Goal: Answer question/provide support

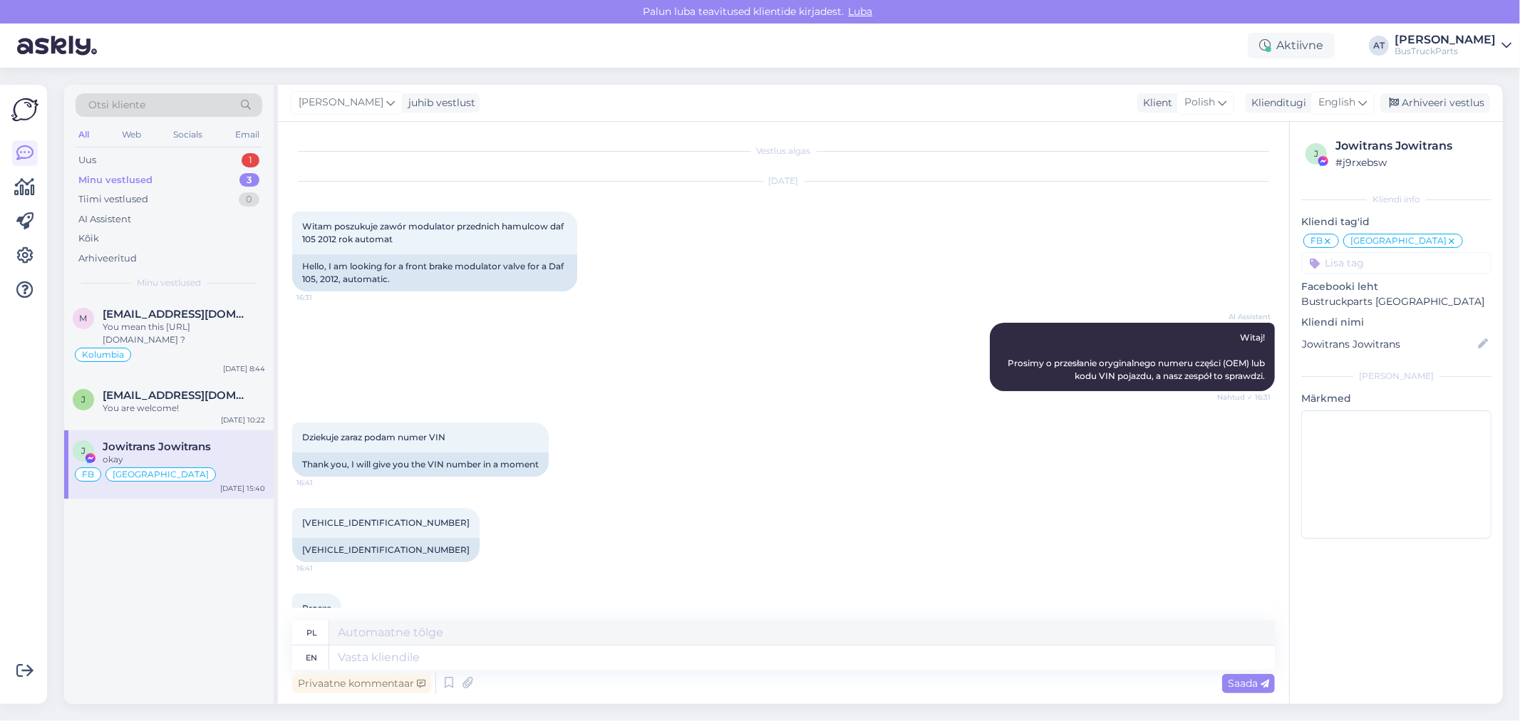
scroll to position [1172, 0]
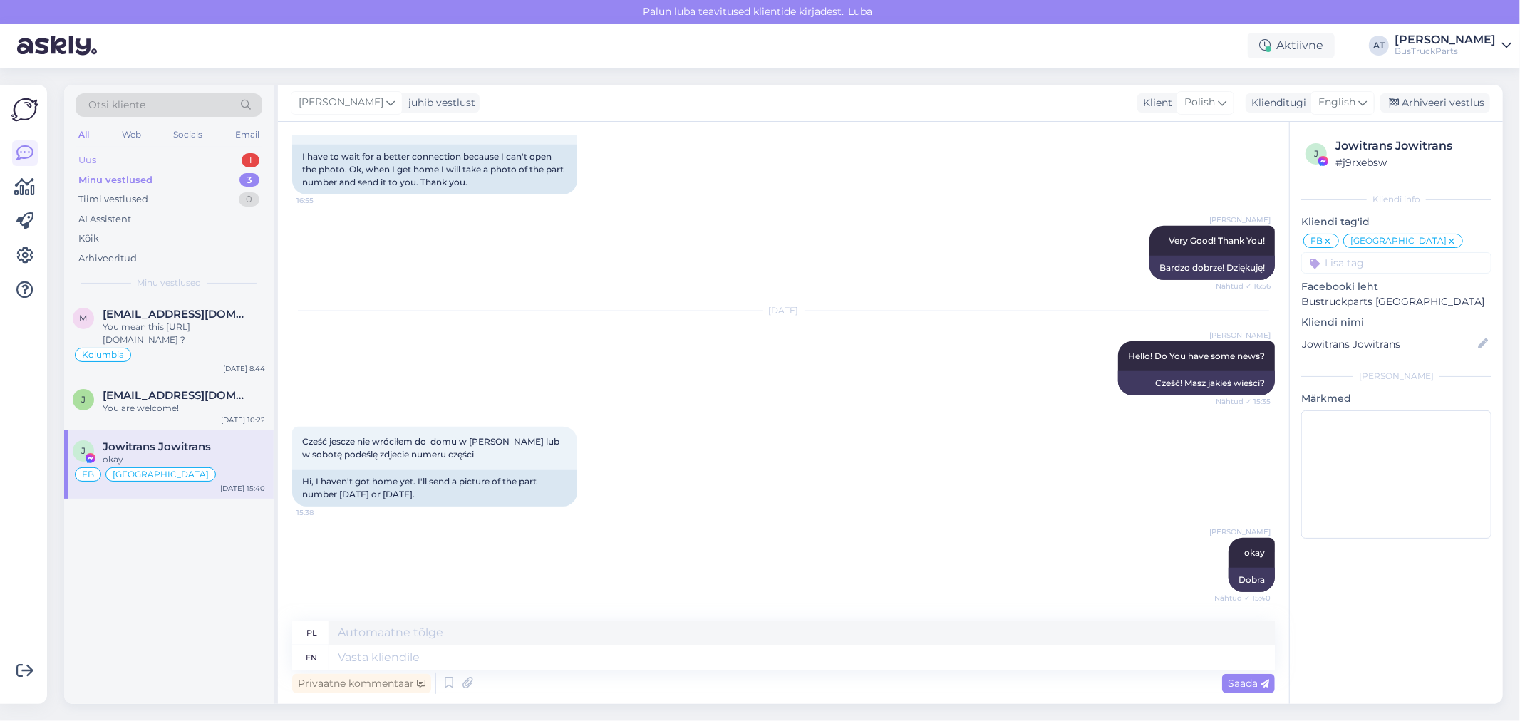
click at [140, 159] on div "Uus 1" at bounding box center [169, 160] width 187 height 20
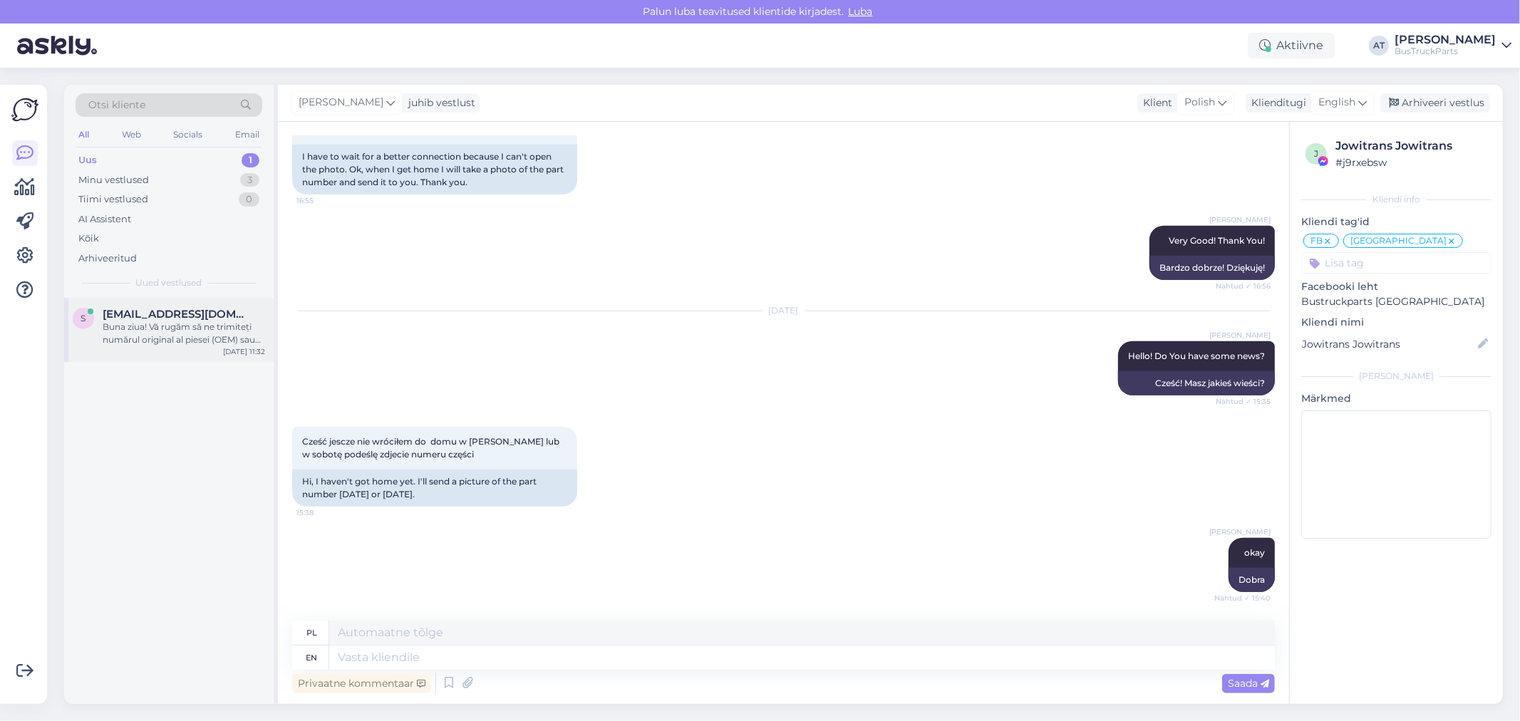
click at [214, 329] on div "Buna ziua! Vă rugăm să ne trimiteți numărul original al piesei (OEM) sau codul …" at bounding box center [184, 334] width 162 height 26
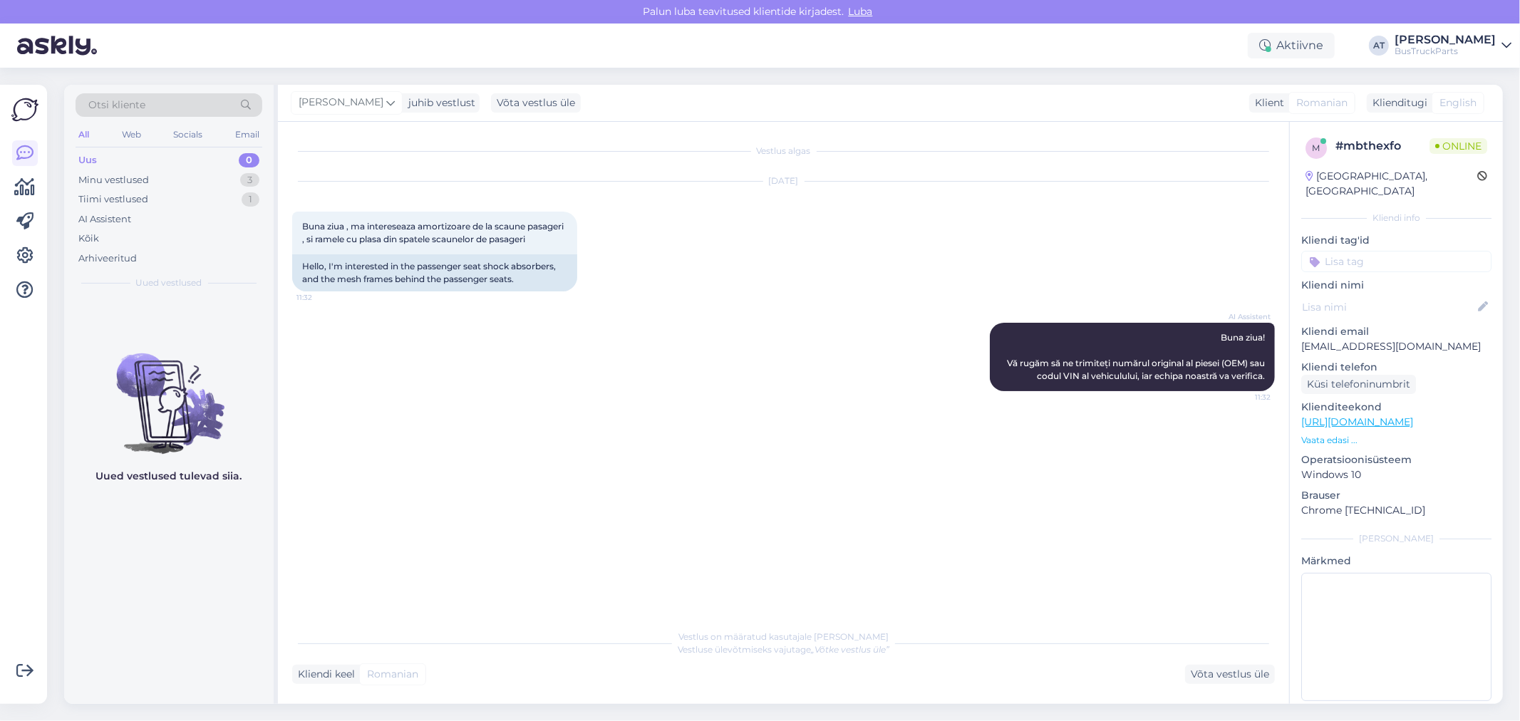
click at [1341, 434] on p "Vaata edasi ..." at bounding box center [1396, 440] width 190 height 13
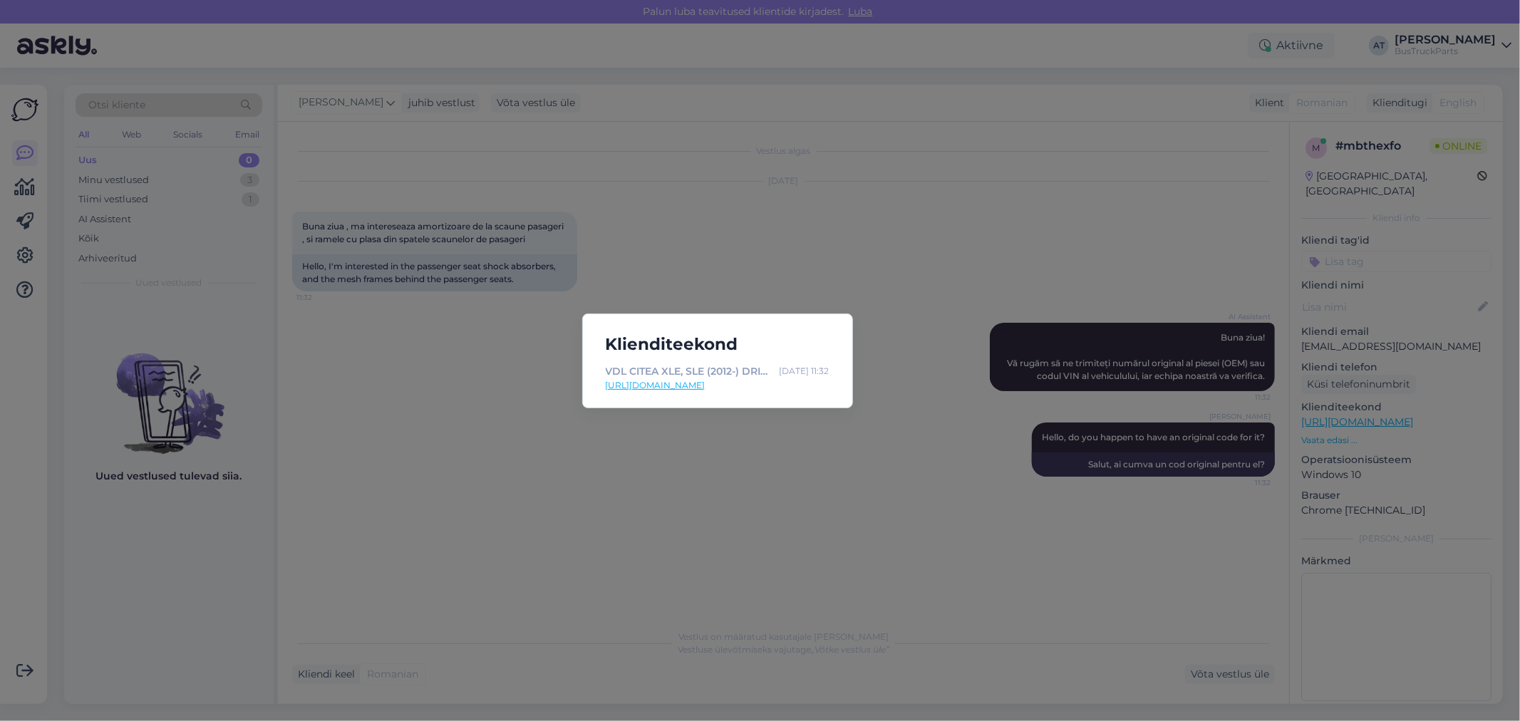
click at [810, 418] on div "Klienditeekond VDL CITEA XLE, SLE (2012-) DRIVERS SEAT | | Car parts detailed s…" at bounding box center [760, 360] width 1520 height 721
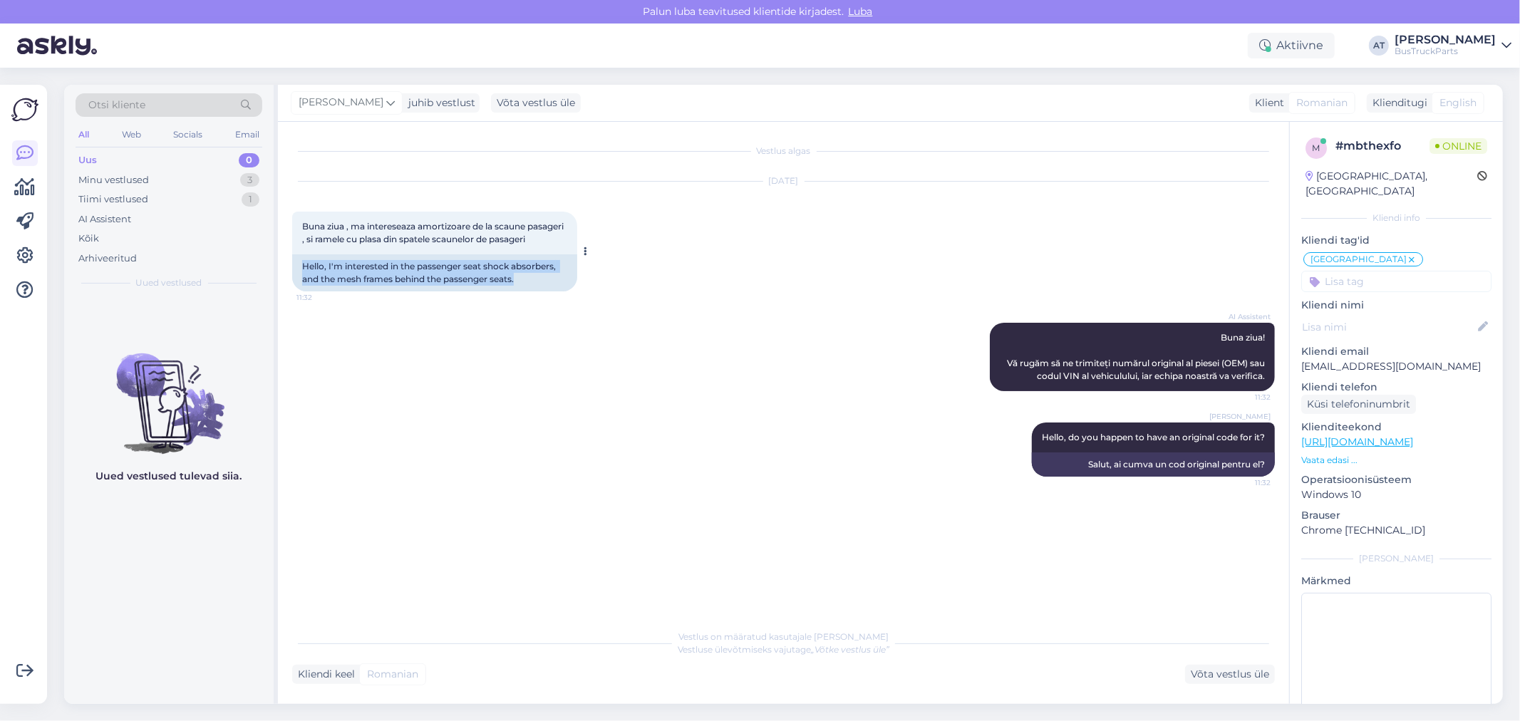
drag, startPoint x: 536, startPoint y: 287, endPoint x: 292, endPoint y: 281, distance: 243.8
click at [292, 281] on div "Hello, I'm interested in the passenger seat shock absorbers, and the mesh frame…" at bounding box center [434, 272] width 285 height 37
copy div "Hello, I'm interested in the passenger seat shock absorbers, and the mesh frame…"
drag, startPoint x: 928, startPoint y: 531, endPoint x: 965, endPoint y: 522, distance: 38.2
click at [929, 530] on div "Vestlus algas [DATE] Buna ziua , ma intereseaza amortizoare de la scaune pasage…" at bounding box center [790, 372] width 996 height 473
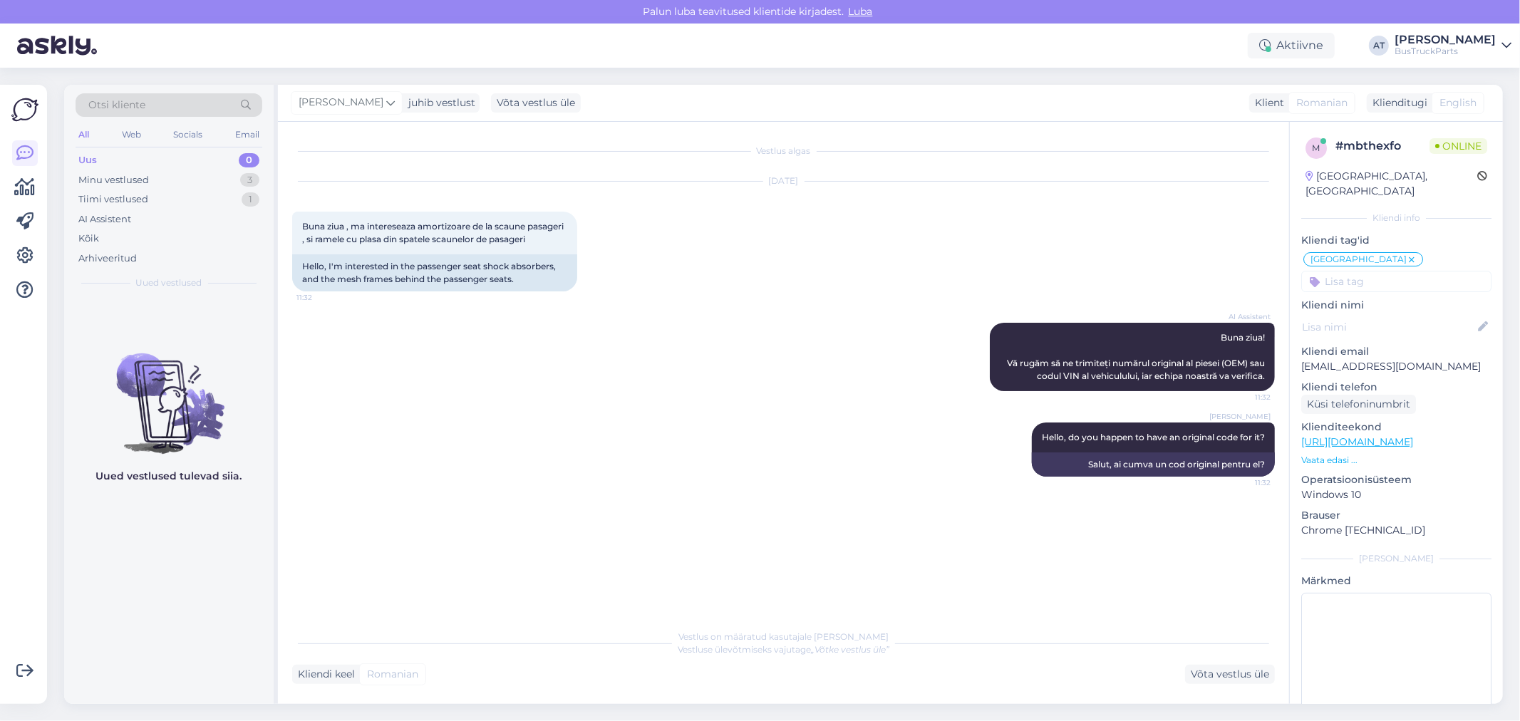
click at [952, 517] on div "Vestlus algas [DATE] Buna ziua , ma intereseaza amortizoare de la scaune pasage…" at bounding box center [790, 372] width 996 height 473
drag, startPoint x: 336, startPoint y: 289, endPoint x: 472, endPoint y: 287, distance: 136.1
click at [472, 287] on div "Hello, I'm interested in the passenger seat shock absorbers, and the mesh frame…" at bounding box center [434, 272] width 285 height 37
click at [383, 290] on div "Hello, I'm interested in the passenger seat shock absorbers, and the mesh frame…" at bounding box center [434, 272] width 285 height 37
drag, startPoint x: 337, startPoint y: 291, endPoint x: 438, endPoint y: 292, distance: 101.2
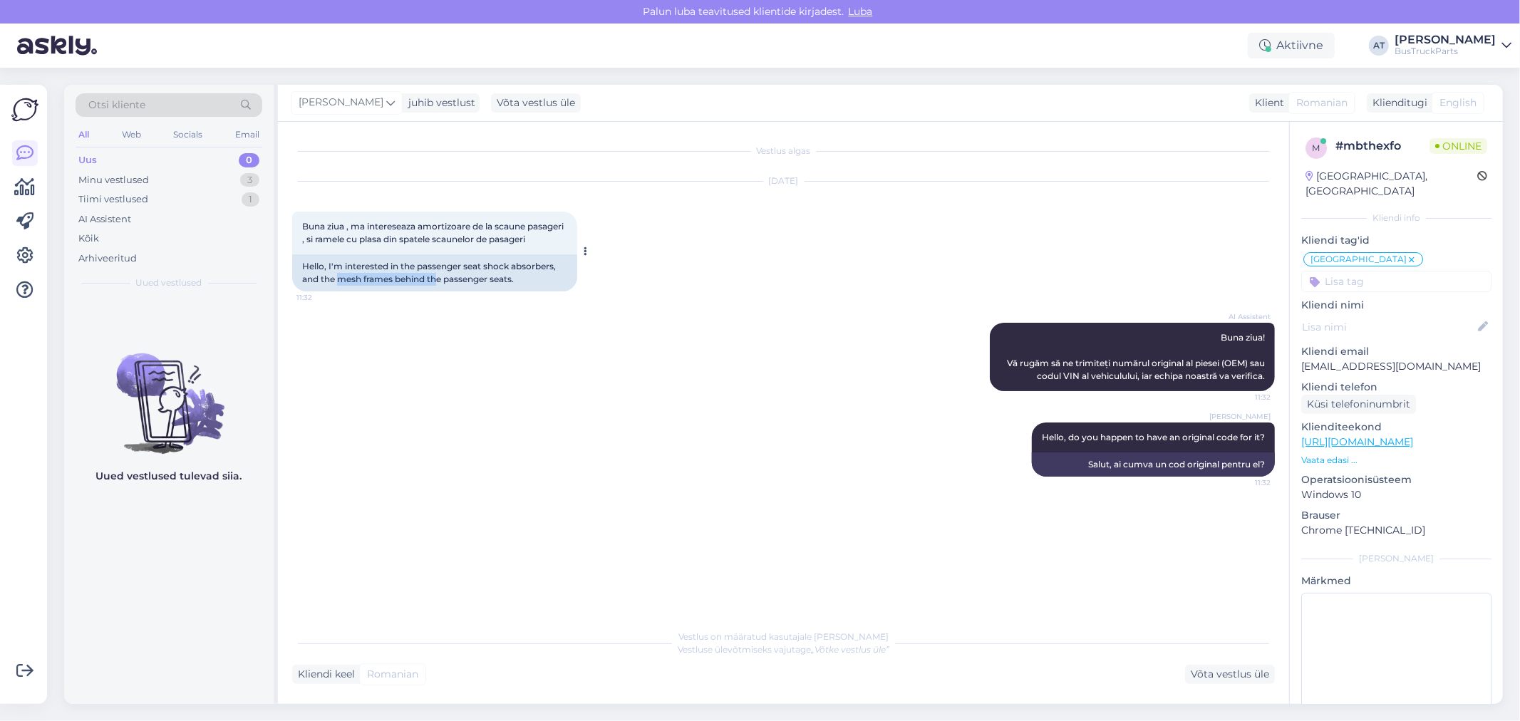
click at [438, 291] on div "Hello, I'm interested in the passenger seat shock absorbers, and the mesh frame…" at bounding box center [434, 272] width 285 height 37
click at [1252, 671] on div "Võta vestlus üle" at bounding box center [1230, 674] width 90 height 19
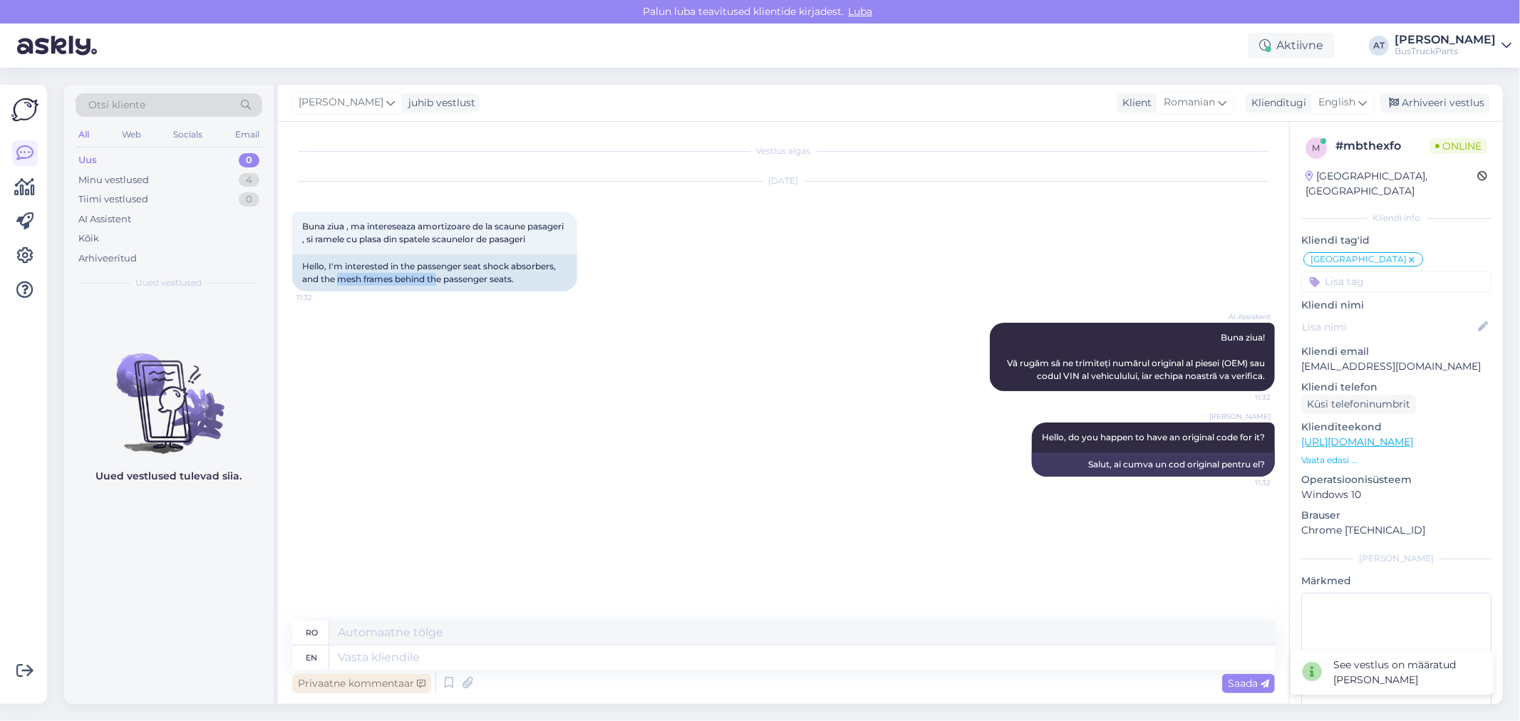
click at [393, 681] on div "Privaatne kommentaar" at bounding box center [361, 683] width 139 height 19
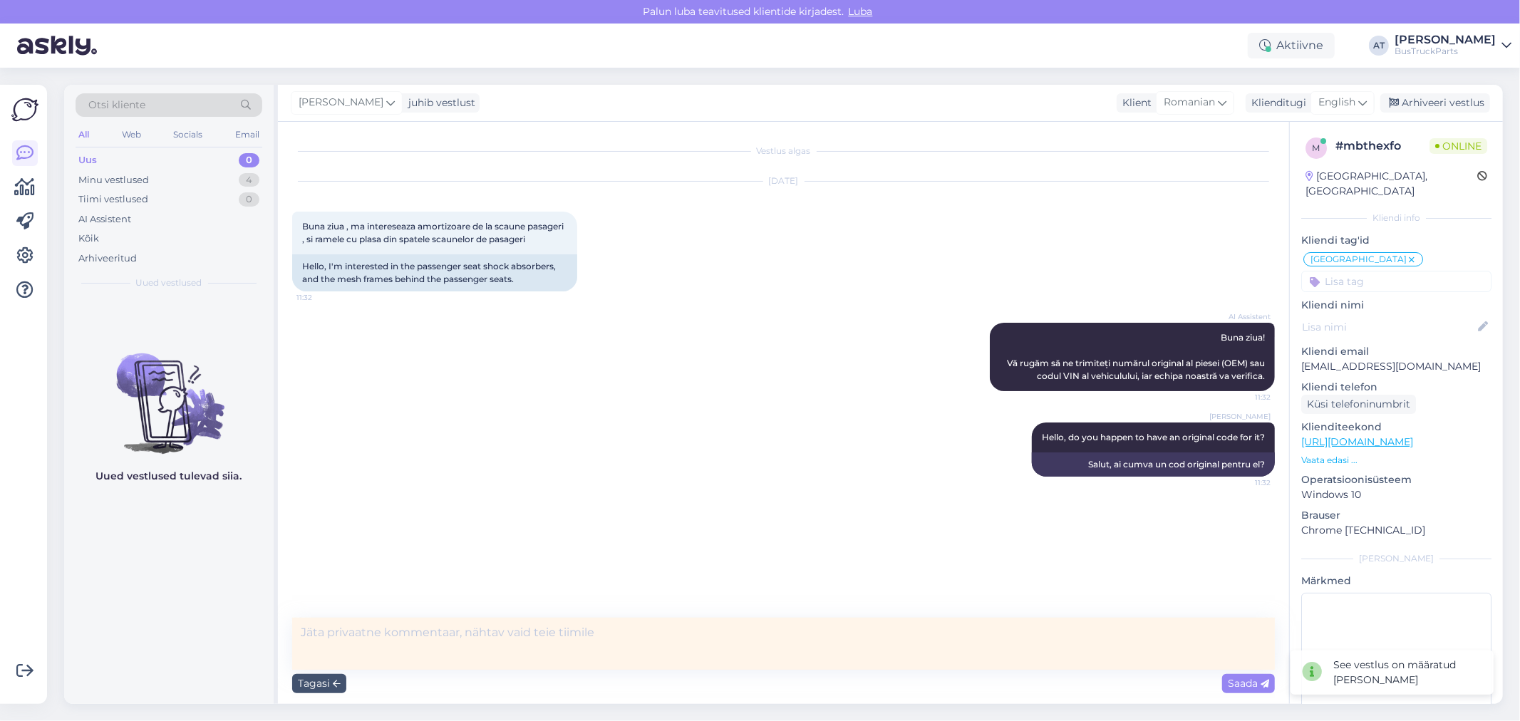
click at [401, 642] on textarea at bounding box center [783, 644] width 983 height 52
click at [613, 631] on textarea "[PERSON_NAME], kirjuta, et meie ei müü need asju...ainult istmed" at bounding box center [783, 644] width 983 height 52
click at [596, 627] on textarea "[PERSON_NAME], kirjuta, et meie ei müü need asju...ainult istmed" at bounding box center [783, 644] width 983 height 52
click at [597, 623] on textarea "[PERSON_NAME], kirjuta, et meie ei müü need asju...ainult istmed" at bounding box center [783, 644] width 983 height 52
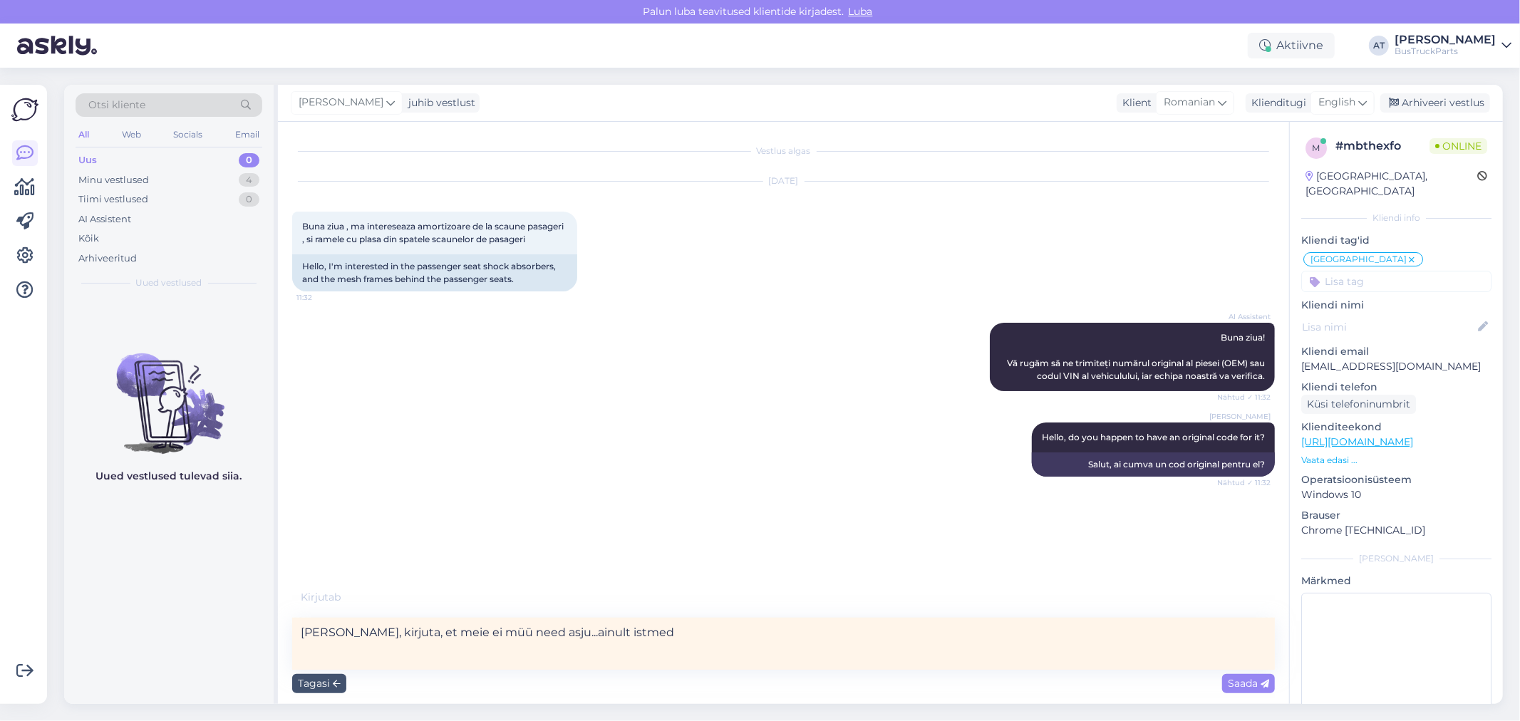
click at [603, 625] on textarea "[PERSON_NAME], kirjuta, et meie ei müü need asju...ainult istmed" at bounding box center [783, 644] width 983 height 52
type textarea "[PERSON_NAME], kirjuta, et meie ei müü need asju...ainult terve iste"
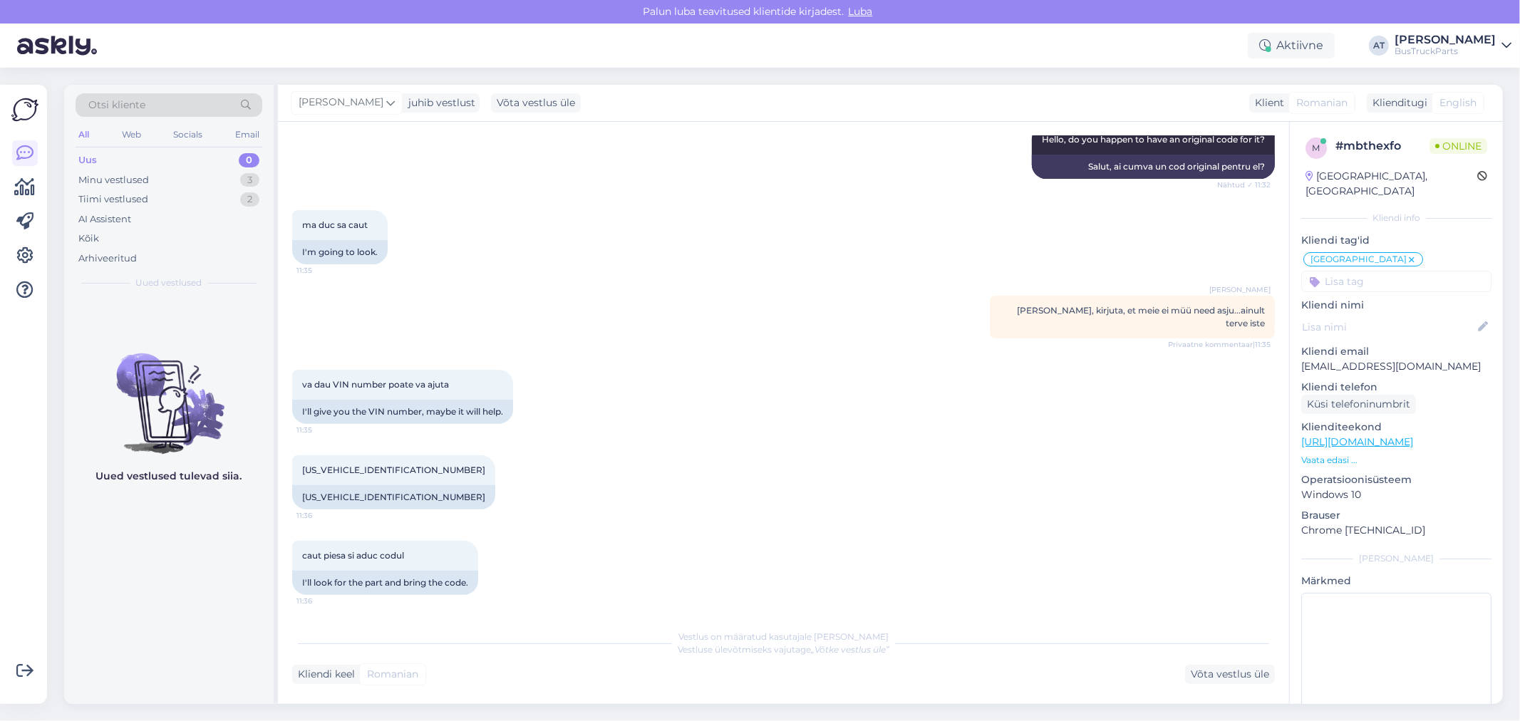
scroll to position [460, 0]
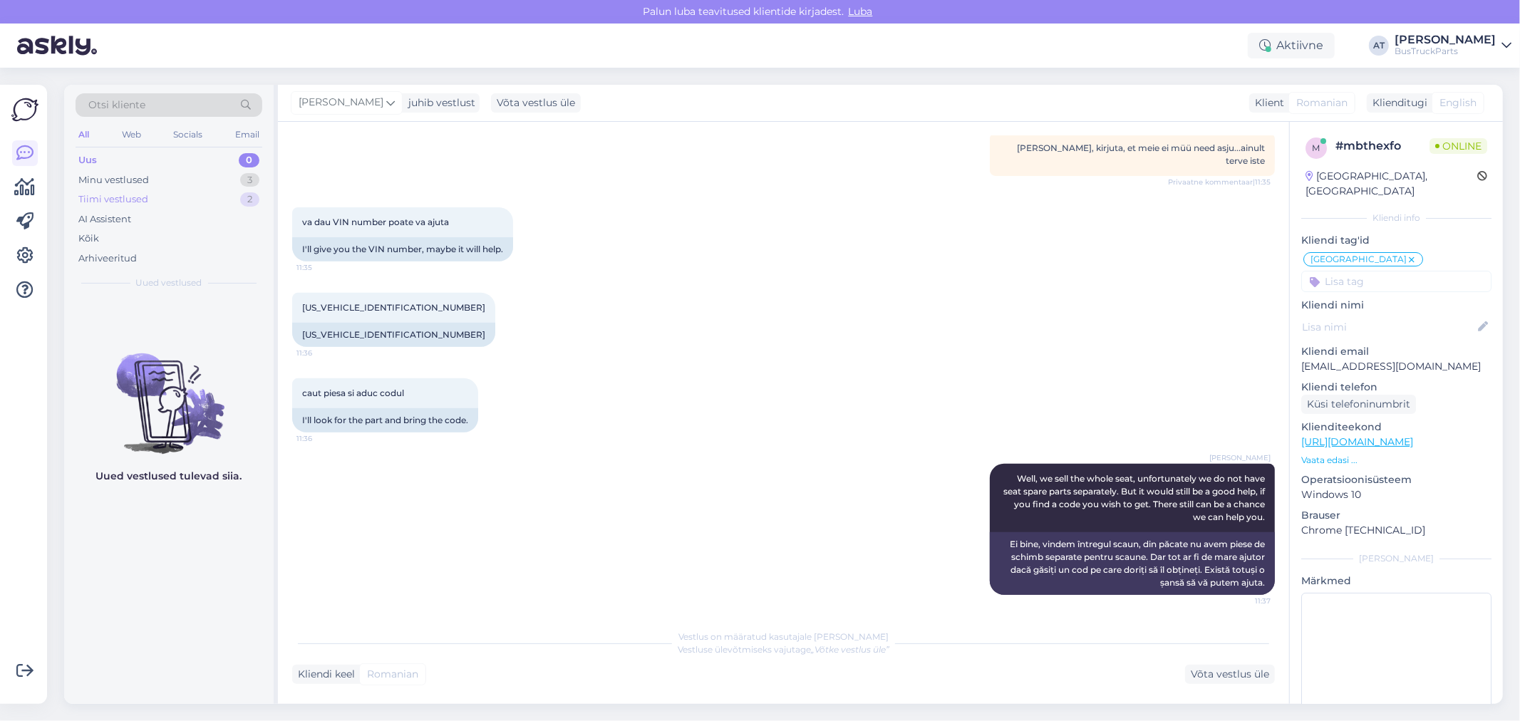
click at [205, 196] on div "Tiimi vestlused 2" at bounding box center [169, 200] width 187 height 20
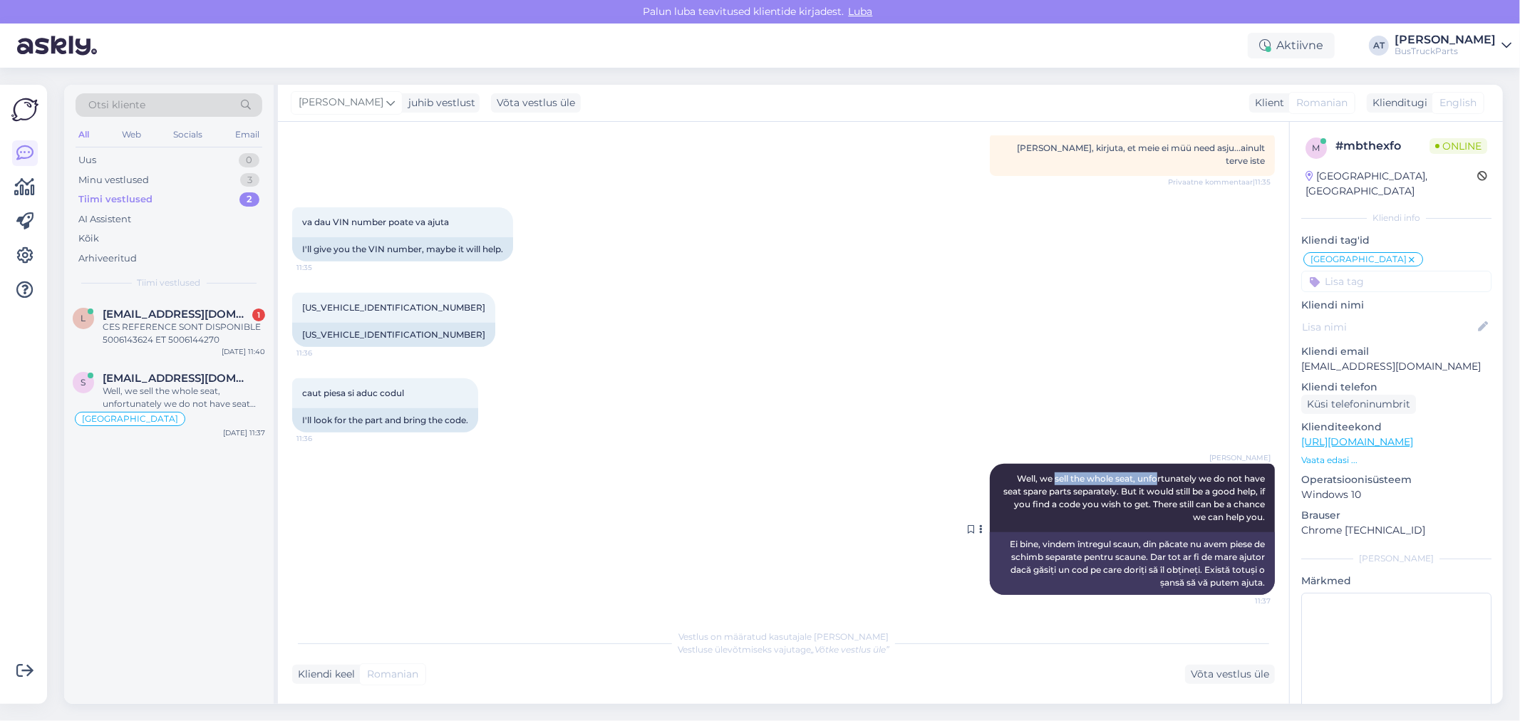
drag, startPoint x: 1053, startPoint y: 480, endPoint x: 1143, endPoint y: 473, distance: 90.1
click at [1143, 471] on div "[PERSON_NAME] Well, we sell the whole seat, unfortunately we do not have seat s…" at bounding box center [1132, 498] width 285 height 68
click at [1115, 506] on span "Well, we sell the whole seat, unfortunately we do not have seat spare parts sep…" at bounding box center [1135, 497] width 264 height 49
drag, startPoint x: 1094, startPoint y: 510, endPoint x: 1137, endPoint y: 510, distance: 43.5
click at [1137, 510] on div "[PERSON_NAME] Well, we sell the whole seat, unfortunately we do not have seat s…" at bounding box center [1132, 498] width 285 height 68
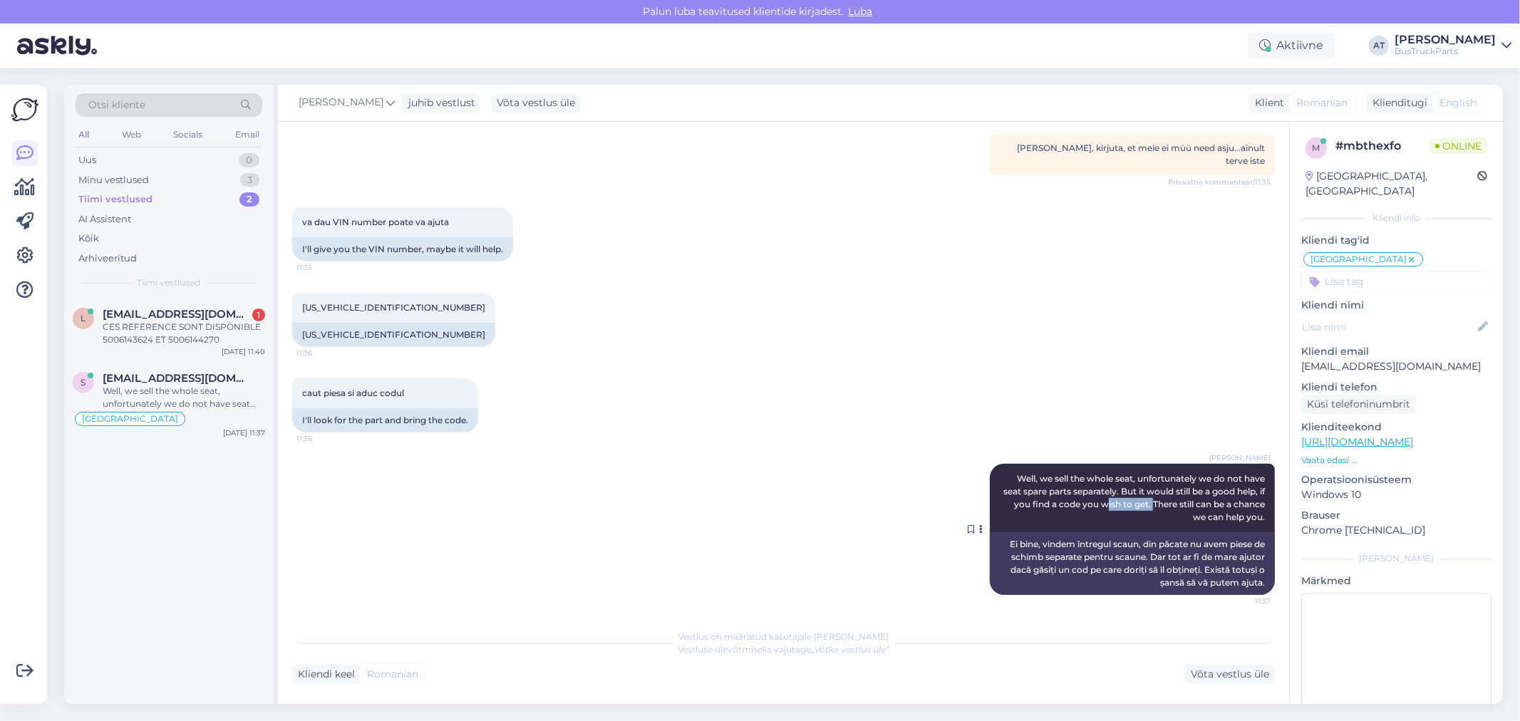
click at [1138, 510] on div "[PERSON_NAME] Well, we sell the whole seat, unfortunately we do not have seat s…" at bounding box center [1132, 498] width 285 height 68
click at [201, 346] on div "l [EMAIL_ADDRESS][DOMAIN_NAME] 1 CES REFERENCE SONT DISPONIBLE 5006143624 ET 50…" at bounding box center [169, 330] width 210 height 64
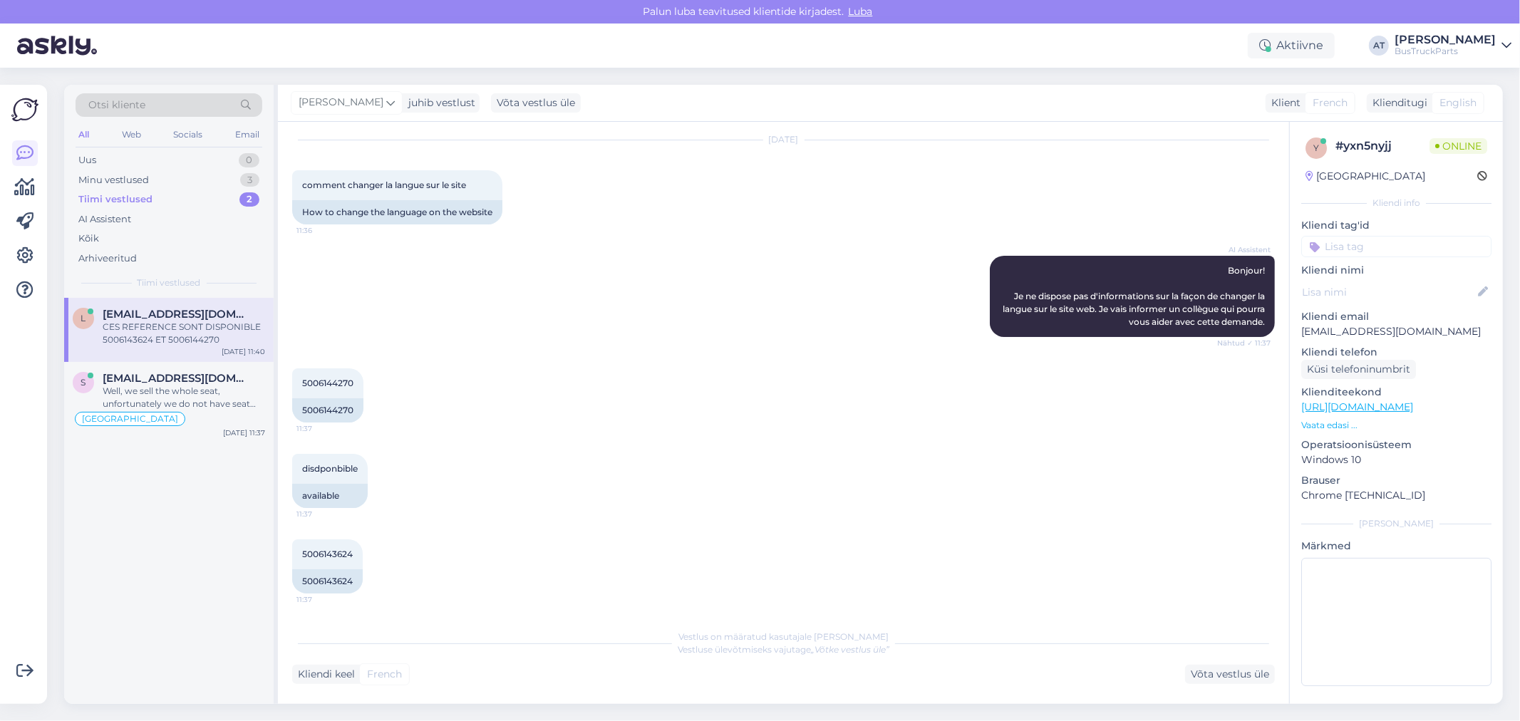
scroll to position [0, 0]
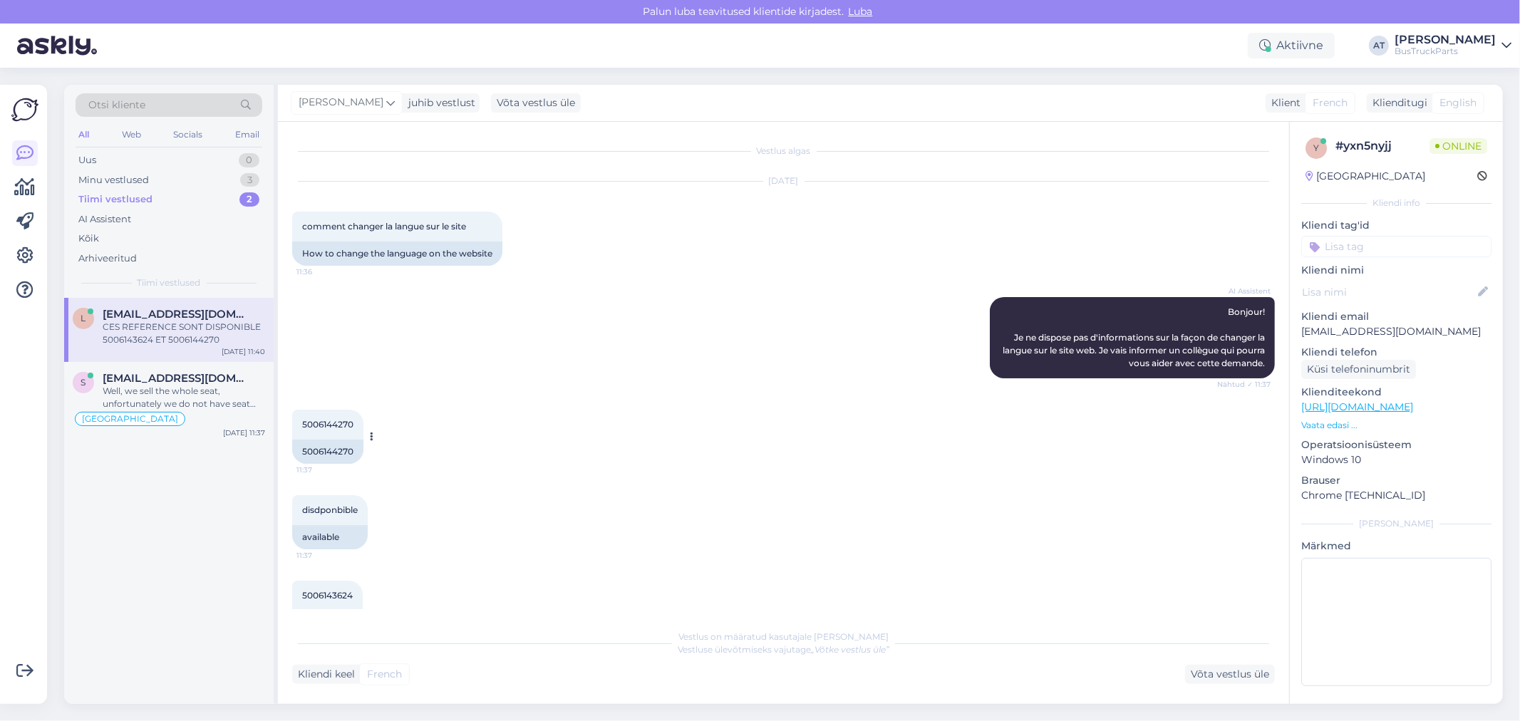
click at [349, 454] on div "5006144270" at bounding box center [327, 452] width 71 height 24
copy div "5006144270"
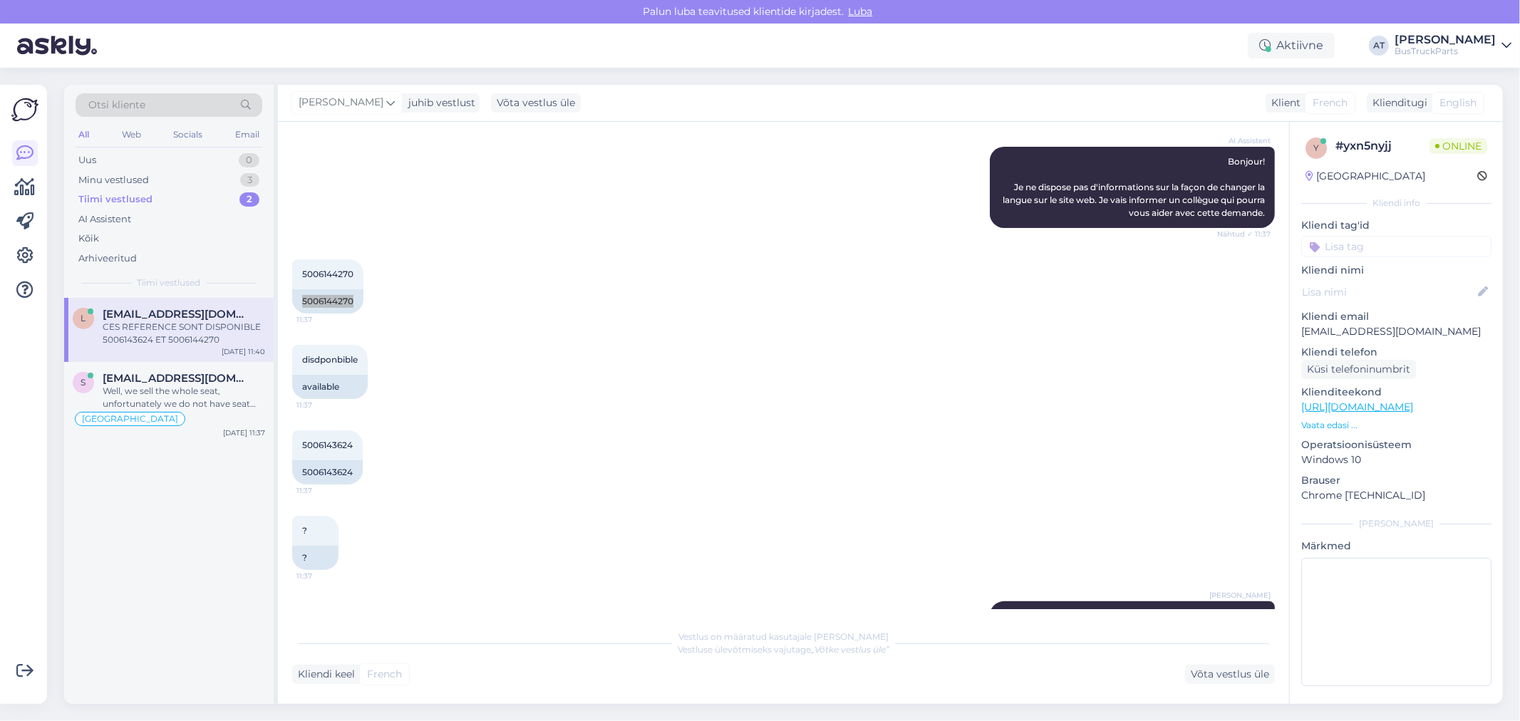
scroll to position [237, 0]
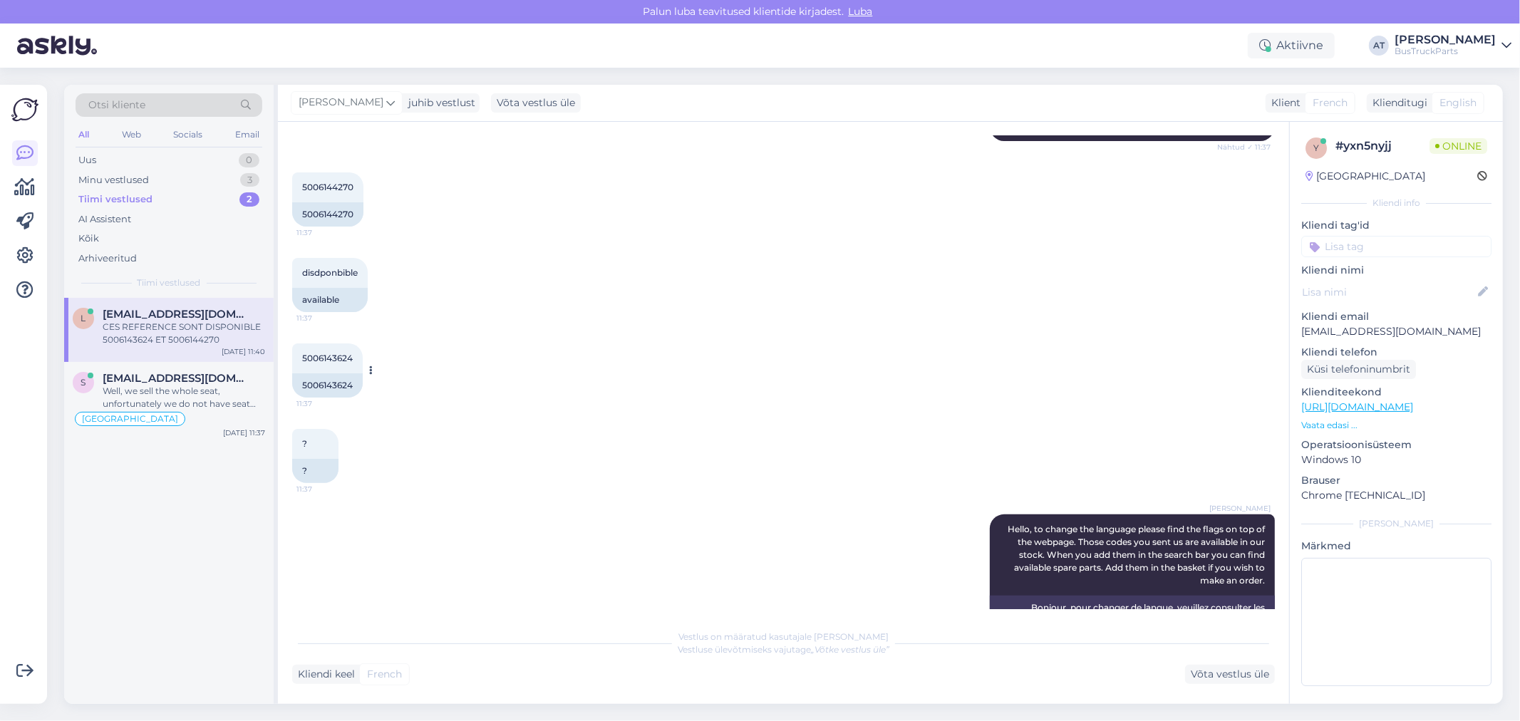
click at [339, 388] on div "5006143624" at bounding box center [327, 385] width 71 height 24
copy div "5006143624"
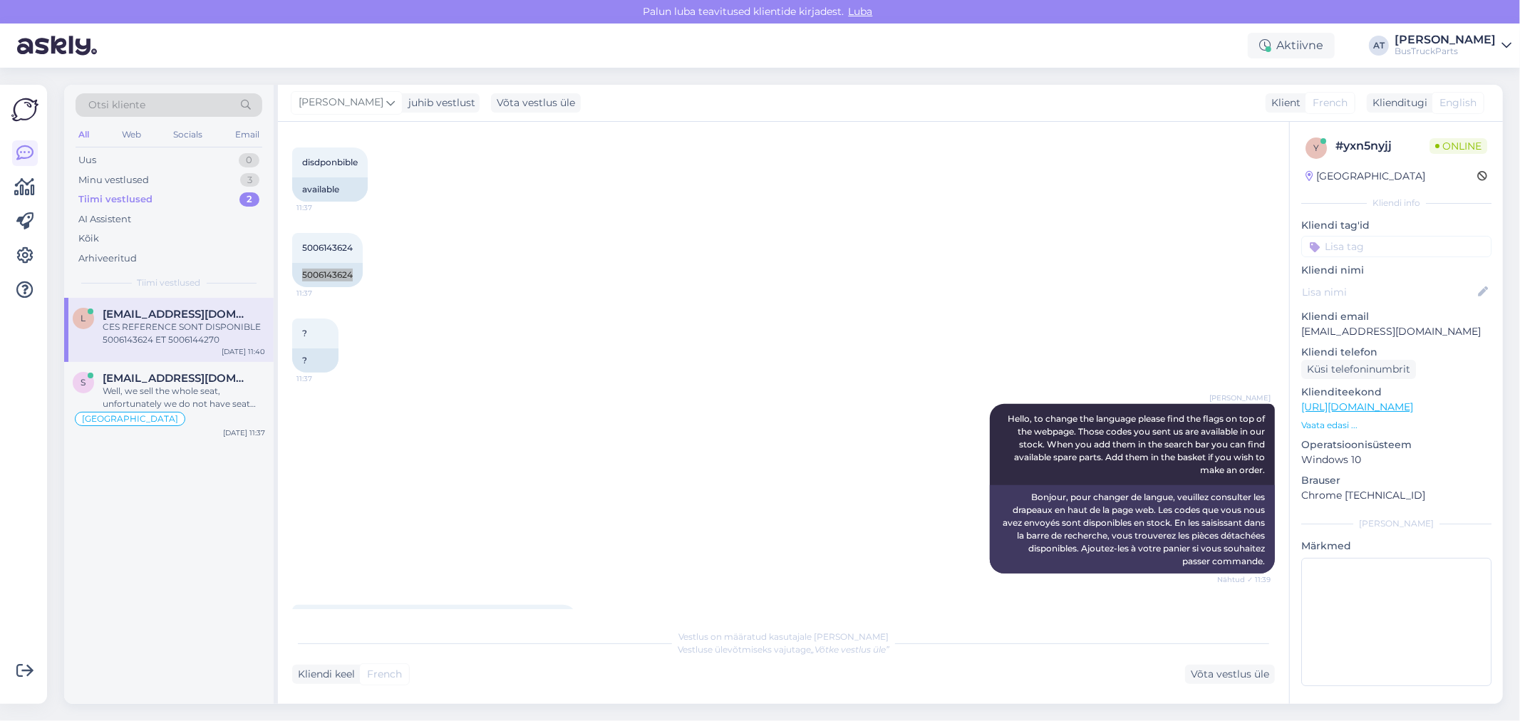
scroll to position [279, 0]
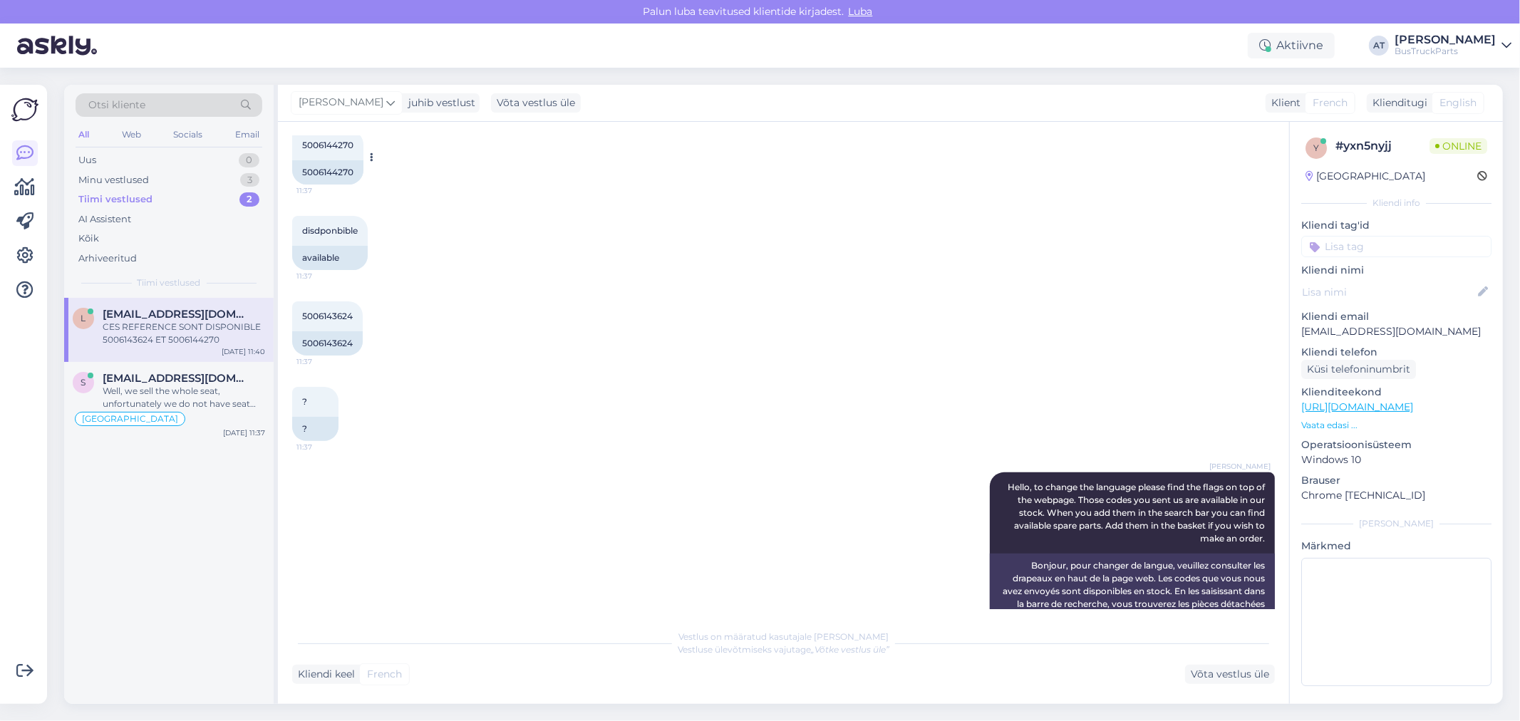
click at [326, 174] on div "5006144270" at bounding box center [327, 172] width 71 height 24
copy div "5006144270"
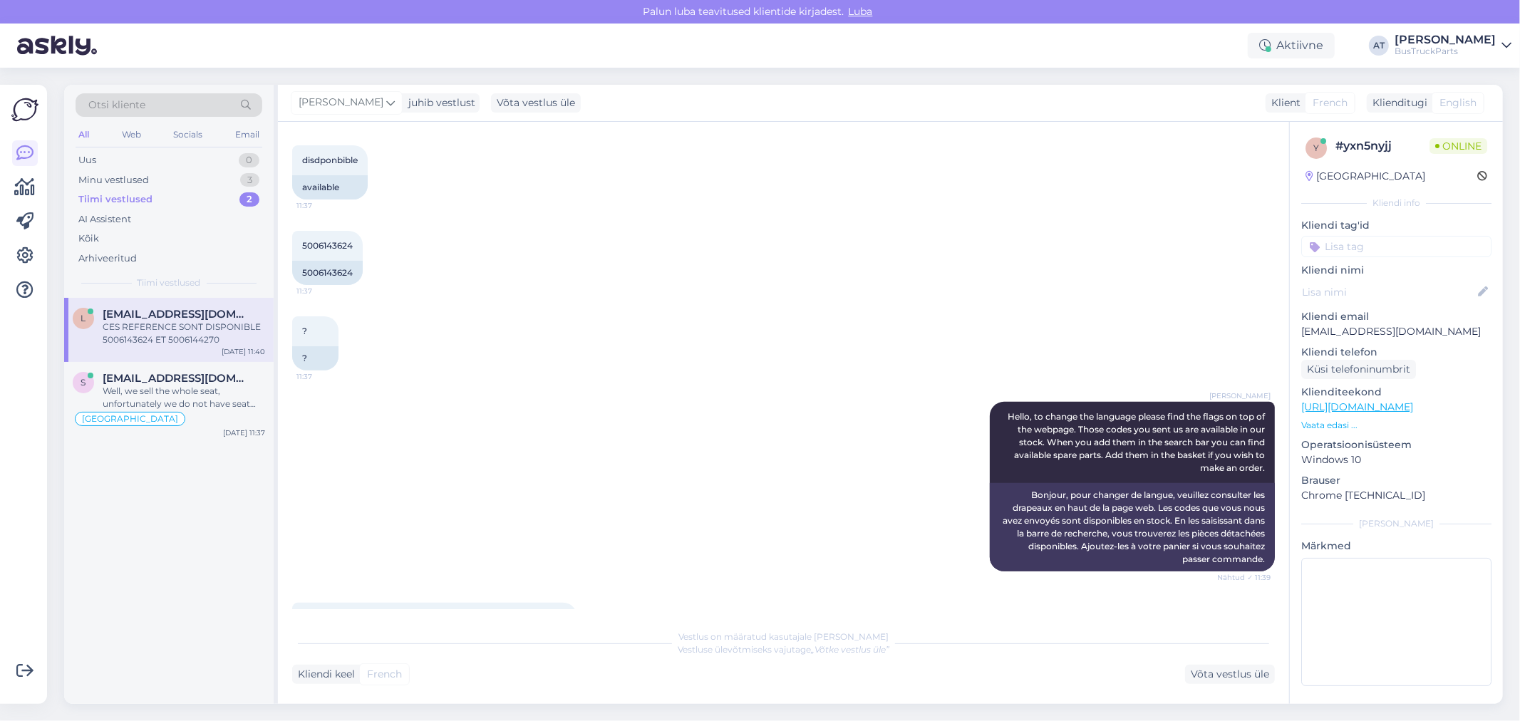
scroll to position [438, 0]
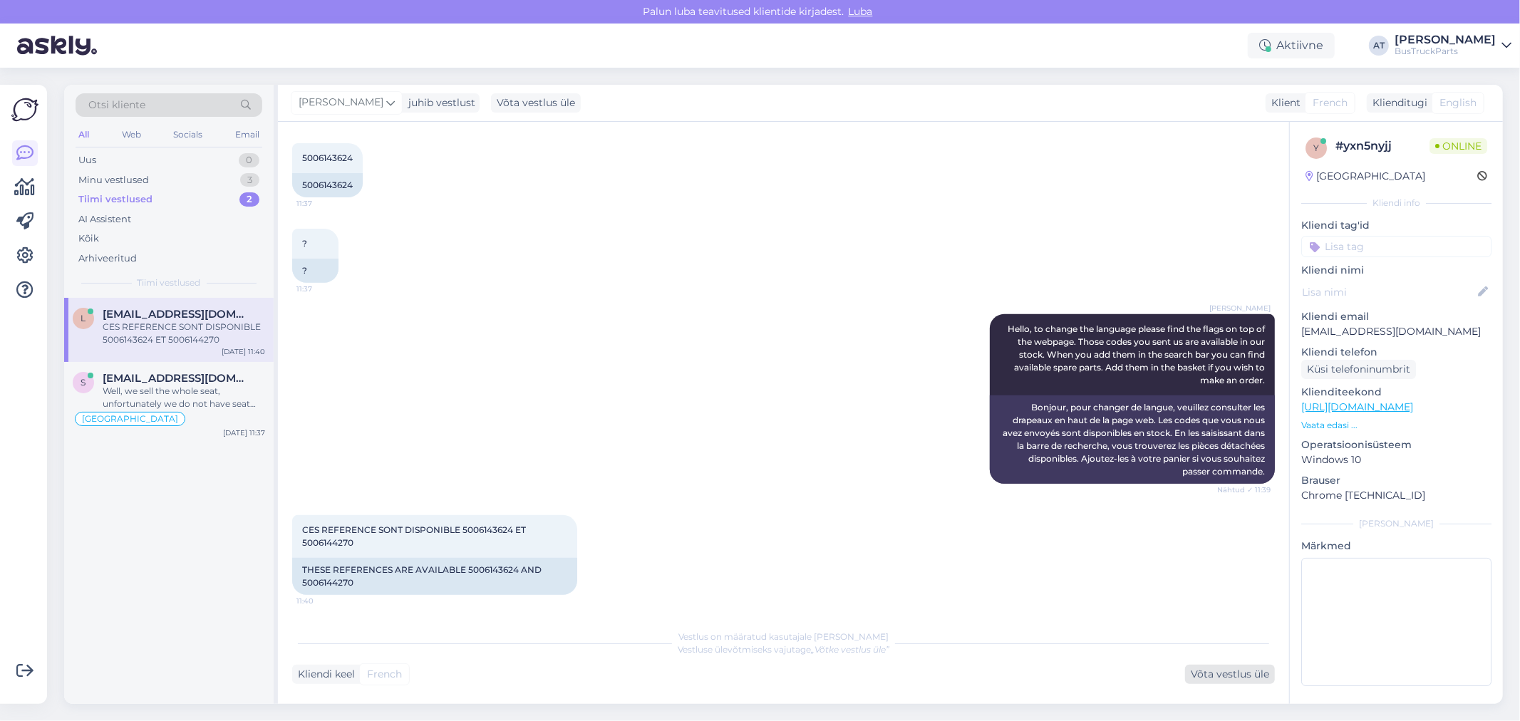
click at [1217, 677] on div "Võta vestlus üle" at bounding box center [1230, 674] width 90 height 19
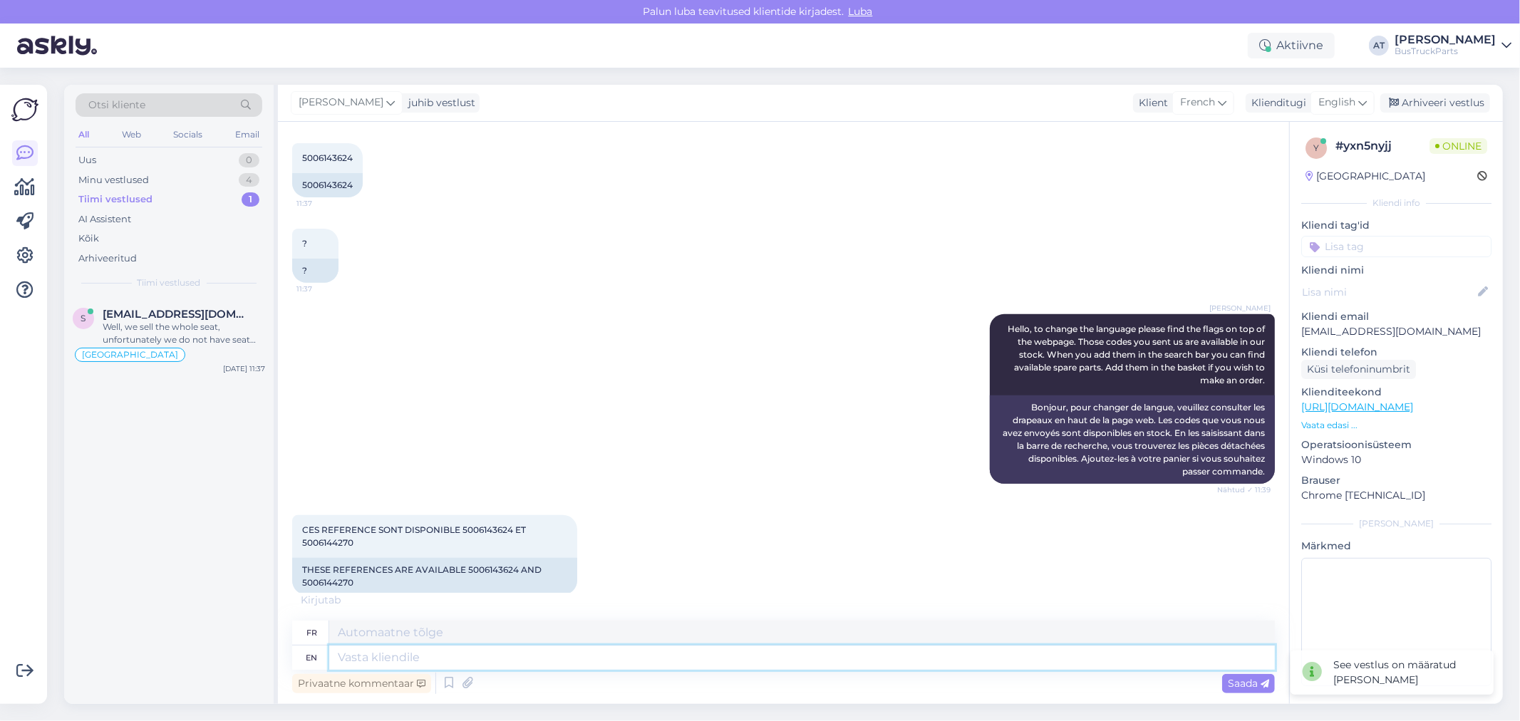
click at [837, 659] on textarea at bounding box center [802, 658] width 946 height 24
type textarea "Hello!"
type textarea "Bonjour"
type textarea "Hello!"
type textarea "Bonjour!"
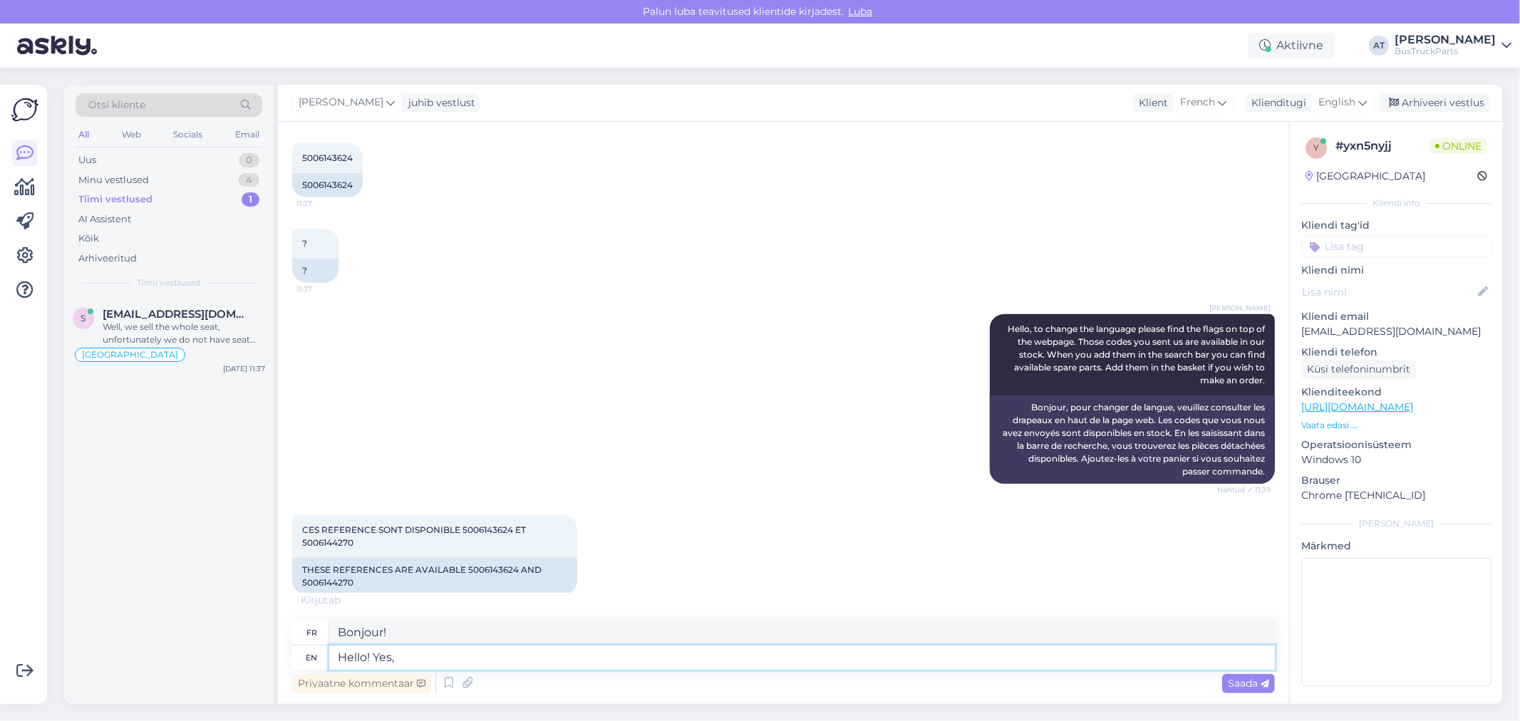
type textarea "Hello! Yes, b"
type textarea "Bonjour! [GEOGRAPHIC_DATA],"
type textarea "Hello! Yes, both a"
type textarea "Bonjour ! Oui, les deux"
type textarea "Hello! Yes, both are a"
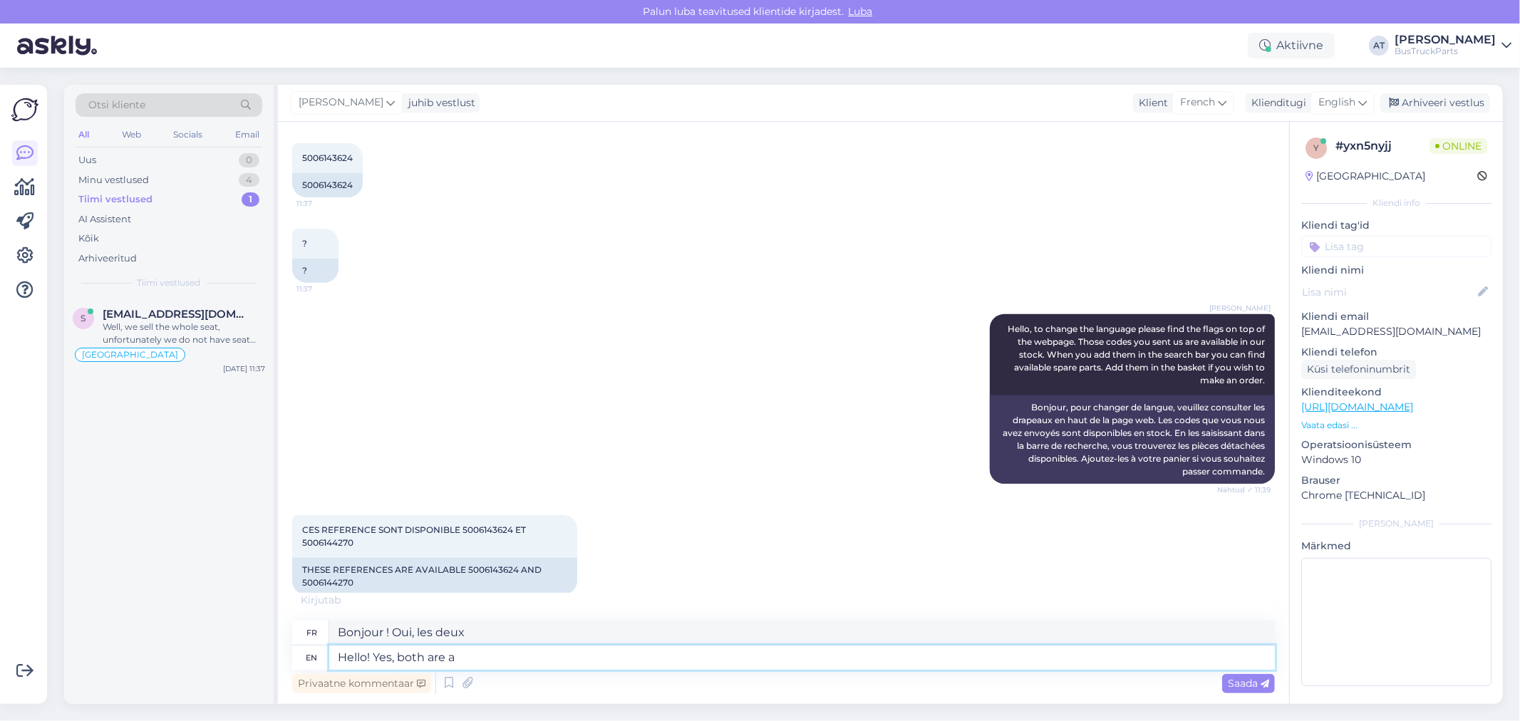
type textarea "Bonjour ! Oui, les deux le sont"
type textarea "Hello! Yes, both are available"
type textarea "Bonjour ! Oui, les deux sont disponibles."
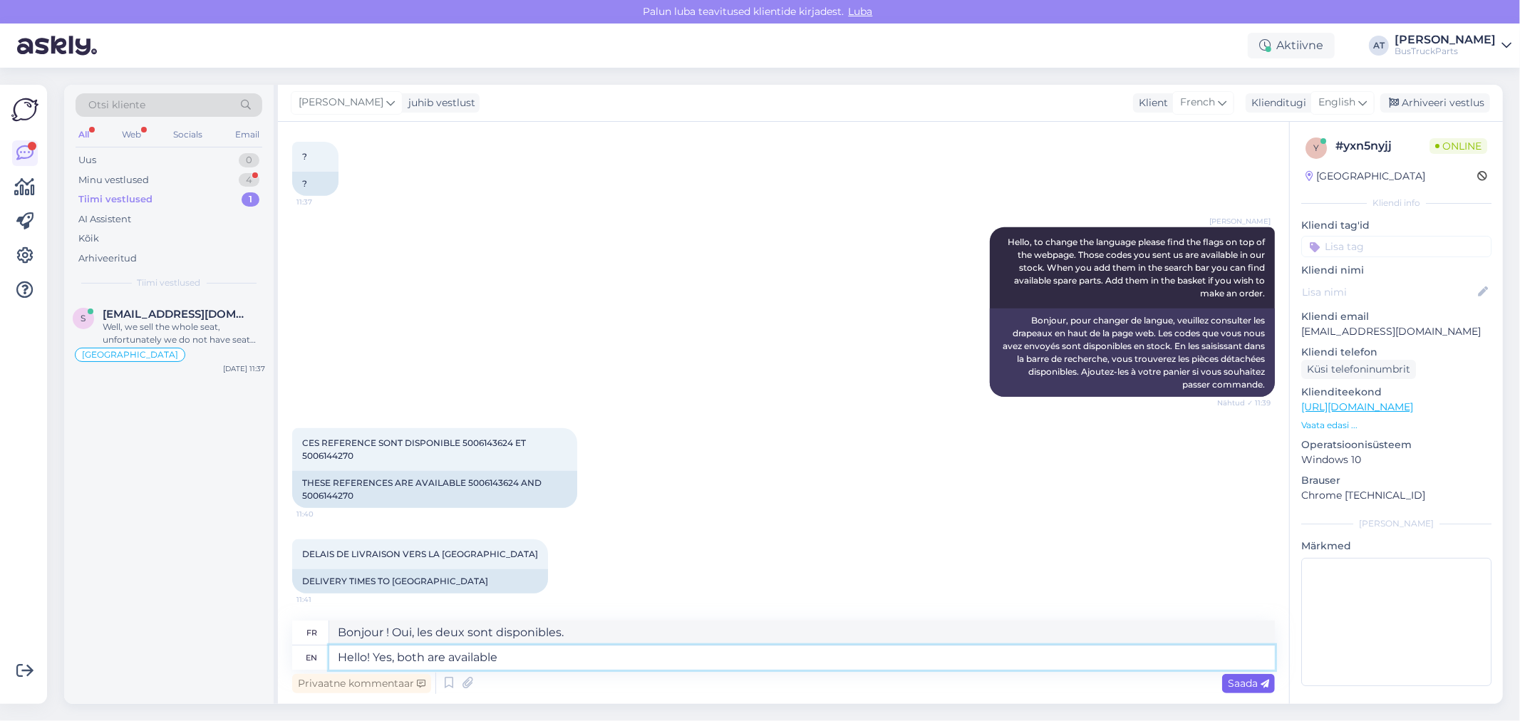
type textarea "Hello! Yes, both are available"
click at [1252, 685] on span "Saada" at bounding box center [1248, 683] width 41 height 13
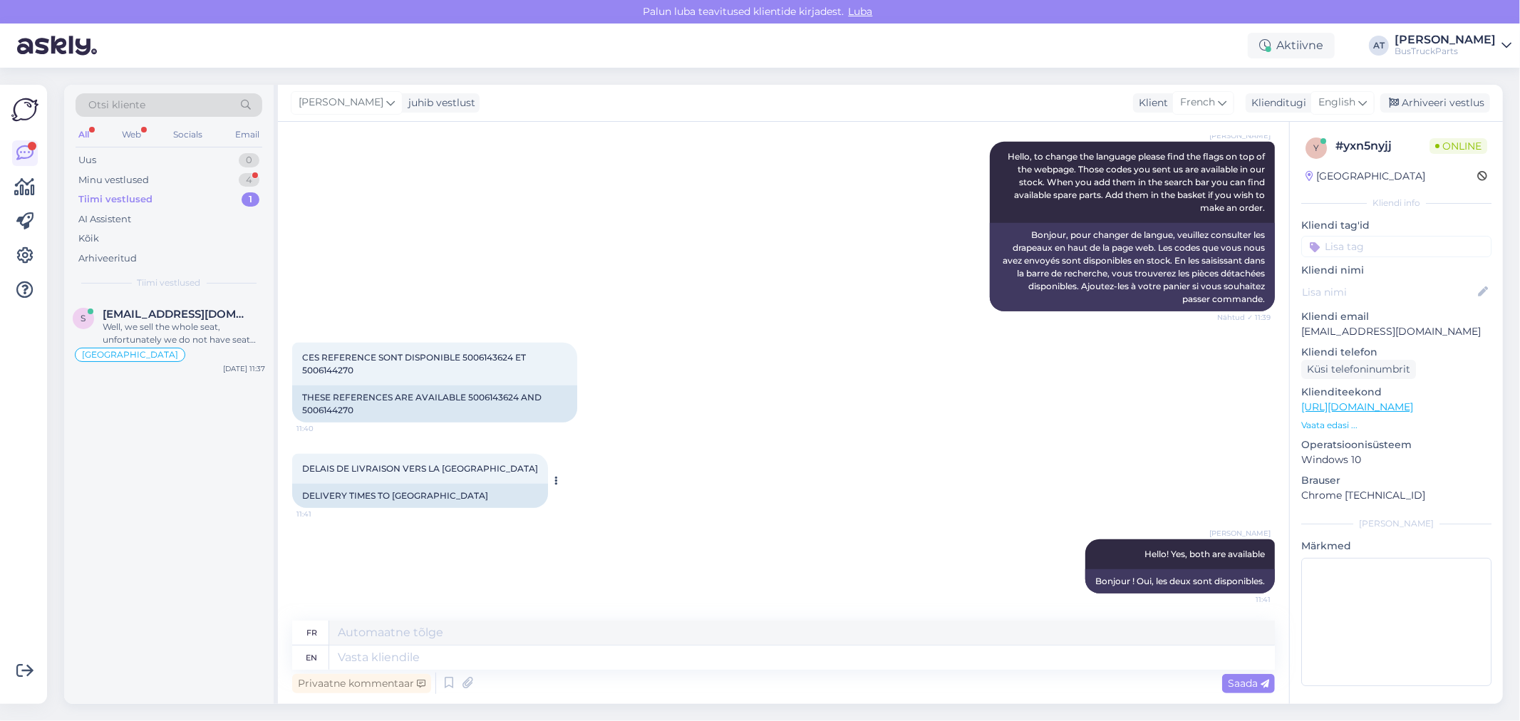
click at [442, 499] on div "DELIVERY TIMES TO [GEOGRAPHIC_DATA]" at bounding box center [420, 496] width 256 height 24
click at [508, 666] on textarea at bounding box center [802, 658] width 946 height 24
type textarea "Please, se"
type textarea "S'il te plaît,"
type textarea "Please, sen"
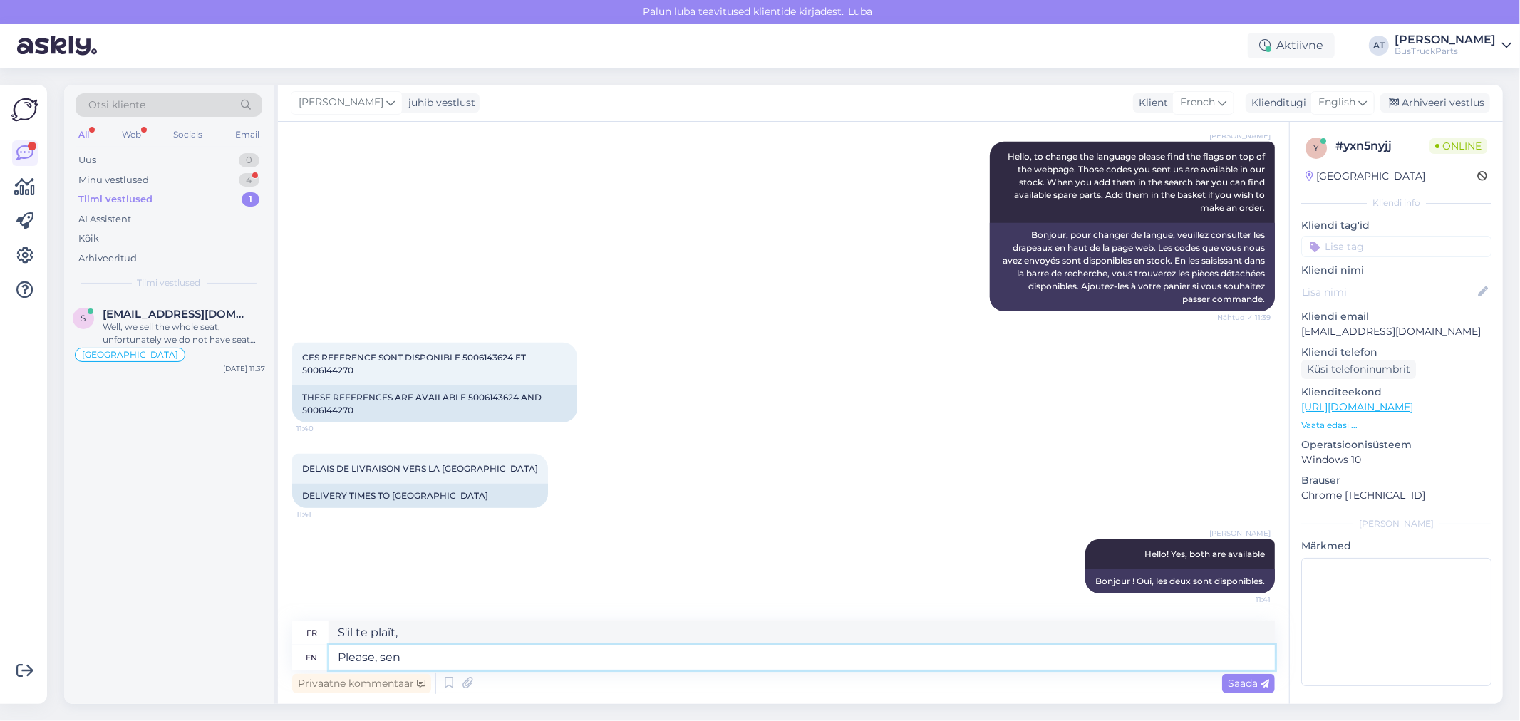
type textarea "S'il vous plaît, monsieur"
click at [336, 408] on div "THESE REFERENCES ARE AVAILABLE 5006143624 AND 5006144270" at bounding box center [434, 404] width 285 height 37
click at [496, 392] on div "THESE REFERENCES ARE AVAILABLE 5006143624 AND 5006144270" at bounding box center [434, 404] width 285 height 37
copy div "5006143624"
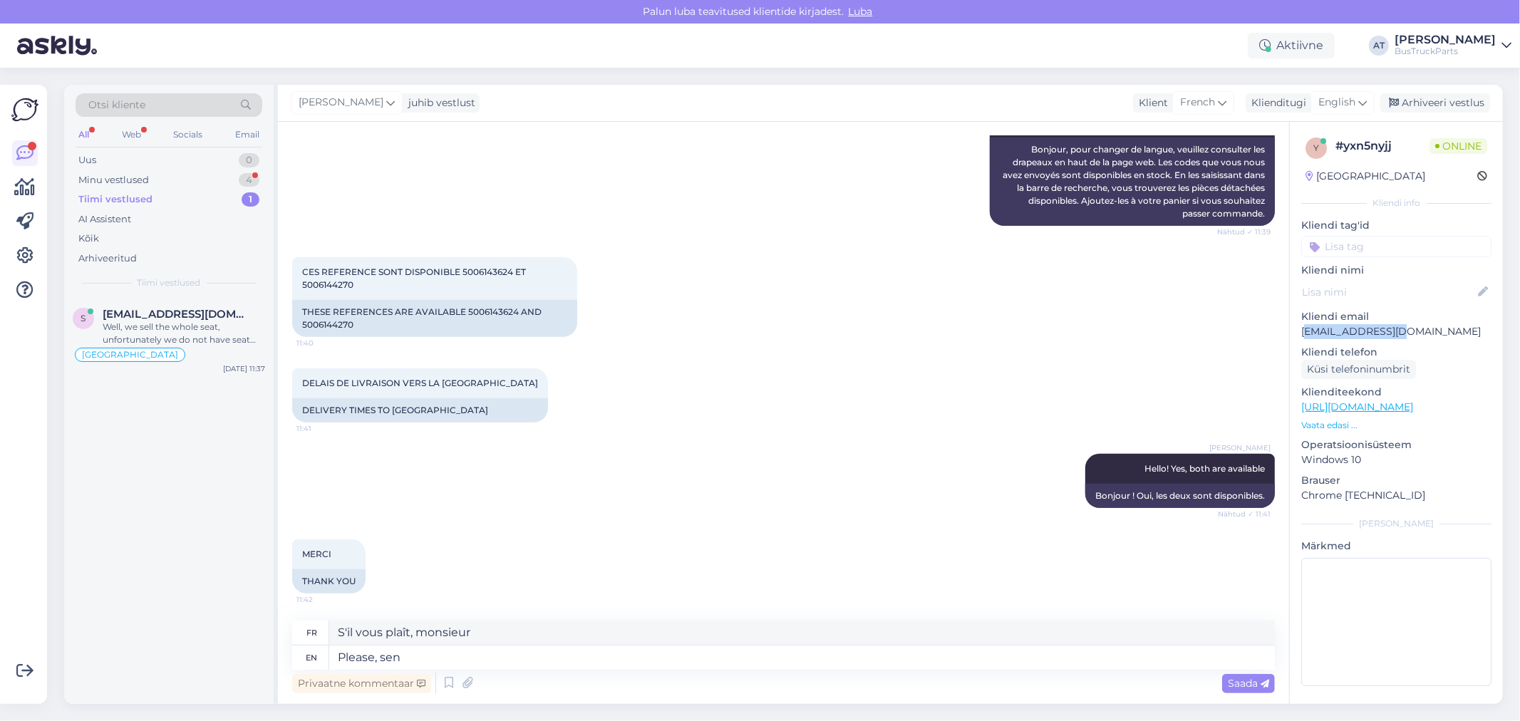
scroll to position [781, 0]
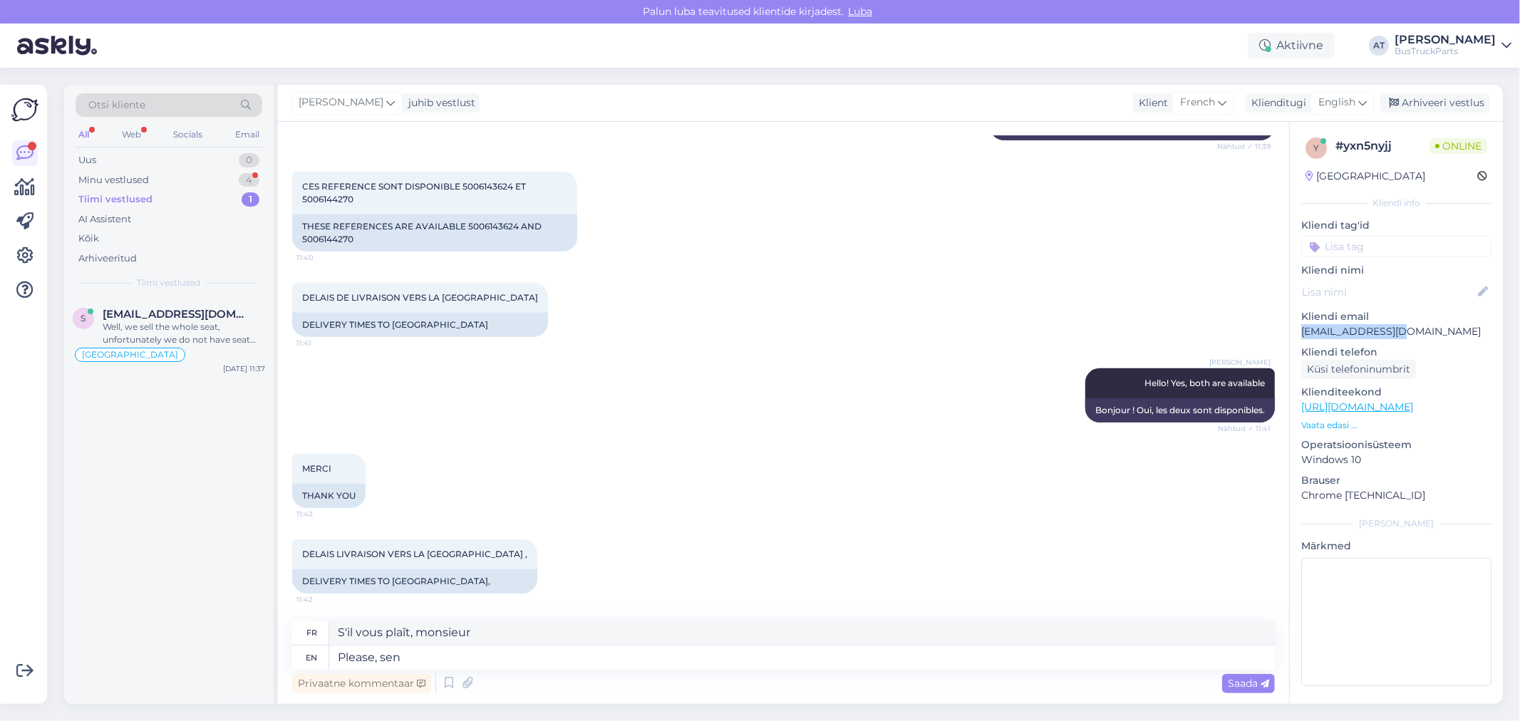
drag, startPoint x: 1404, startPoint y: 332, endPoint x: 1300, endPoint y: 338, distance: 104.2
click at [1300, 338] on div "y # yxn5nyjj Online [GEOGRAPHIC_DATA] Kliendi info Kliendi tag'id [GEOGRAPHIC_D…" at bounding box center [1396, 415] width 213 height 586
copy p "[EMAIL_ADDRESS][DOMAIN_NAME]"
click at [627, 681] on div "Privaatne kommentaar Saada" at bounding box center [783, 683] width 983 height 27
click at [630, 656] on textarea "Please, sen" at bounding box center [802, 658] width 946 height 24
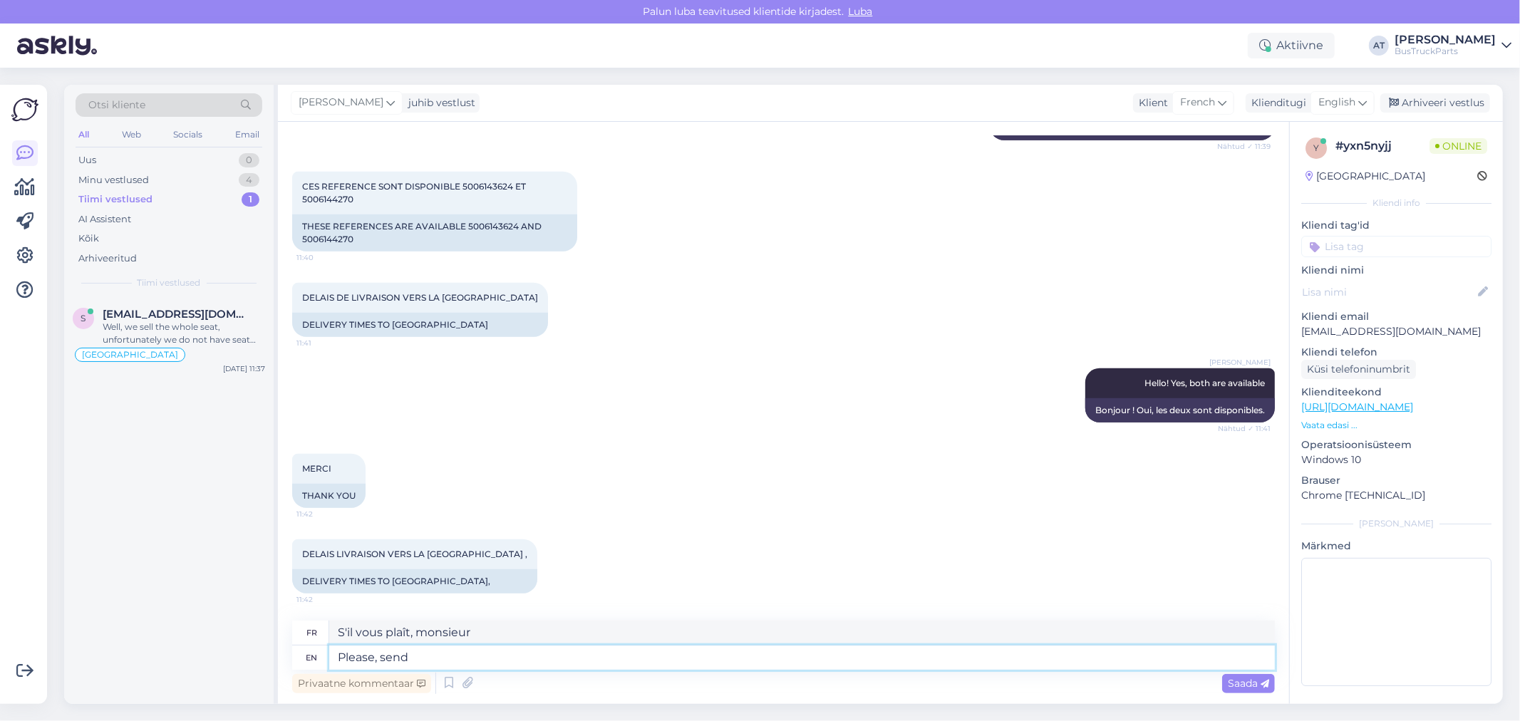
type textarea "Please, send f"
type textarea "Envoyez s'il vous plaît"
type textarea "Please, send full a"
type textarea "S'il vous plaît, envoyez le formulaire complet"
type textarea "Please, send full address, p"
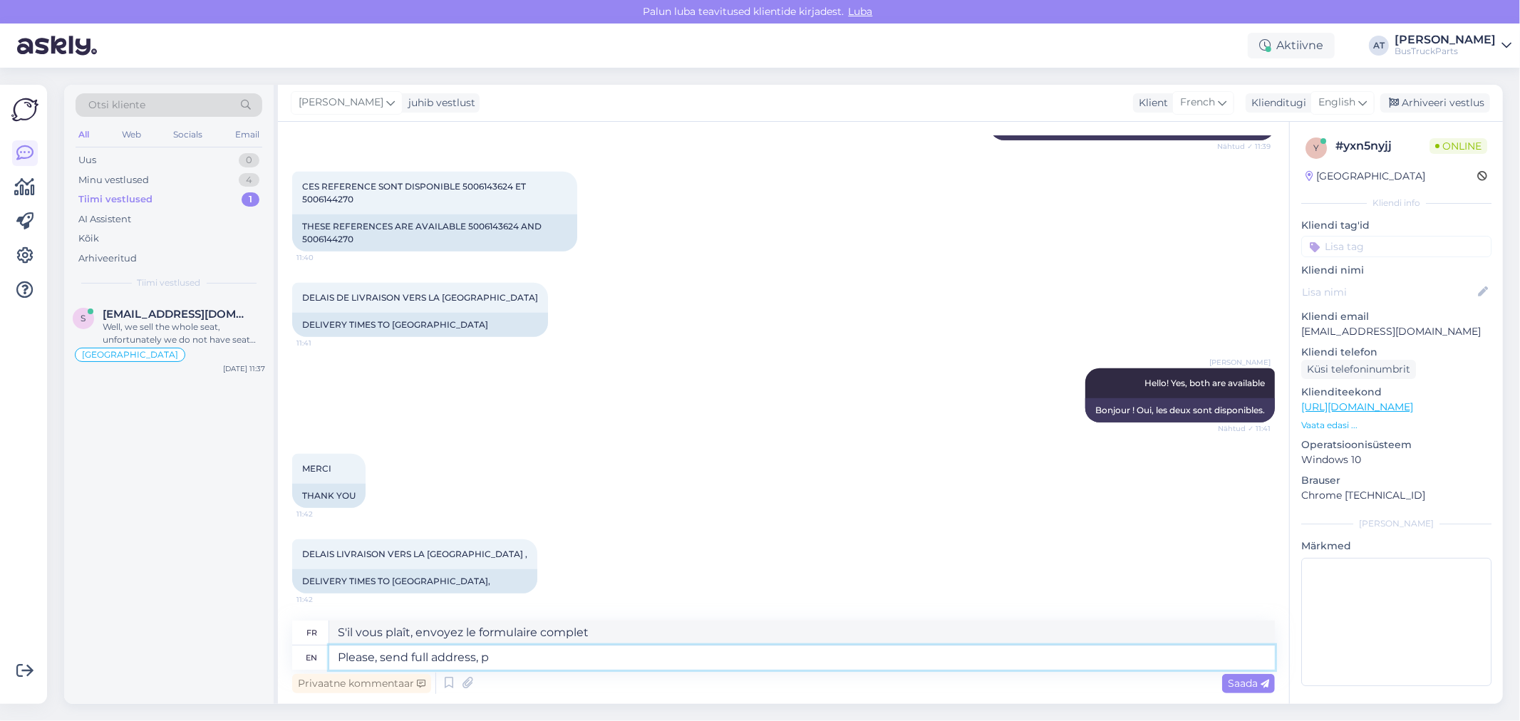
type textarea "S'il vous plaît, envoyez l'adresse complète,"
type textarea "Please, send full address, phone nu"
type textarea "S'il vous plaît, envoyez l'adresse complète, le téléphone"
type textarea "Please, send full address, phone number, c"
type textarea "S'il vous plaît, envoyez l'adresse complète, le numéro de téléphone,"
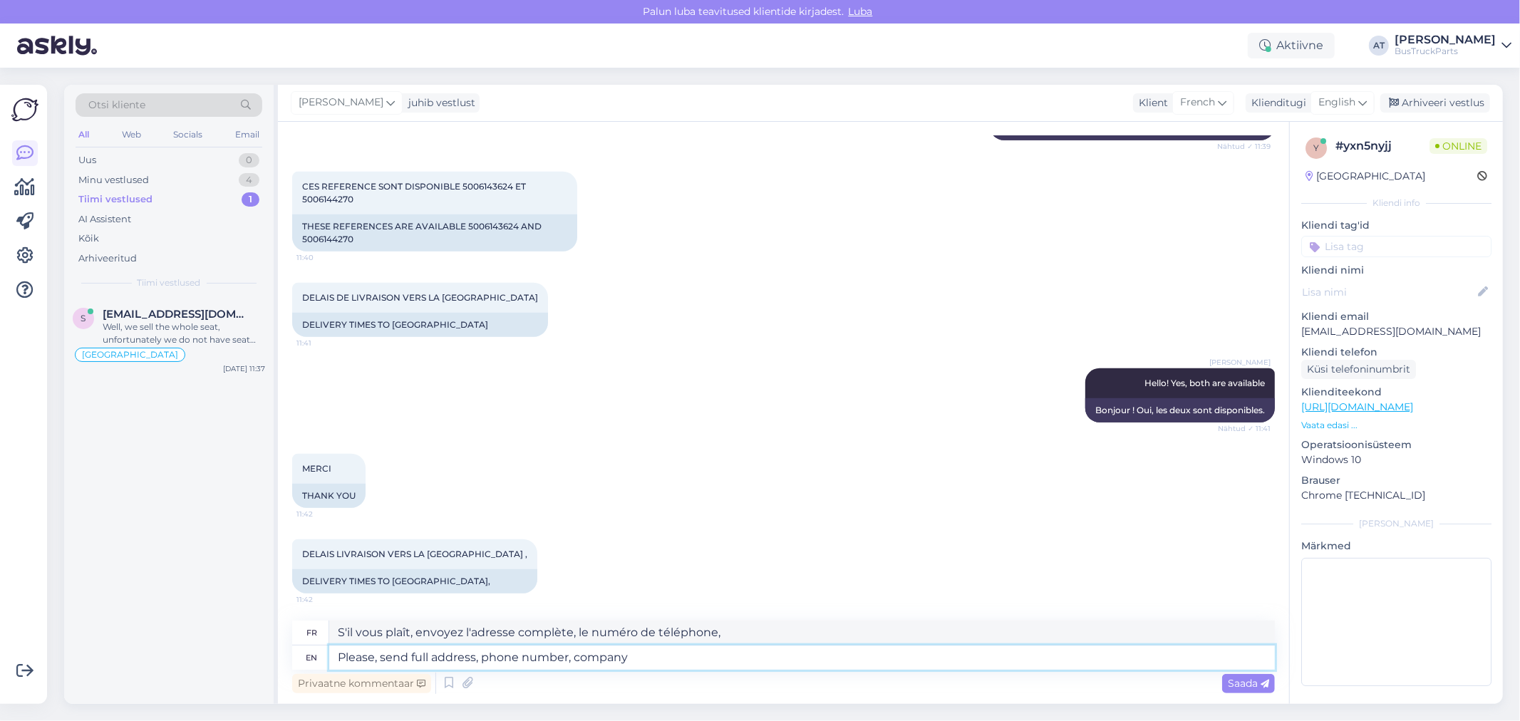
type textarea "Please, send full address, phone number, company"
type textarea "S'il vous plaît, envoyez l'adresse complète, le numéro de téléphone, l'entrepri…"
type textarea "Please, send full address, phone number, company VAT nu"
type textarea "[PERSON_NAME] envoyer l'adresse complète, le numéro de téléphone et la TVA de l…"
type textarea "Please, send full address, phone number, company VAT number"
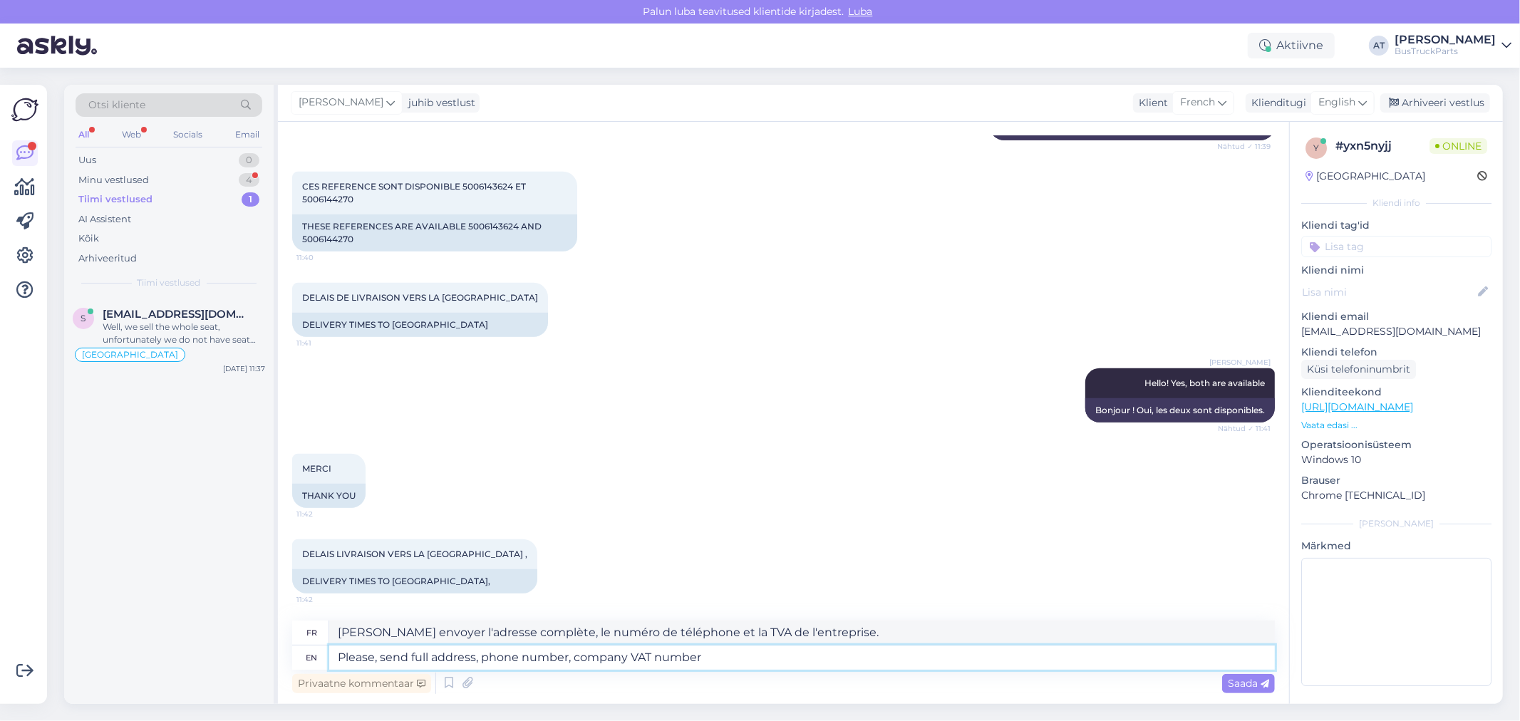
scroll to position [867, 0]
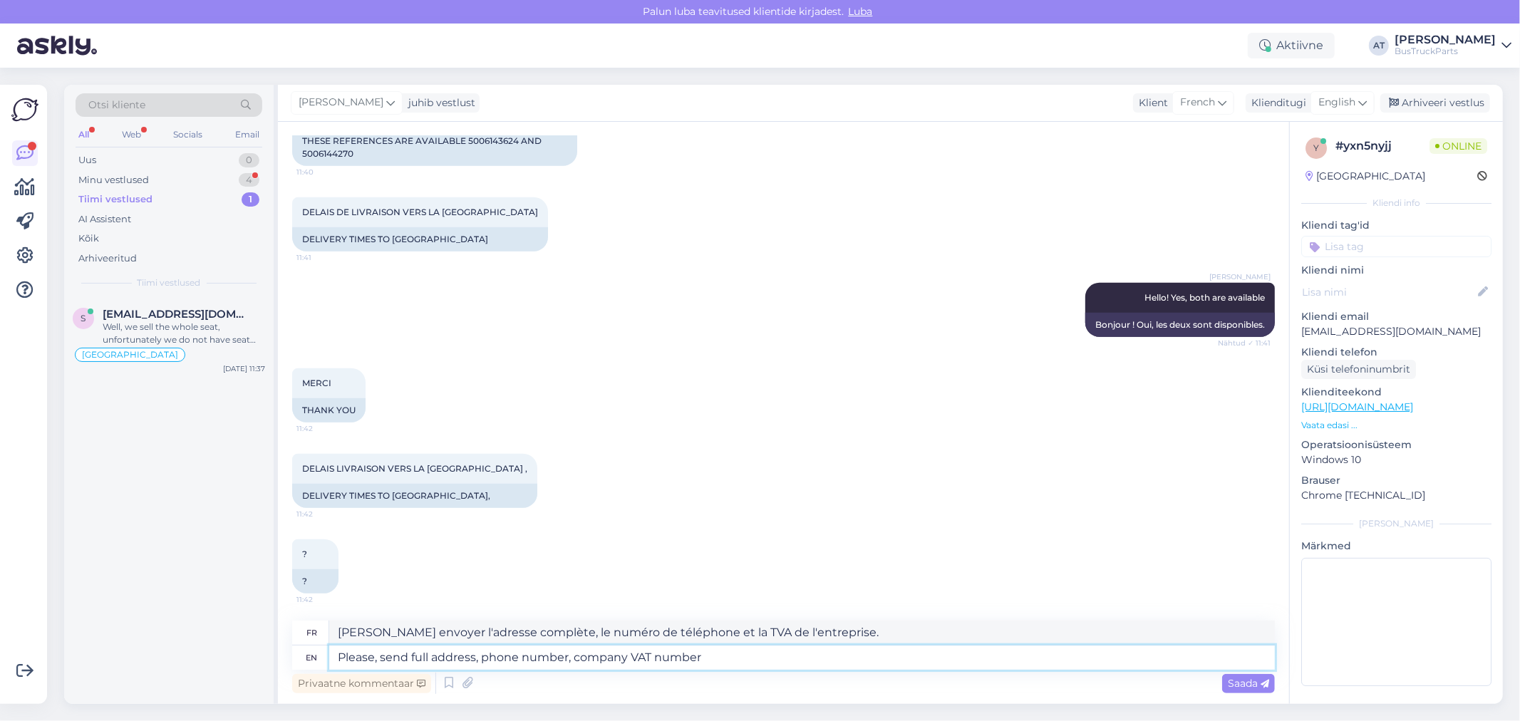
type textarea "[PERSON_NAME] envoyer l'adresse complète, le numéro de téléphone et le numéro d…"
type textarea "Please, send full address, phone number, company VAT number"
click at [1255, 683] on span "Saada" at bounding box center [1248, 683] width 41 height 13
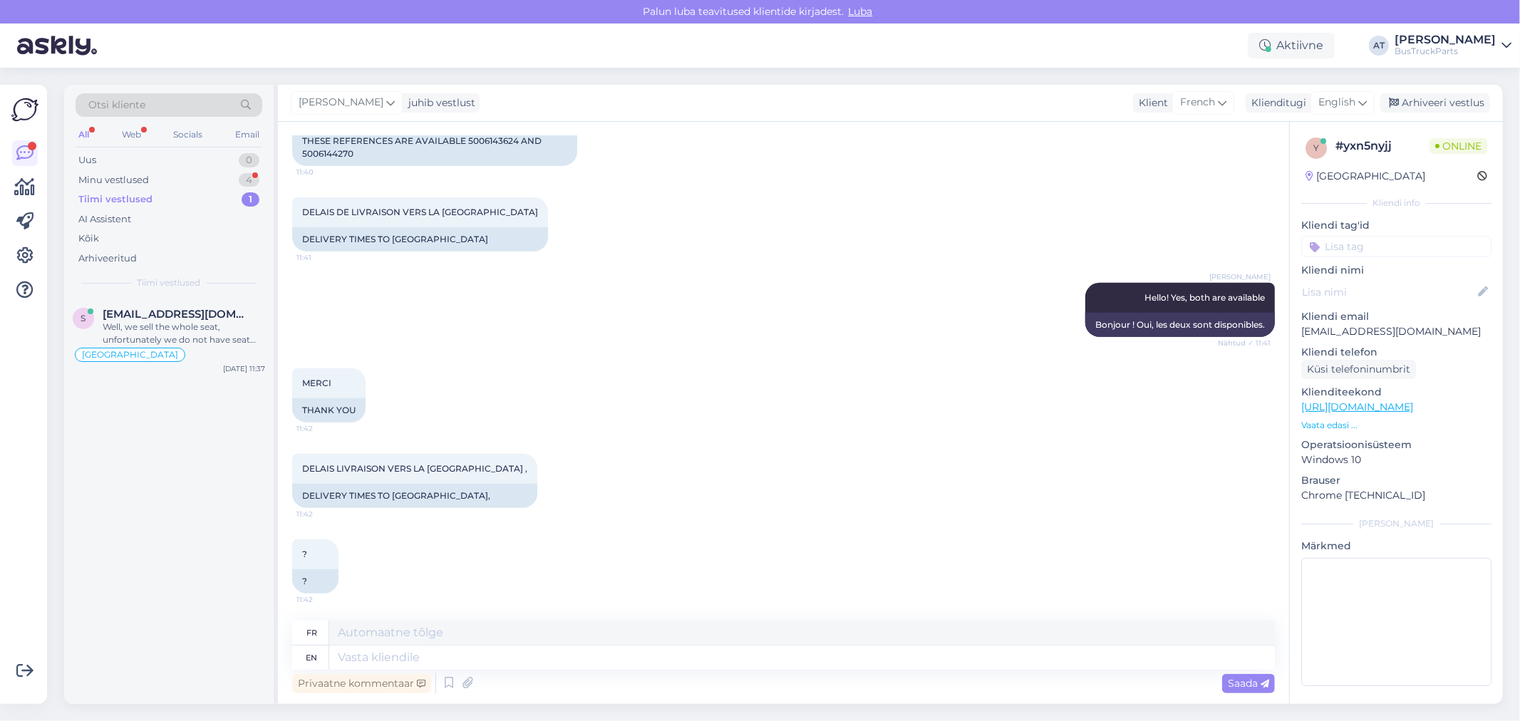
scroll to position [978, 0]
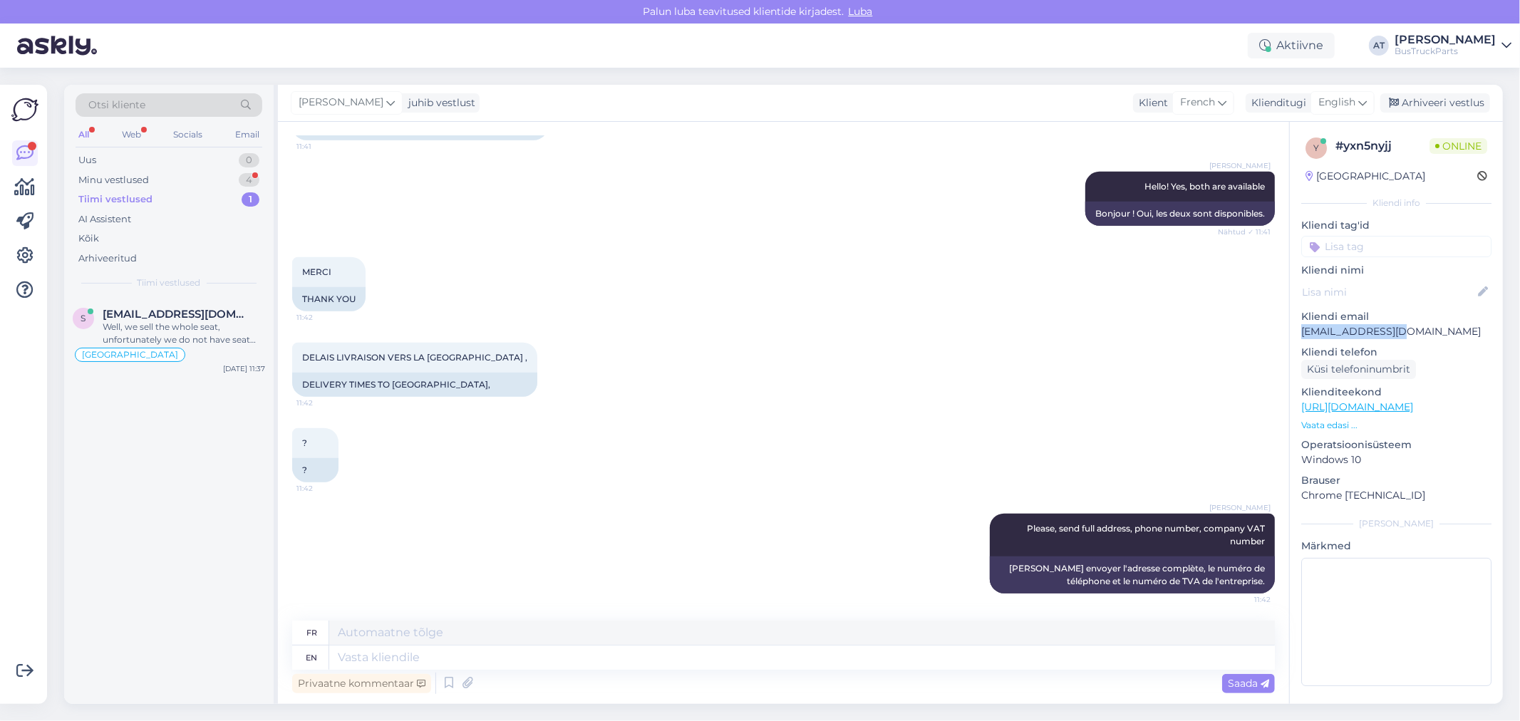
drag, startPoint x: 1410, startPoint y: 329, endPoint x: 1295, endPoint y: 330, distance: 114.8
click at [1295, 330] on div "y # yxn5nyjj Online [GEOGRAPHIC_DATA] Kliendi info Kliendi tag'id [GEOGRAPHIC_D…" at bounding box center [1396, 415] width 213 height 586
copy p "[EMAIL_ADDRESS][DOMAIN_NAME]"
click at [177, 182] on div "Minu vestlused 4" at bounding box center [169, 180] width 187 height 20
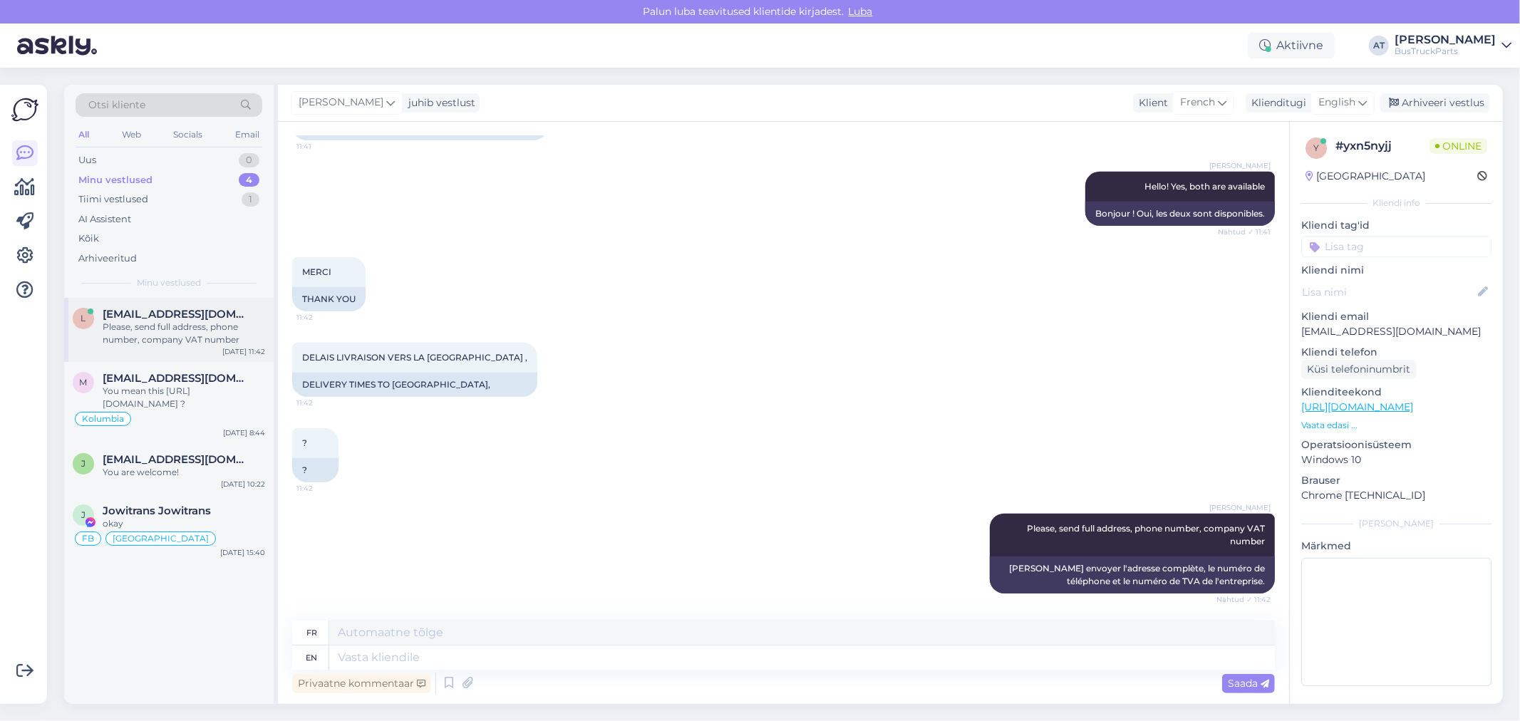
click at [162, 325] on div "Please, send full address, phone number, company VAT number" at bounding box center [184, 334] width 162 height 26
click at [165, 398] on div "You mean this [URL][DOMAIN_NAME] ?" at bounding box center [184, 398] width 162 height 26
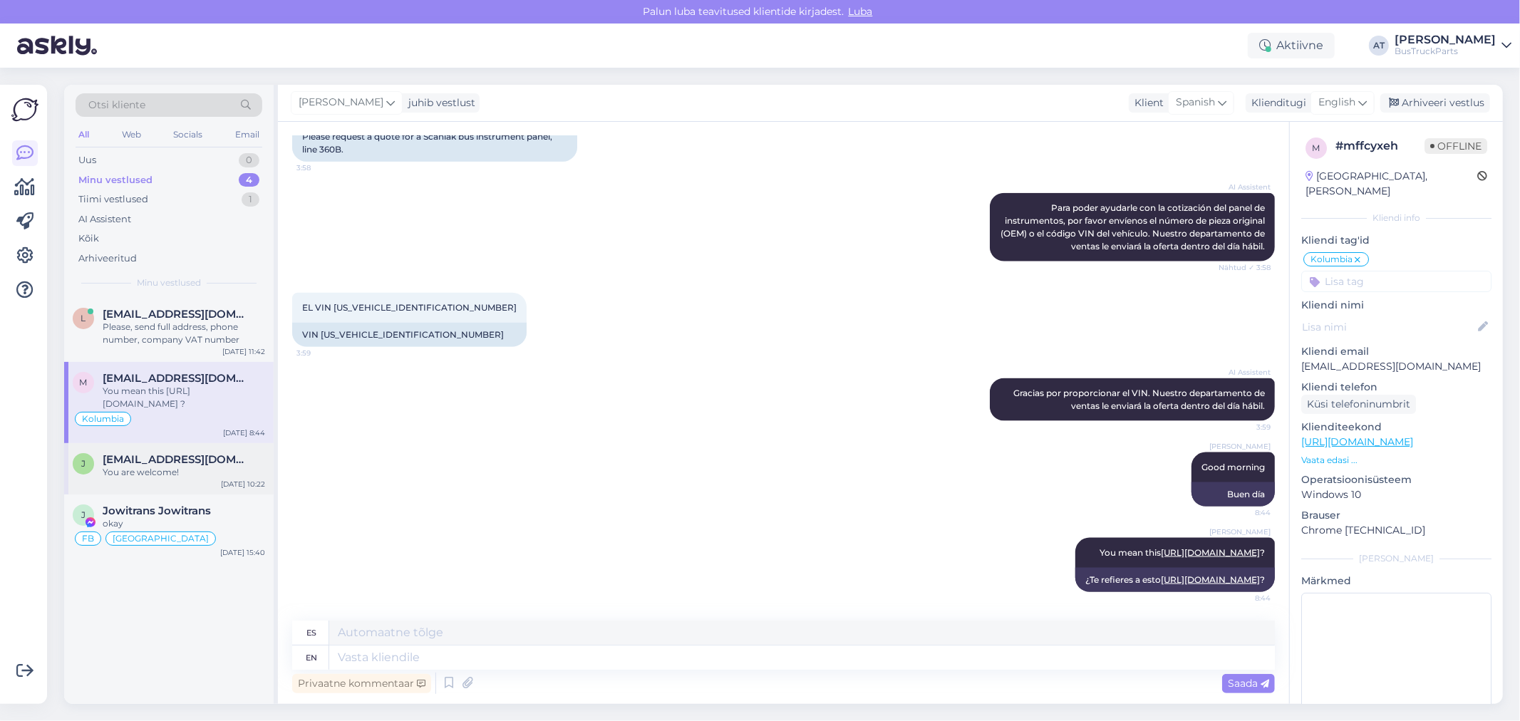
click at [155, 460] on span "[EMAIL_ADDRESS][DOMAIN_NAME]" at bounding box center [177, 459] width 148 height 13
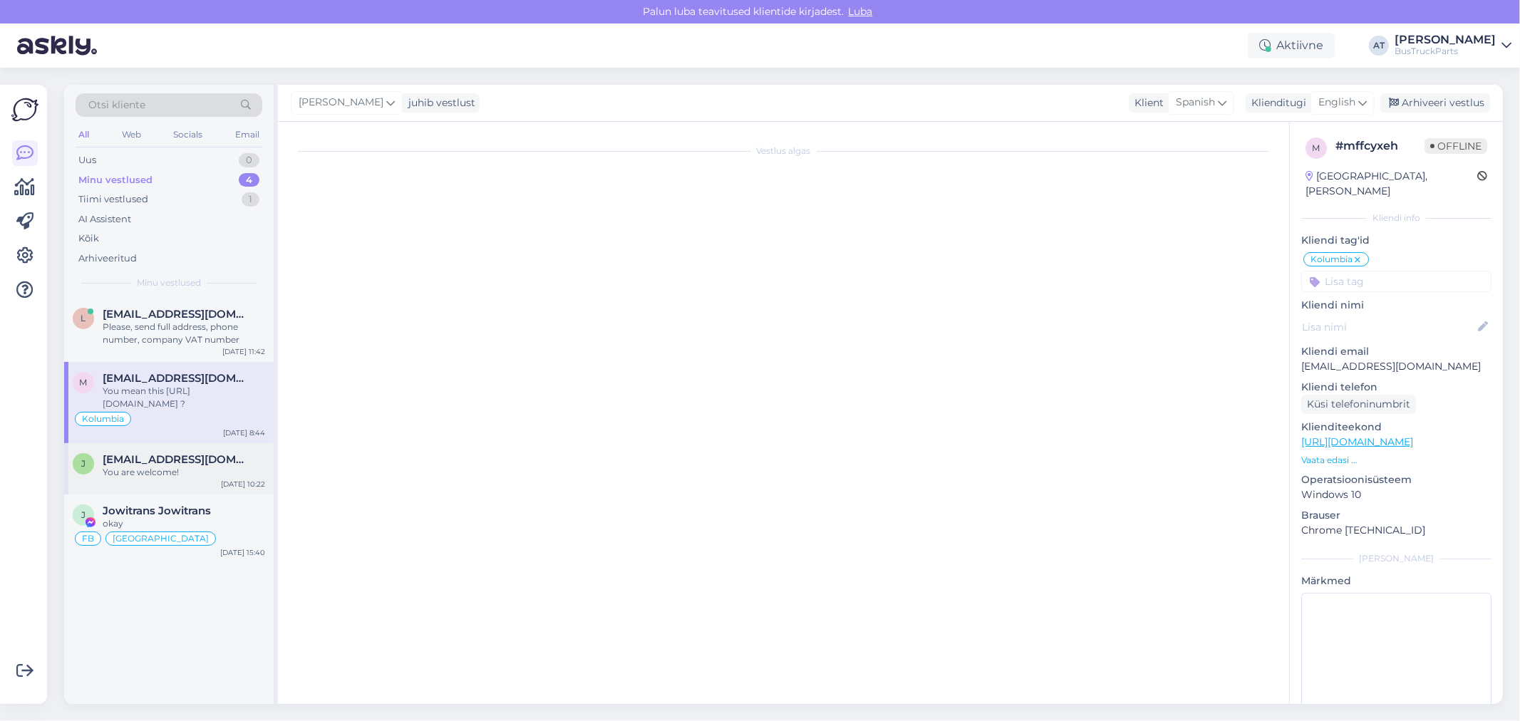
scroll to position [2103, 0]
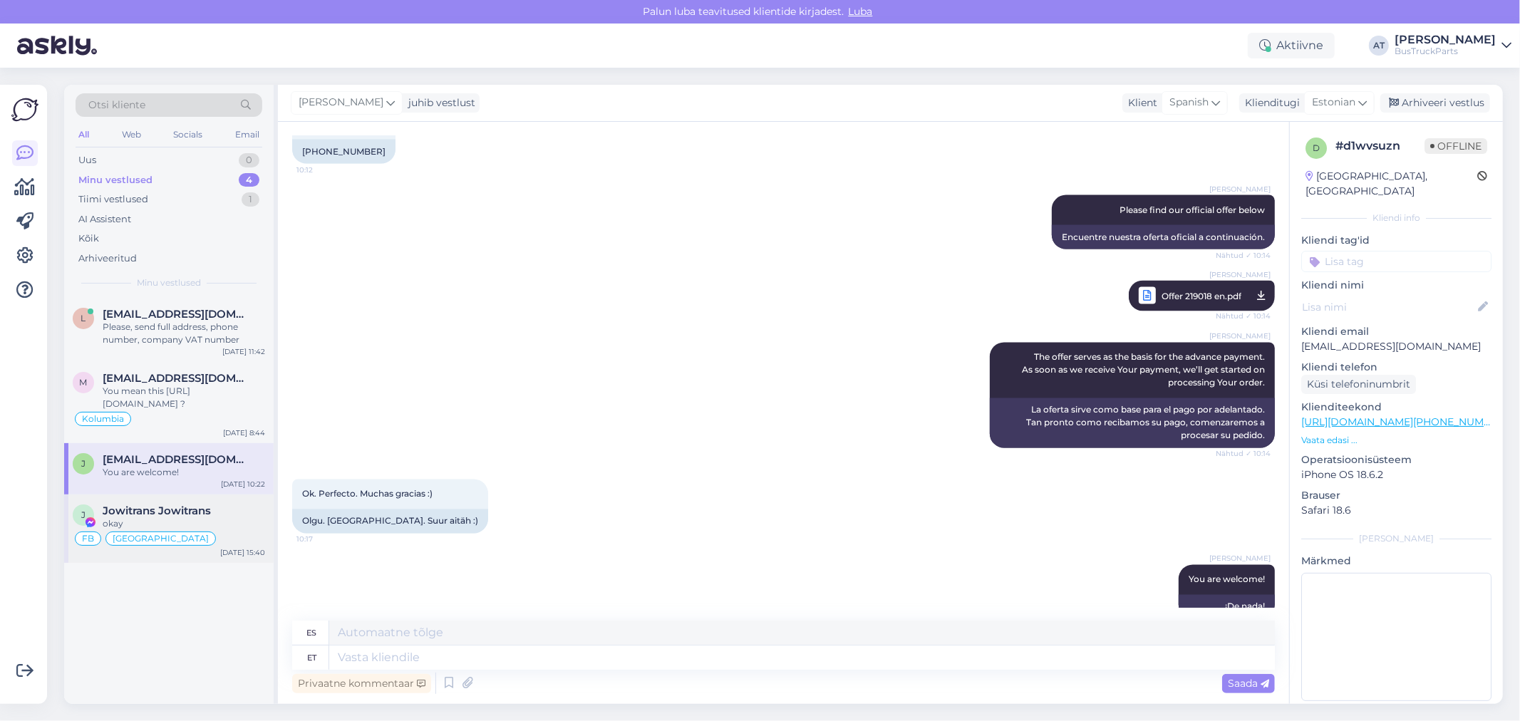
click at [173, 509] on span "Jowitrans Jowitrans" at bounding box center [157, 511] width 108 height 13
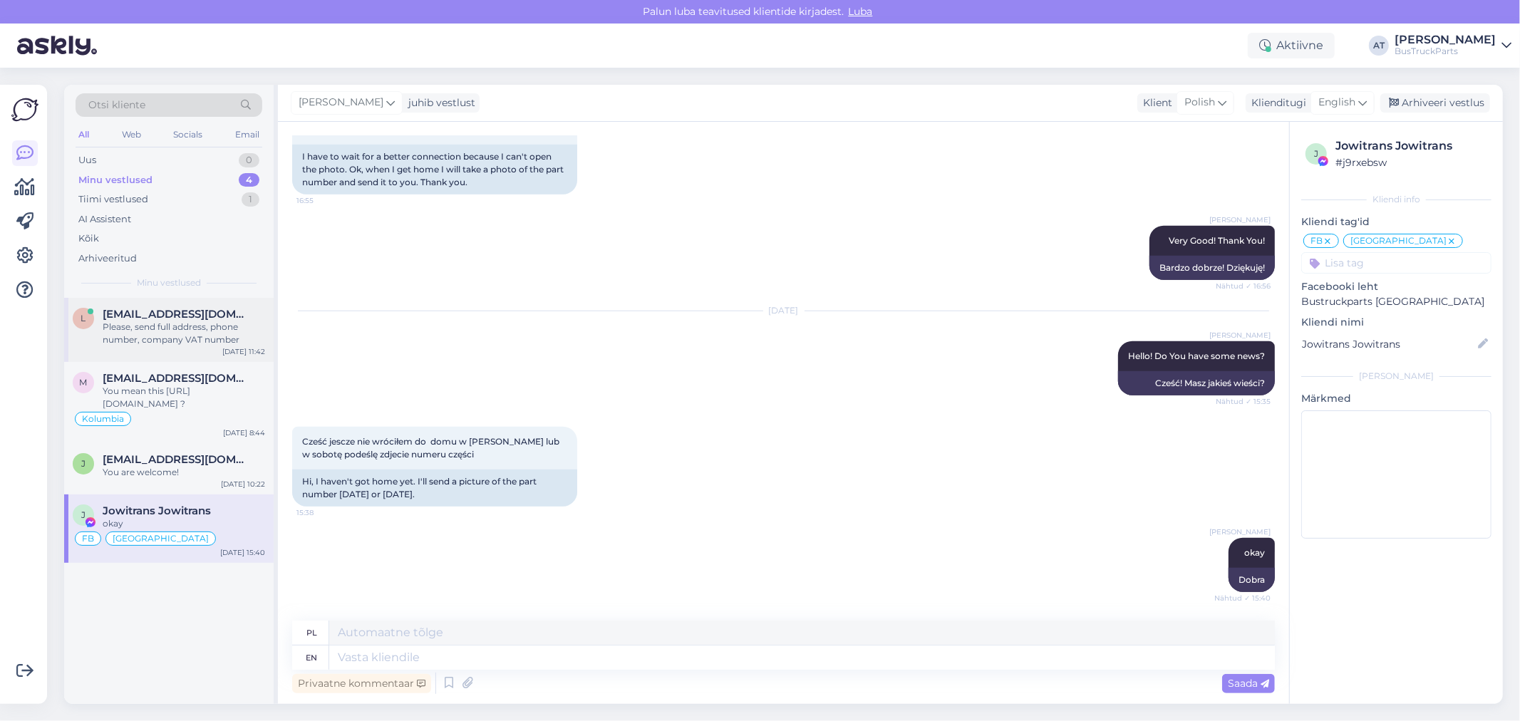
click at [158, 337] on div "Please, send full address, phone number, company VAT number" at bounding box center [184, 334] width 162 height 26
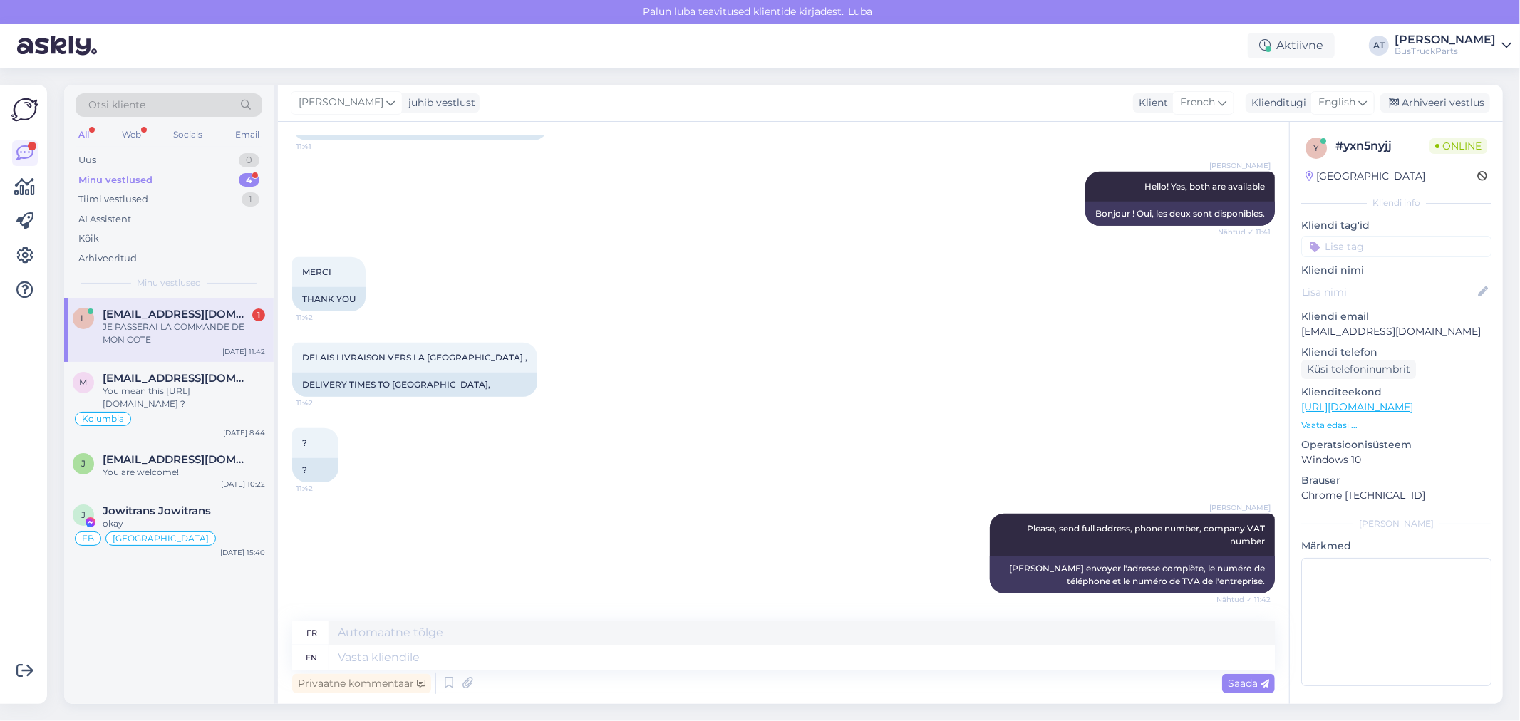
scroll to position [1063, 0]
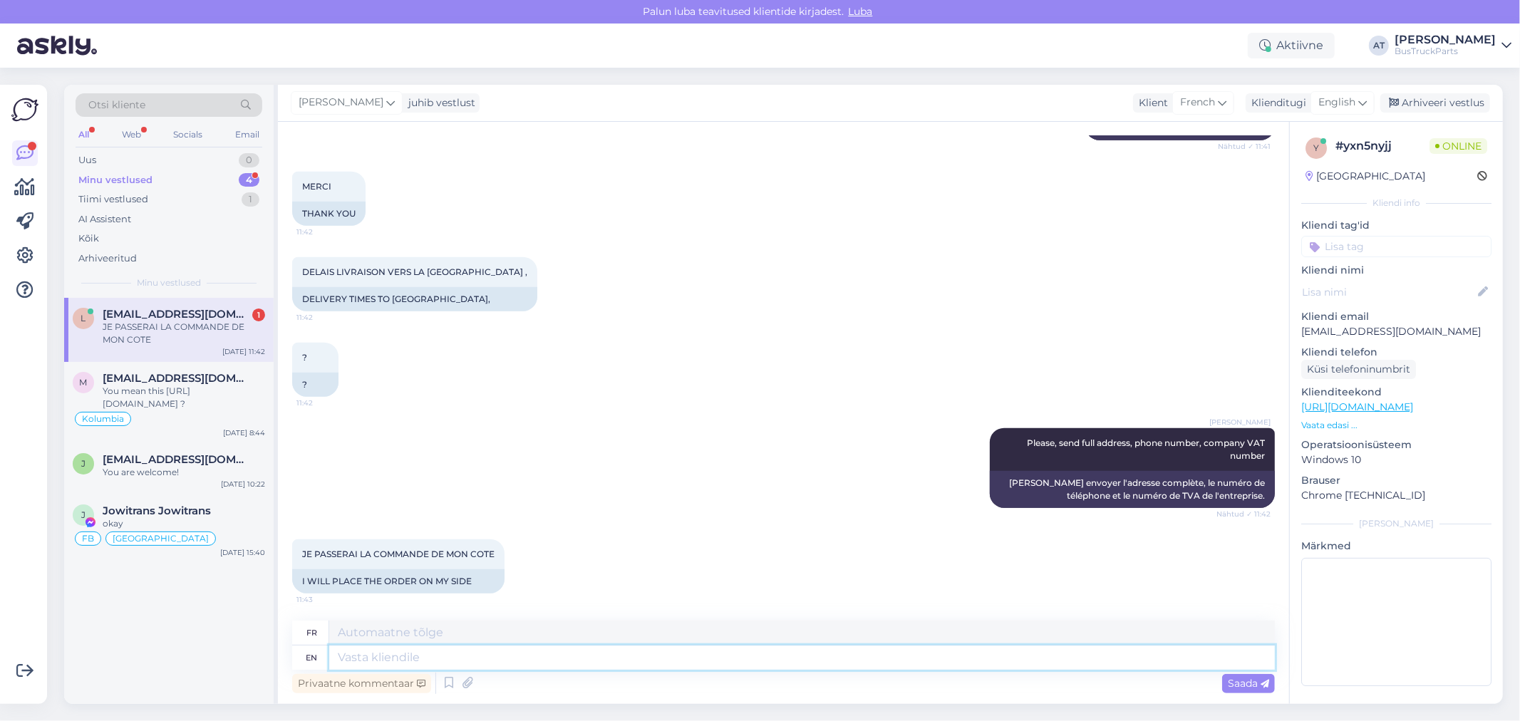
click at [629, 666] on textarea at bounding box center [802, 658] width 946 height 24
click at [442, 578] on div "I WILL PLACE THE ORDER ON MY SIDE" at bounding box center [398, 581] width 212 height 24
click at [482, 657] on textarea at bounding box center [802, 658] width 946 height 24
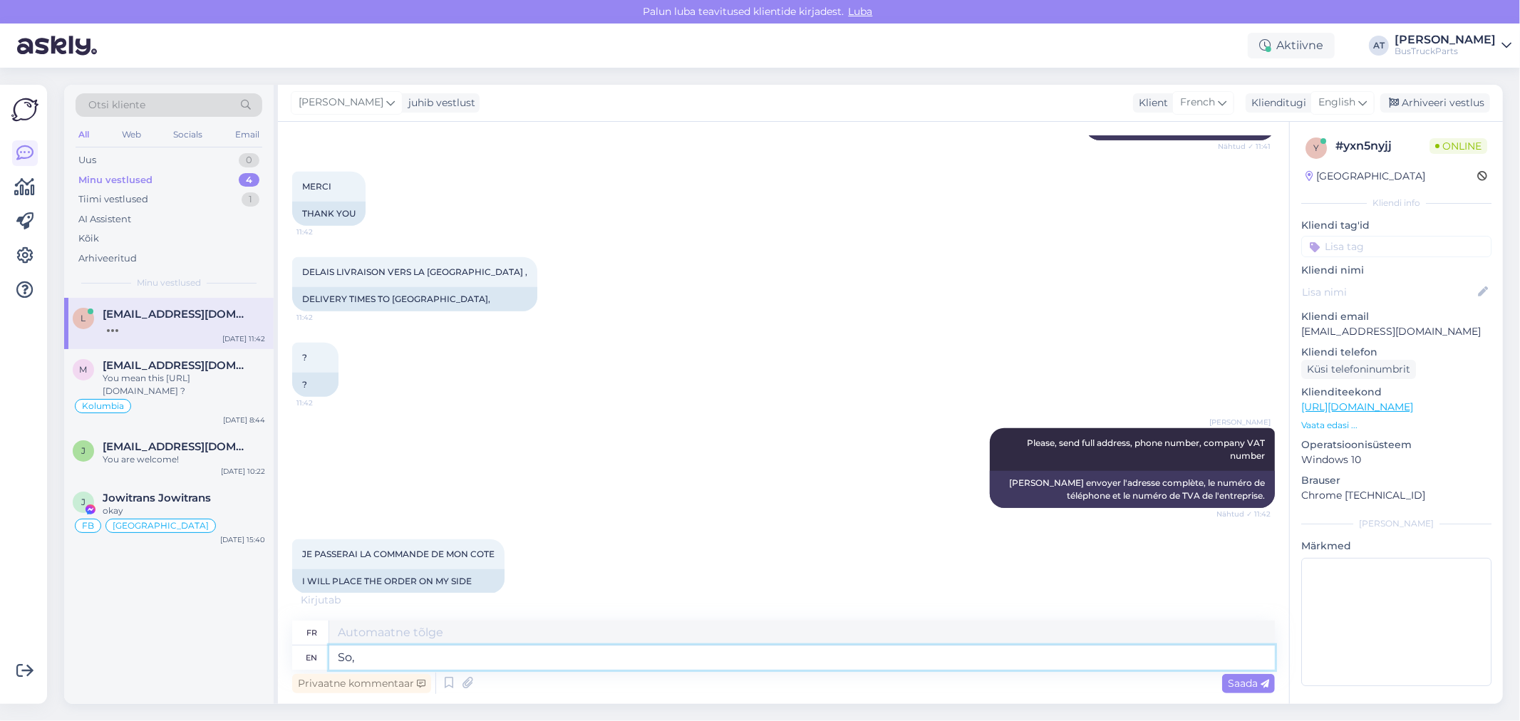
type textarea "So,"
type textarea "Donc,"
type textarea "So, You"
type textarea "Alors, toi"
type textarea "You me"
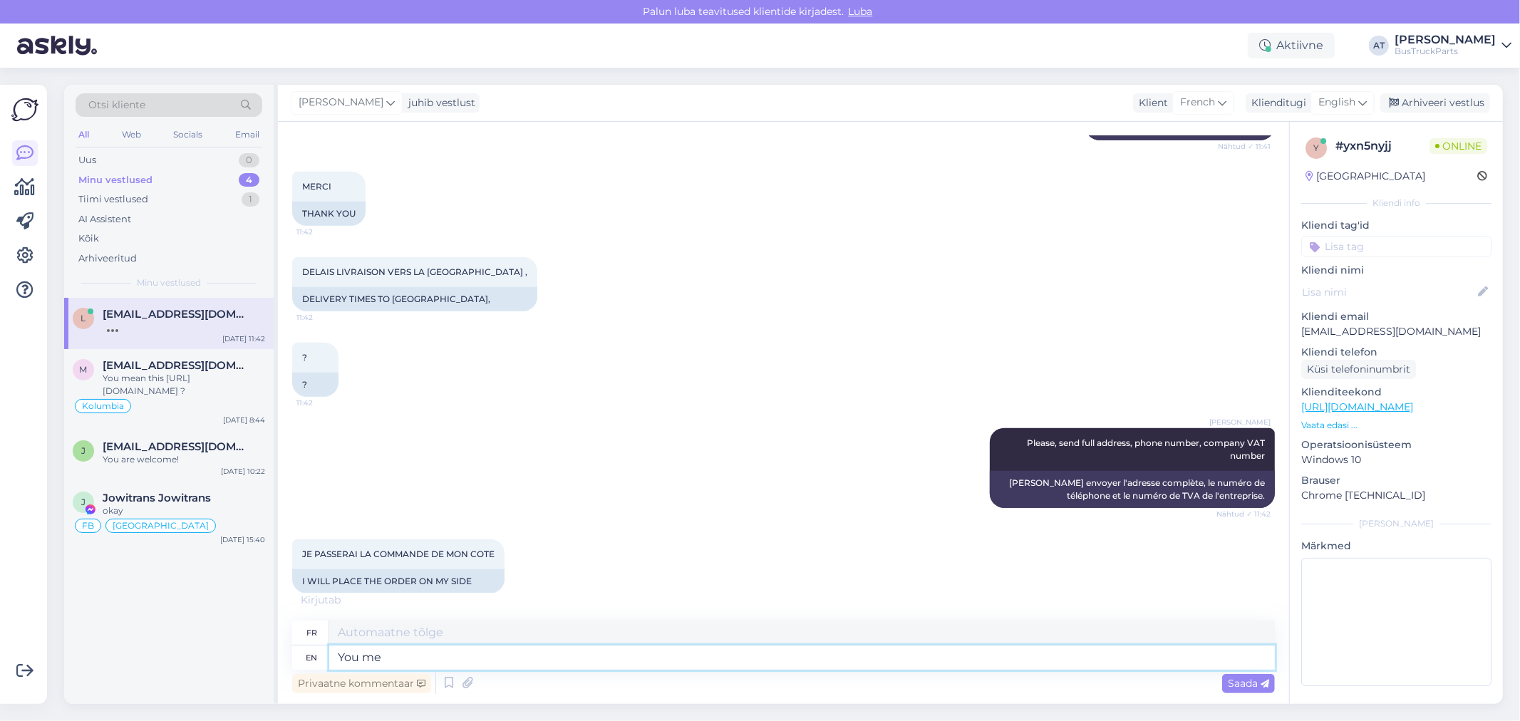
type textarea "Toi"
type textarea "You mean"
type textarea "Tu veux dire"
type textarea "You mean via"
type textarea "Tu veux dire via"
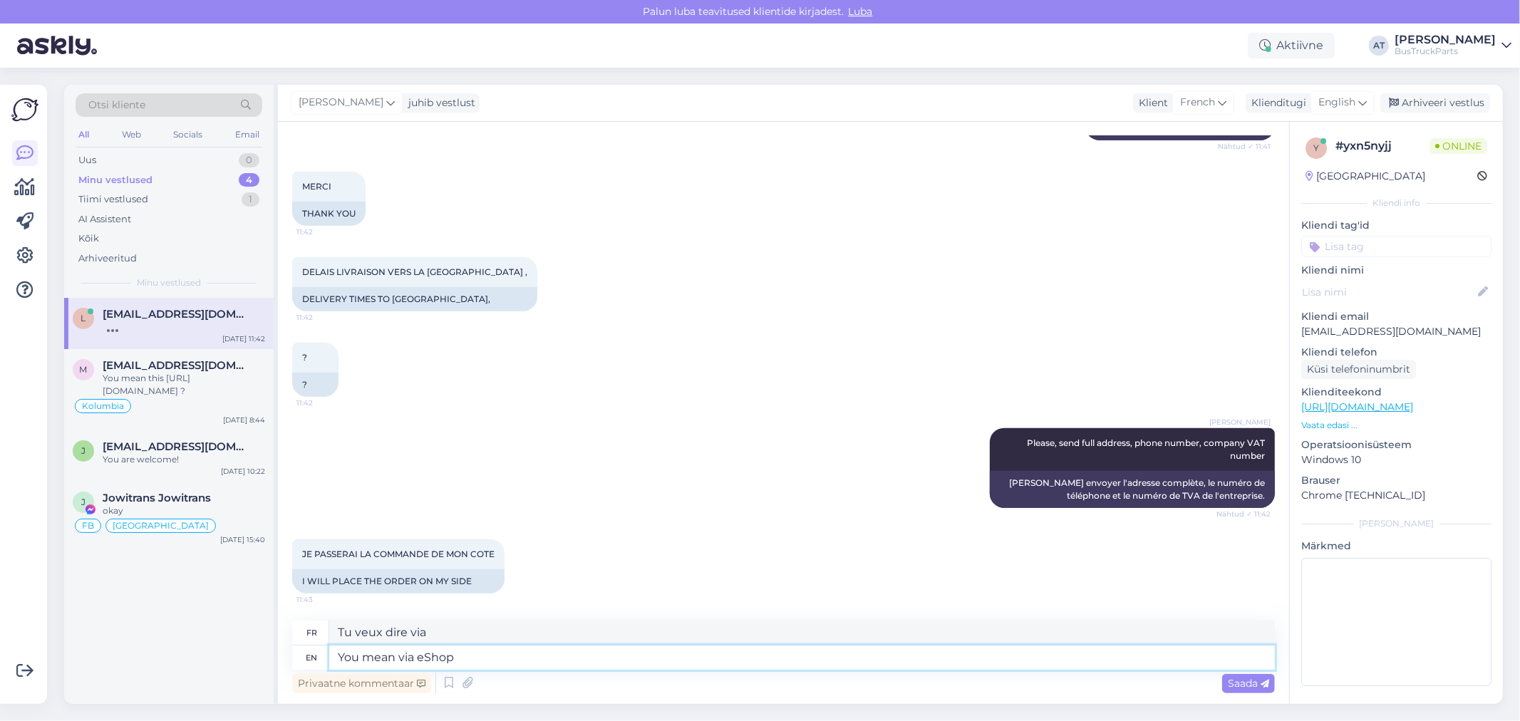
type textarea "You mean via eShop?"
type textarea "Tu veux dire via eShop ?"
type textarea "You mean via eShop"
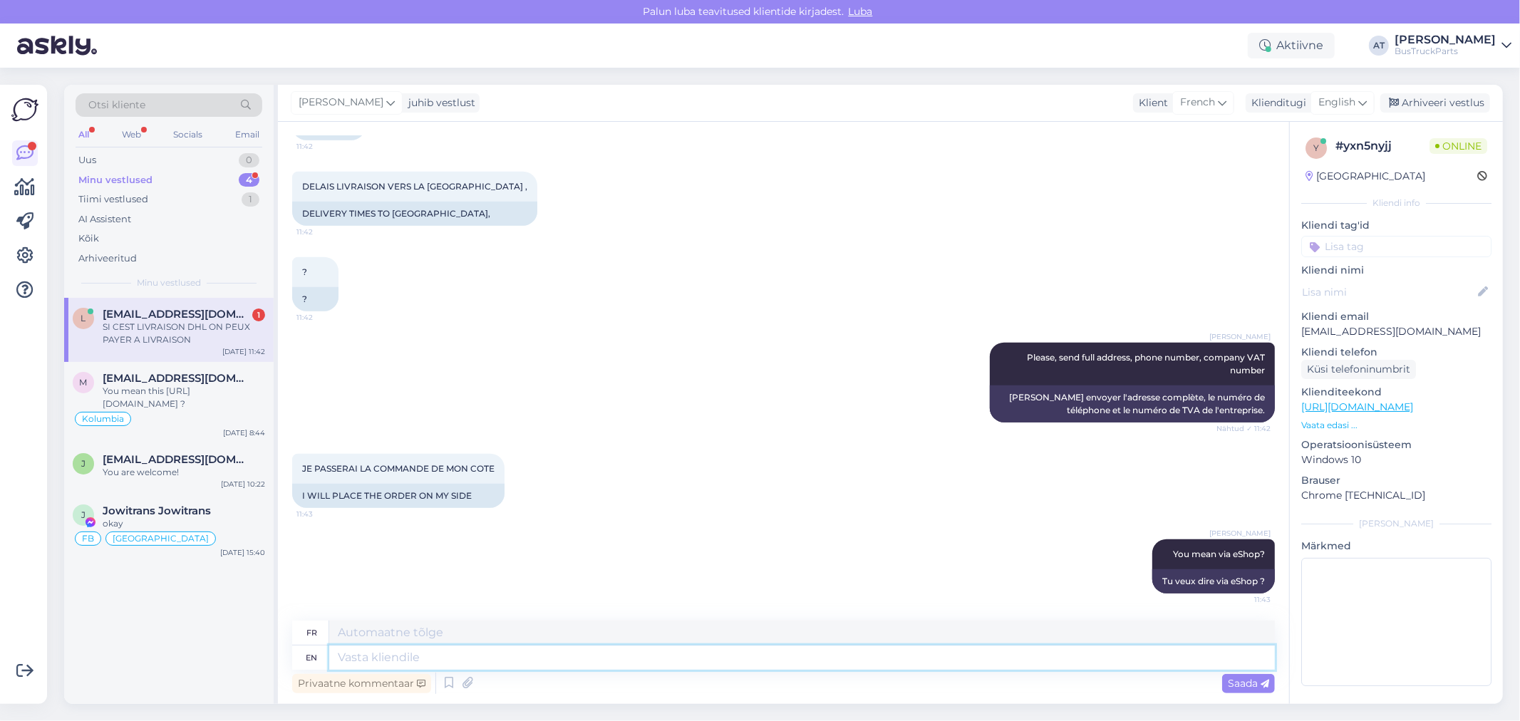
scroll to position [1234, 0]
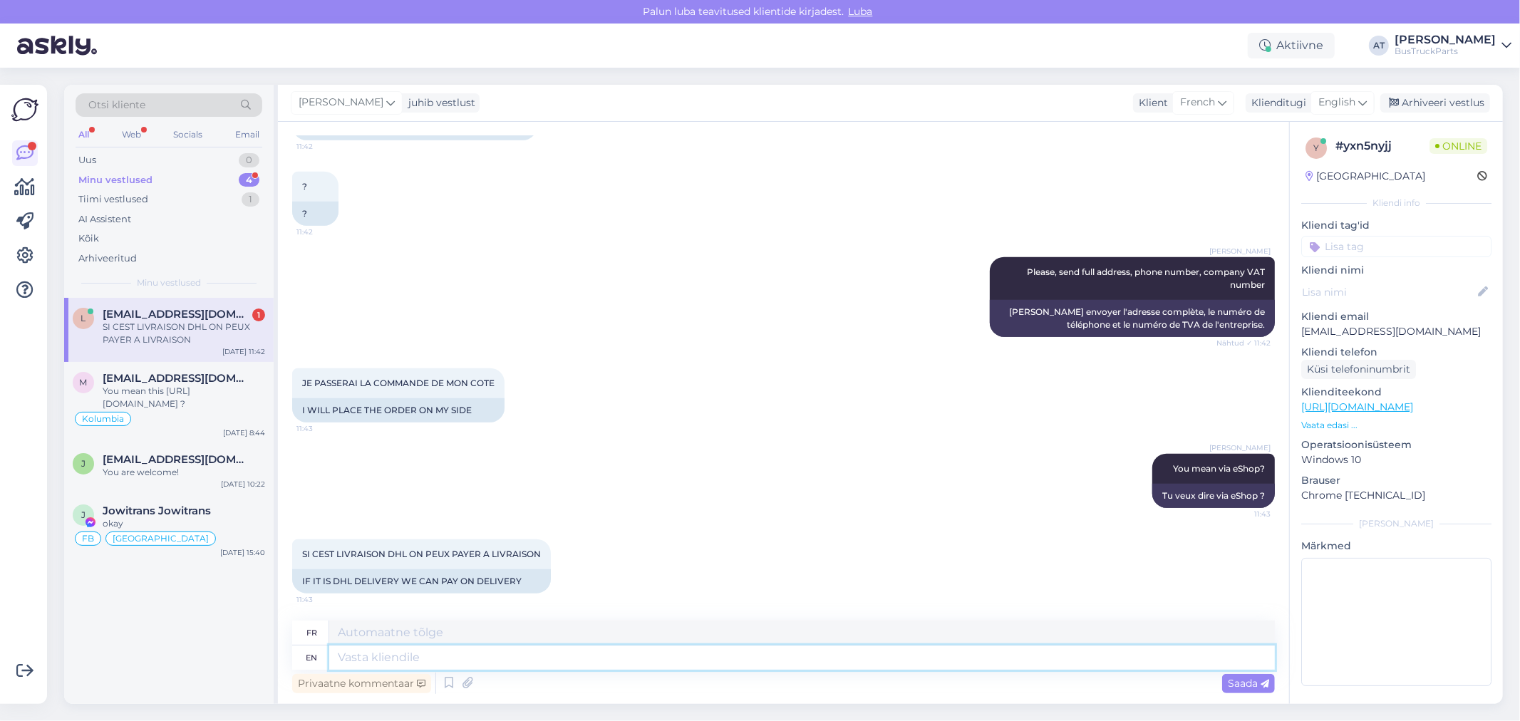
type textarea "Tu veux dire via eShop"
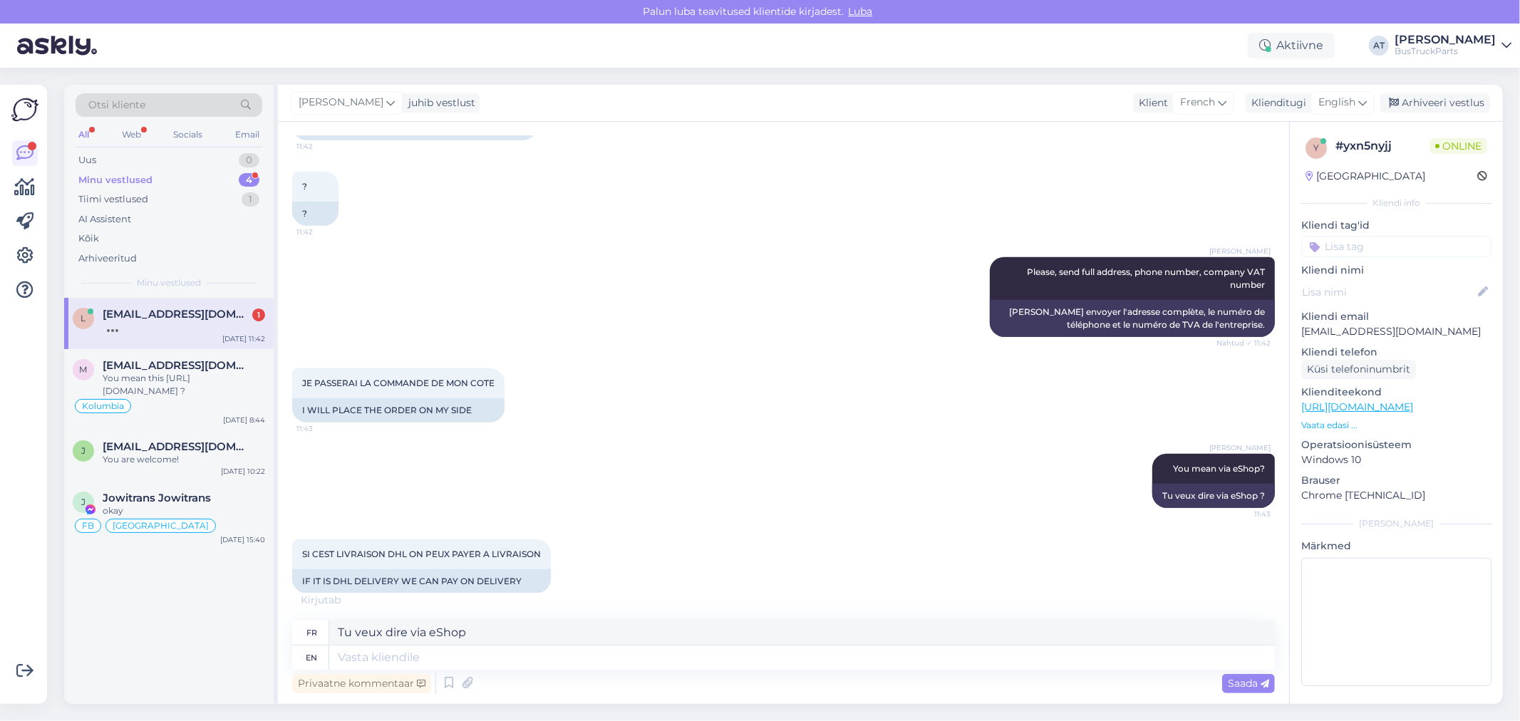
click at [571, 573] on div "SI CEST LIVRAISON DHL ON PEUX PAYER A LIVRAISON 11:43 IF IT IS DHL DELIVERY WE …" at bounding box center [783, 567] width 983 height 86
click at [993, 478] on div "[PERSON_NAME] You mean via eShop? 11:43 Tu veux dire via eShop ?" at bounding box center [783, 481] width 983 height 86
click at [488, 654] on textarea at bounding box center [802, 658] width 946 height 24
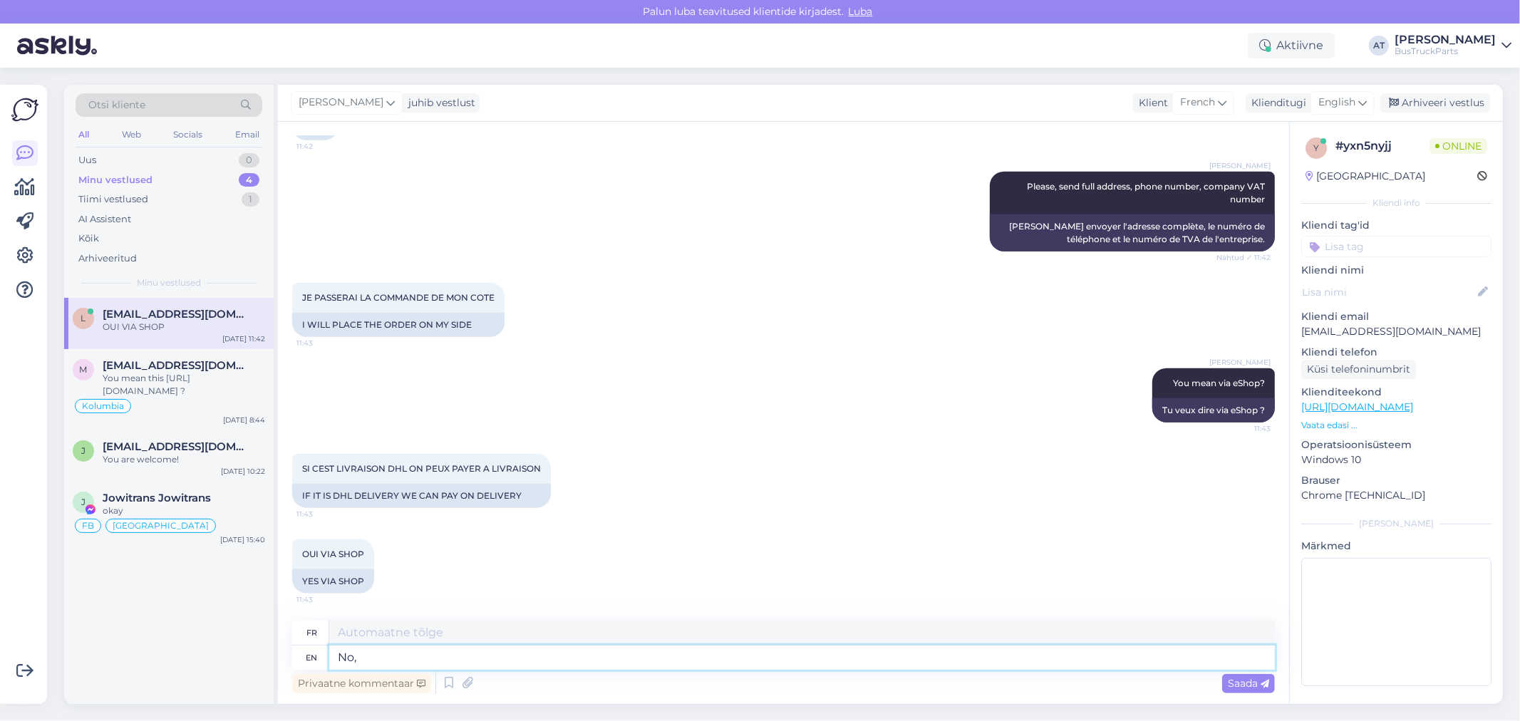
type textarea "No,"
type textarea "Non,"
type textarea "No, You c"
type textarea "Non, toi"
type textarea "No, You can"
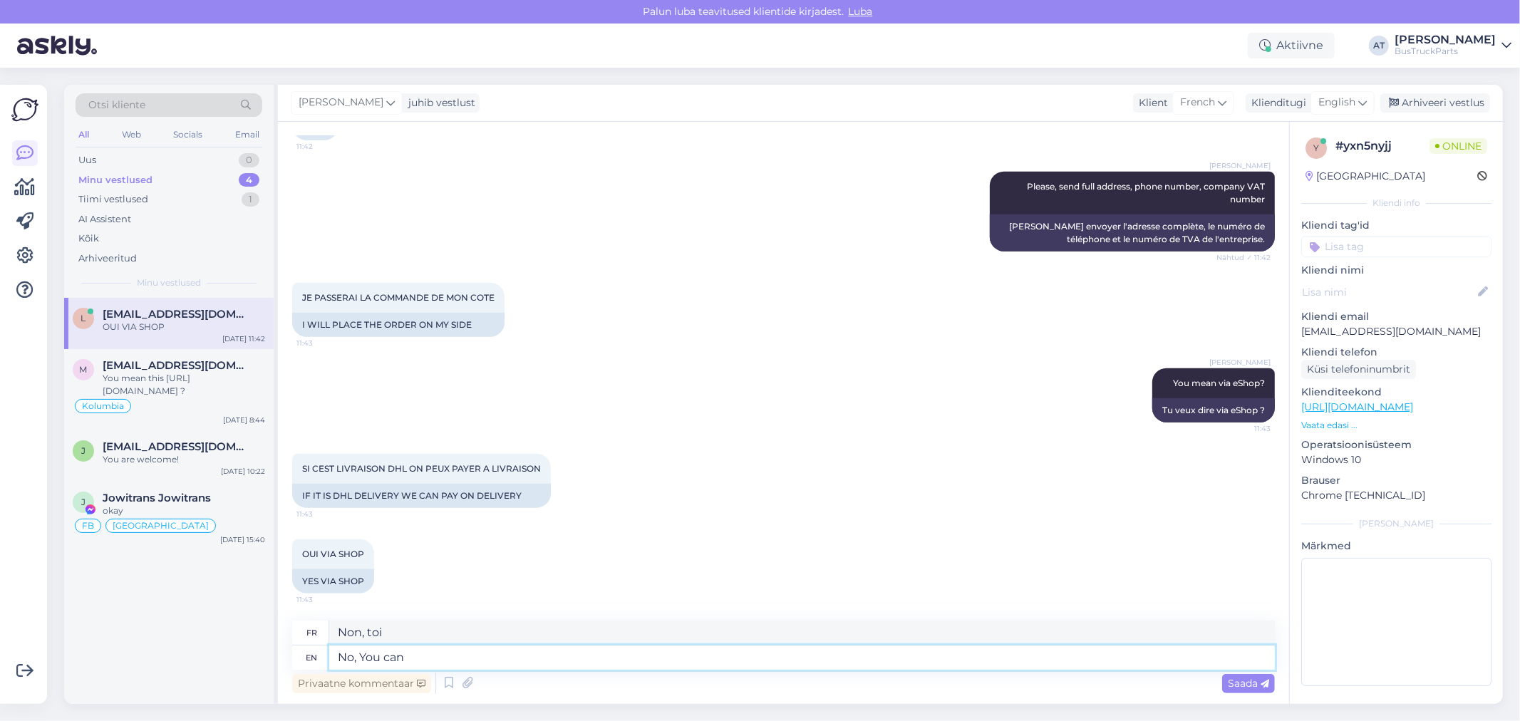
type textarea "Non, tu peux"
type textarea "No, You can´t"
type textarea "Non, tu ne peux pas"
type textarea "No, You can´t pay"
type textarea "Non, vous ne pouvez pas payer"
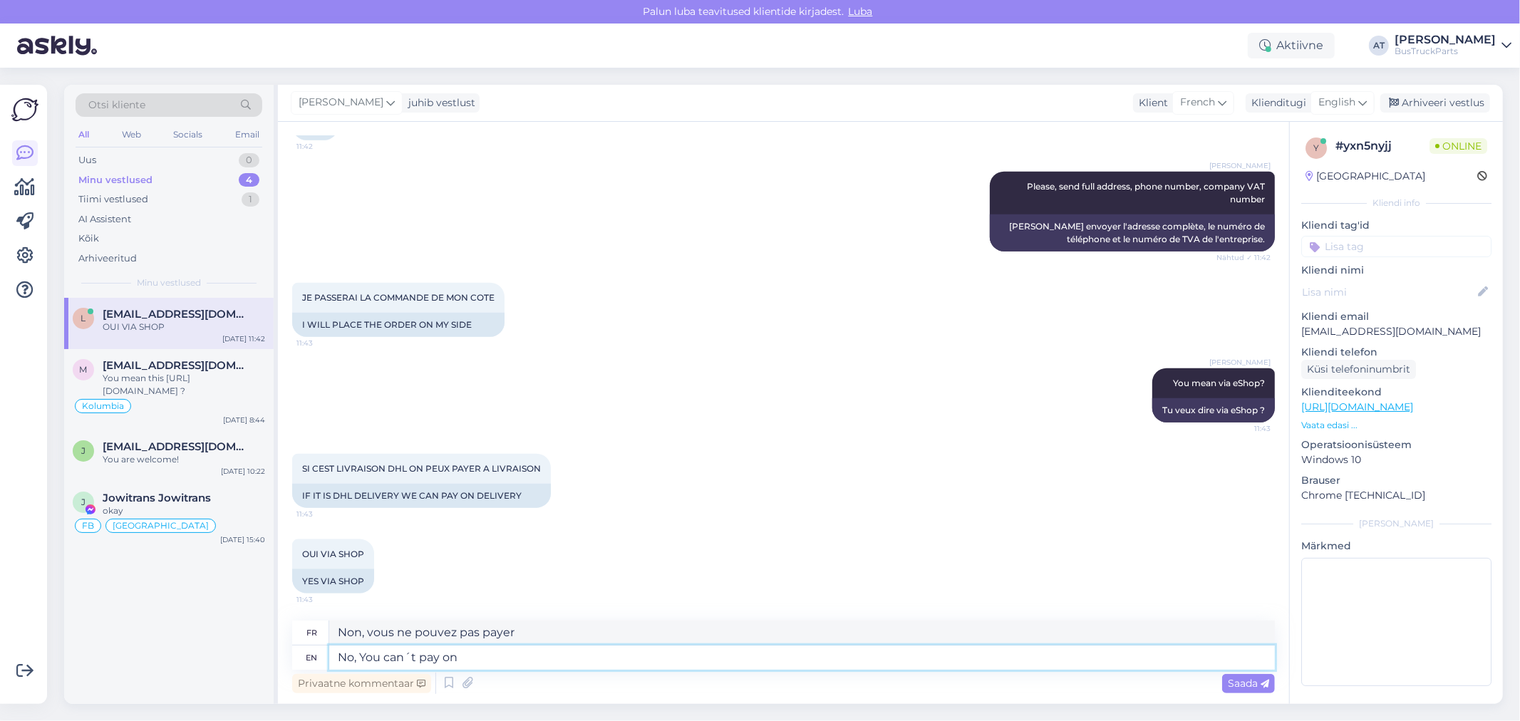
type textarea "No, You can´t pay on d"
type textarea "Non, vous ne pouvez pas payer sur"
type textarea "No, You can´t pay on delivery-"
type textarea "Non, vous ne pouvez pas payer à la livraison."
type textarea "No, You can´t pay on delivery. Only 1"
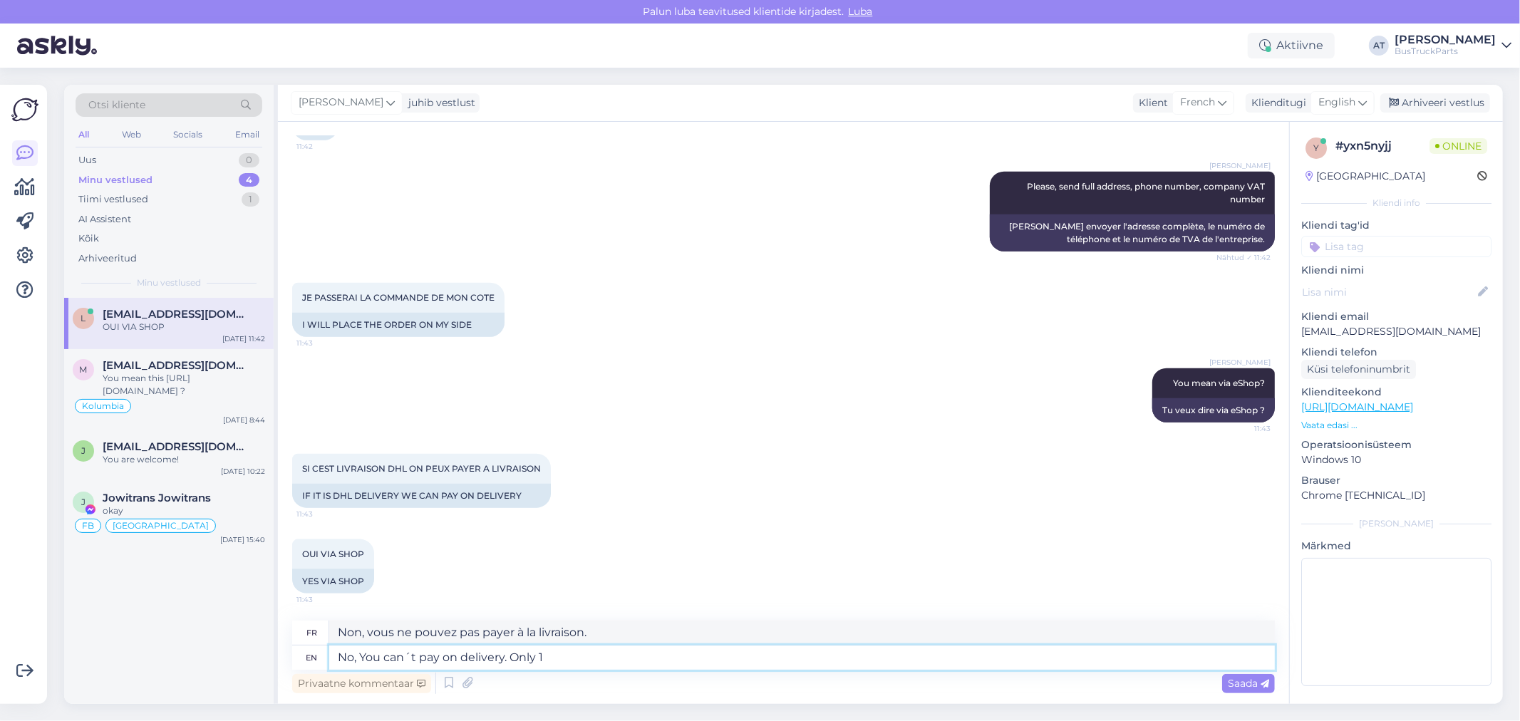
type textarea "Non, vous ne pouvez pas payer à la livraison. Seulement"
type textarea "No, You can´t pay on delivery. Only 100"
type textarea "Non, vous ne pouvez pas payer à la livraison. Seulement 10"
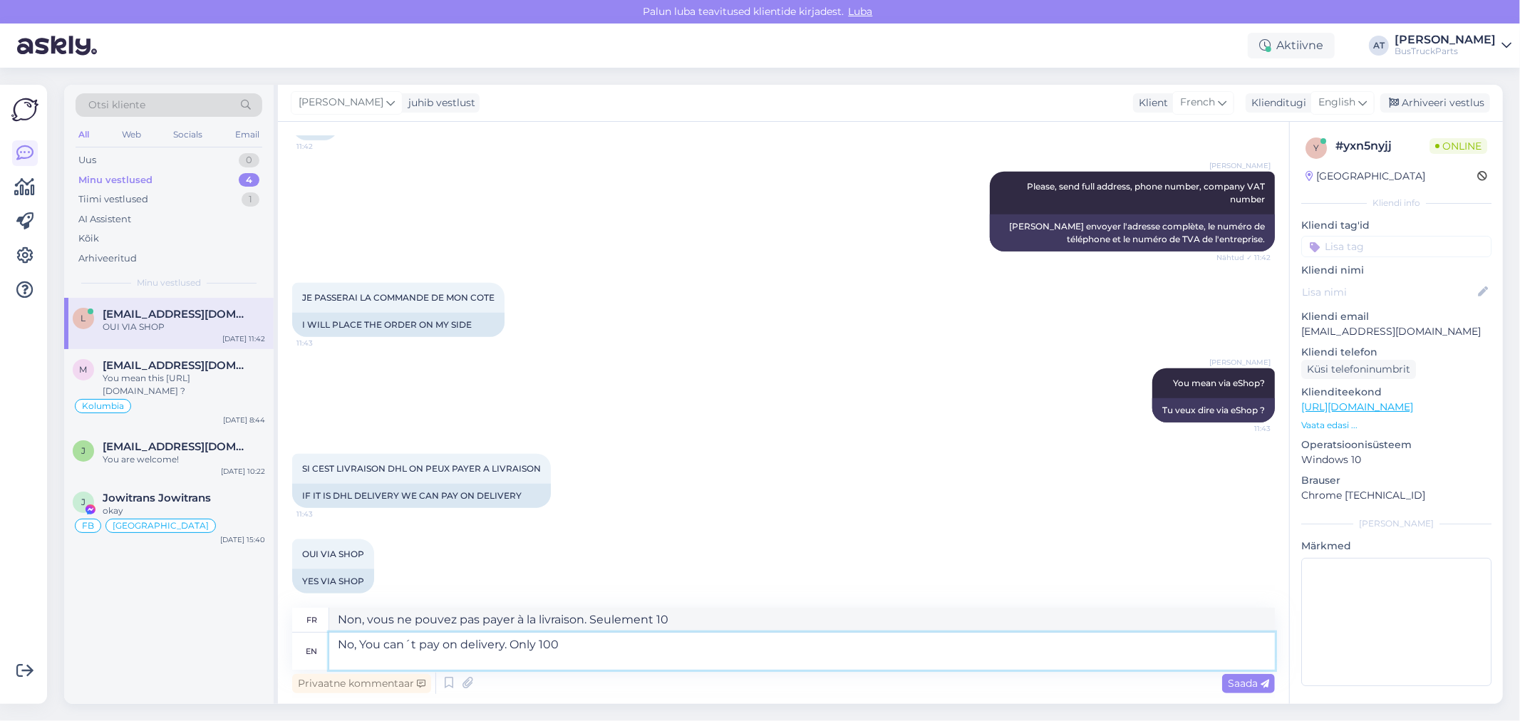
scroll to position [1333, 0]
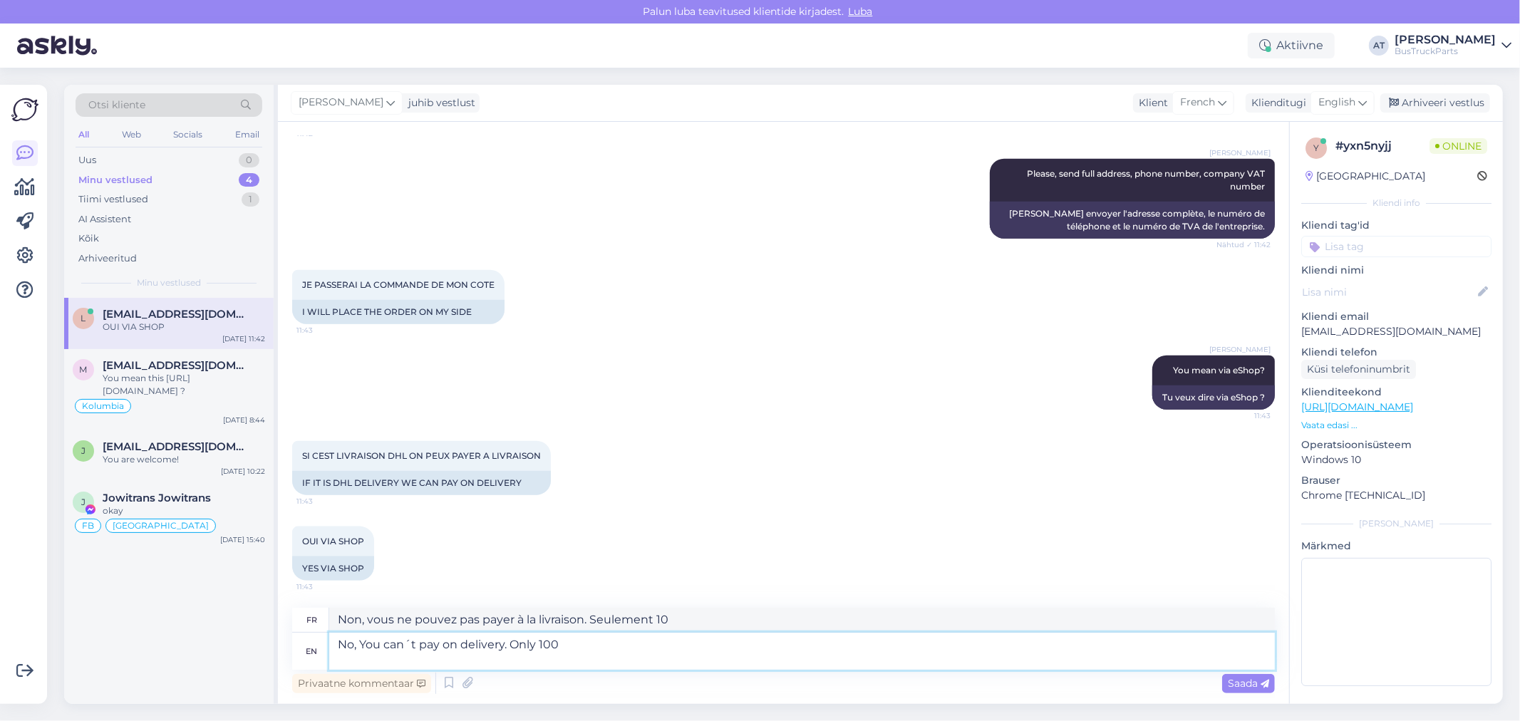
type textarea "No, You can´t pay on delivery. Only 100"
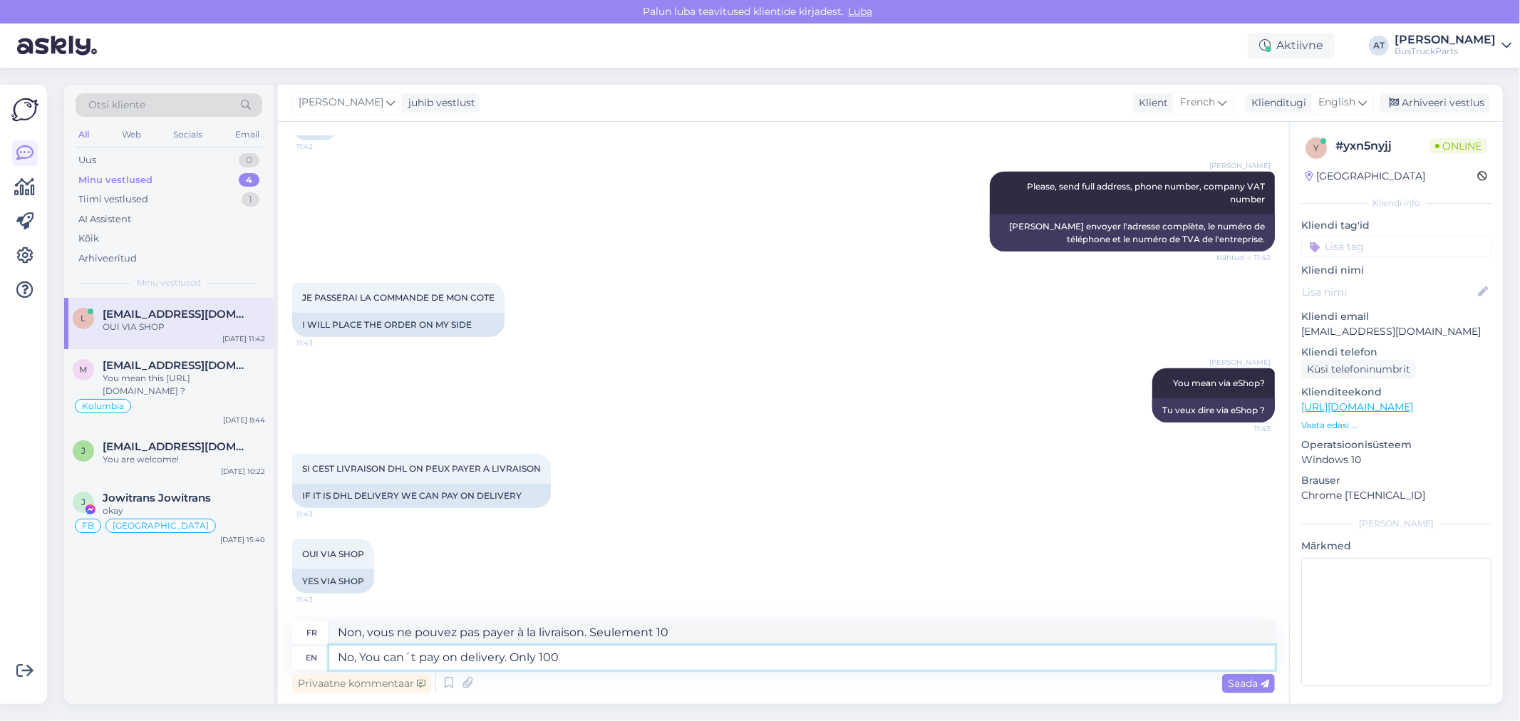
type textarea "Non, vous ne pouvez pas payer à la livraison. Seulement 100"
type textarea "No, You can´t pay on delivery. Only 100% p"
type textarea "Non, vous ne pouvez pas payer à la livraison. Seulement 100 %"
type textarea "No, You can´t pay on delivery. Only 100% prepayment"
type textarea "Non, vous ne pouvez pas payer à la livraison. Prépaiement à 100 % uniquement."
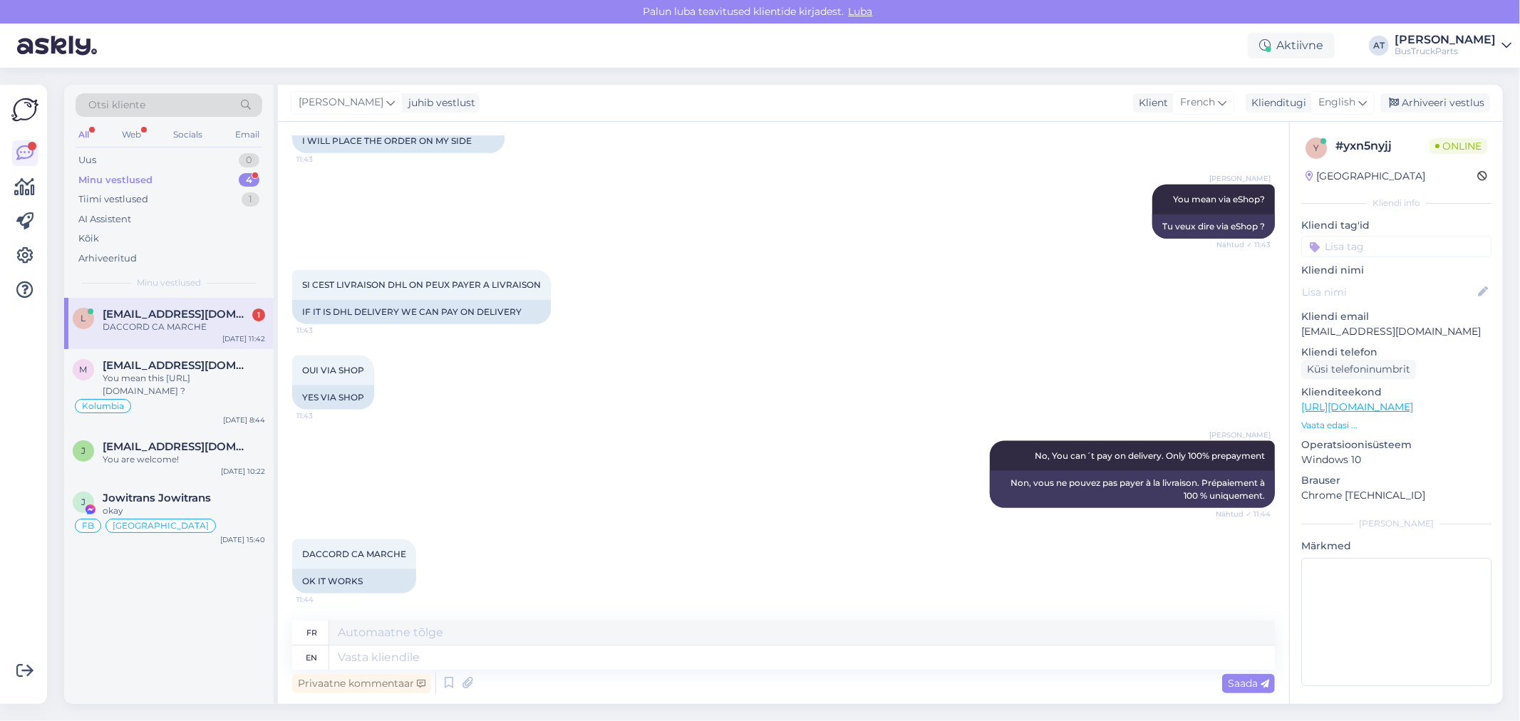
scroll to position [1589, 0]
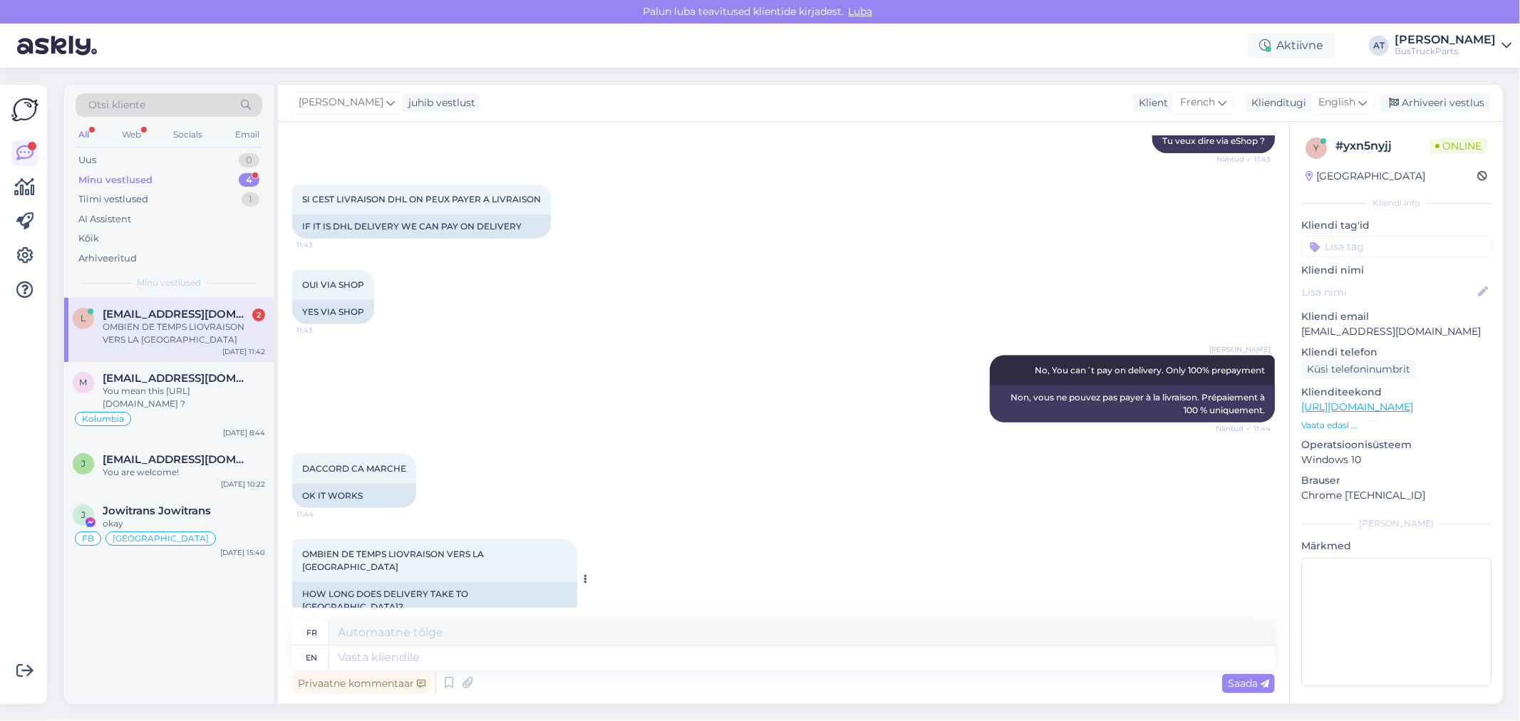
click at [424, 582] on div "HOW LONG DOES DELIVERY TAKE TO [GEOGRAPHIC_DATA]?" at bounding box center [434, 600] width 285 height 37
click at [530, 659] on textarea at bounding box center [802, 658] width 946 height 24
type textarea "It"
type textarea "Il"
type textarea "It depends o"
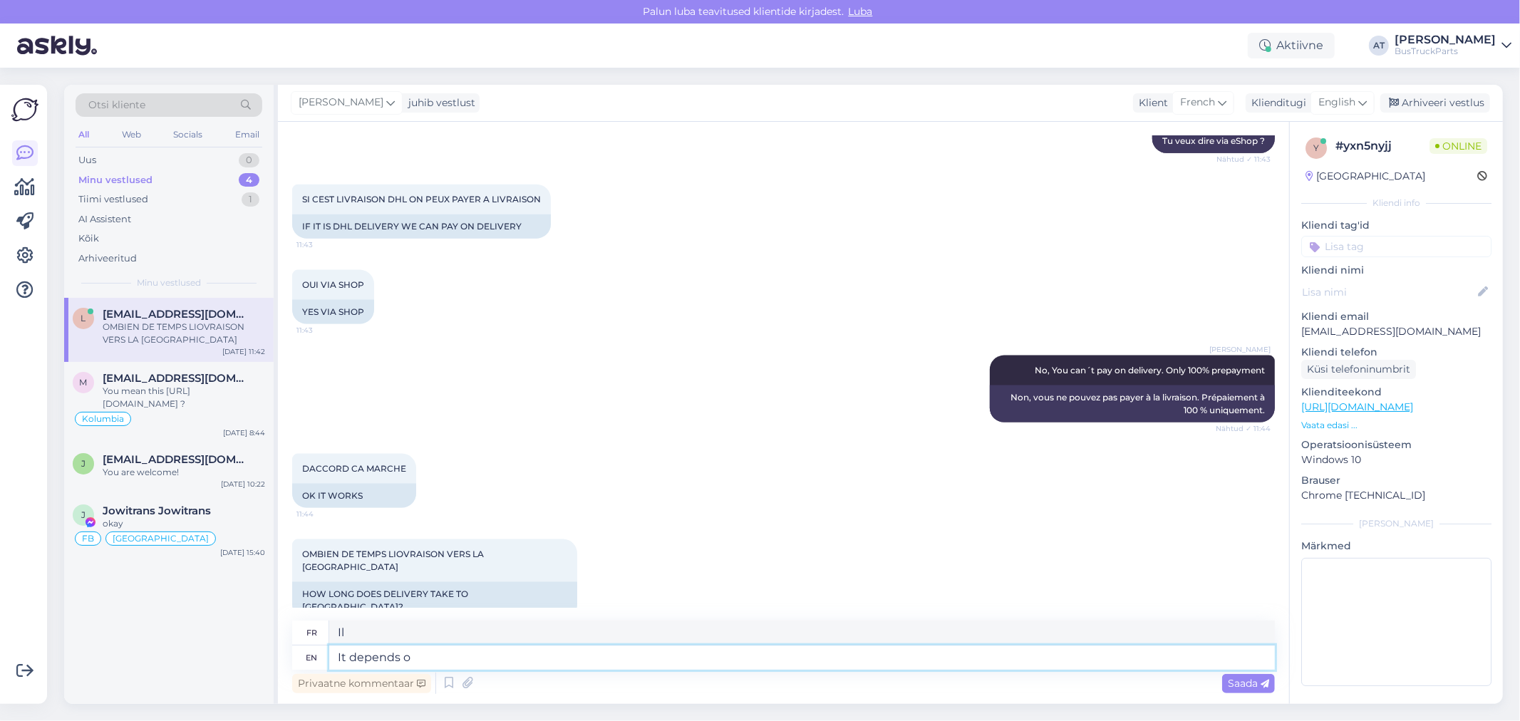
type textarea "Ça dépend"
type textarea "It depends on"
type textarea "Cela dépend de"
type textarea "It depends on which d"
type textarea "Cela dépend de qui"
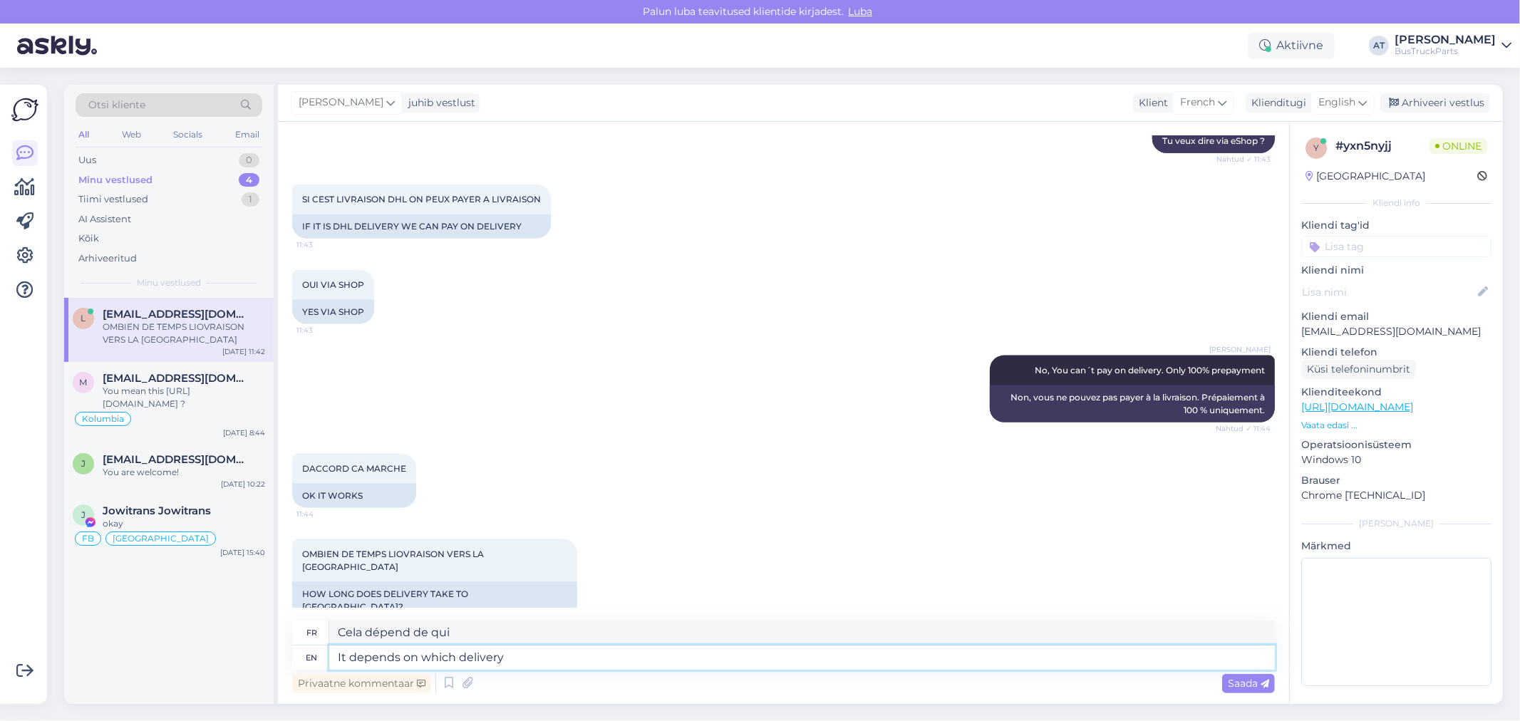
type textarea "It depends on which delivery"
type textarea "Cela dépend de la livraison"
type textarea "It depends on which delivery method"
type textarea "Cela dépend du mode de livraison"
type textarea "It depends on which delivery method You ei"
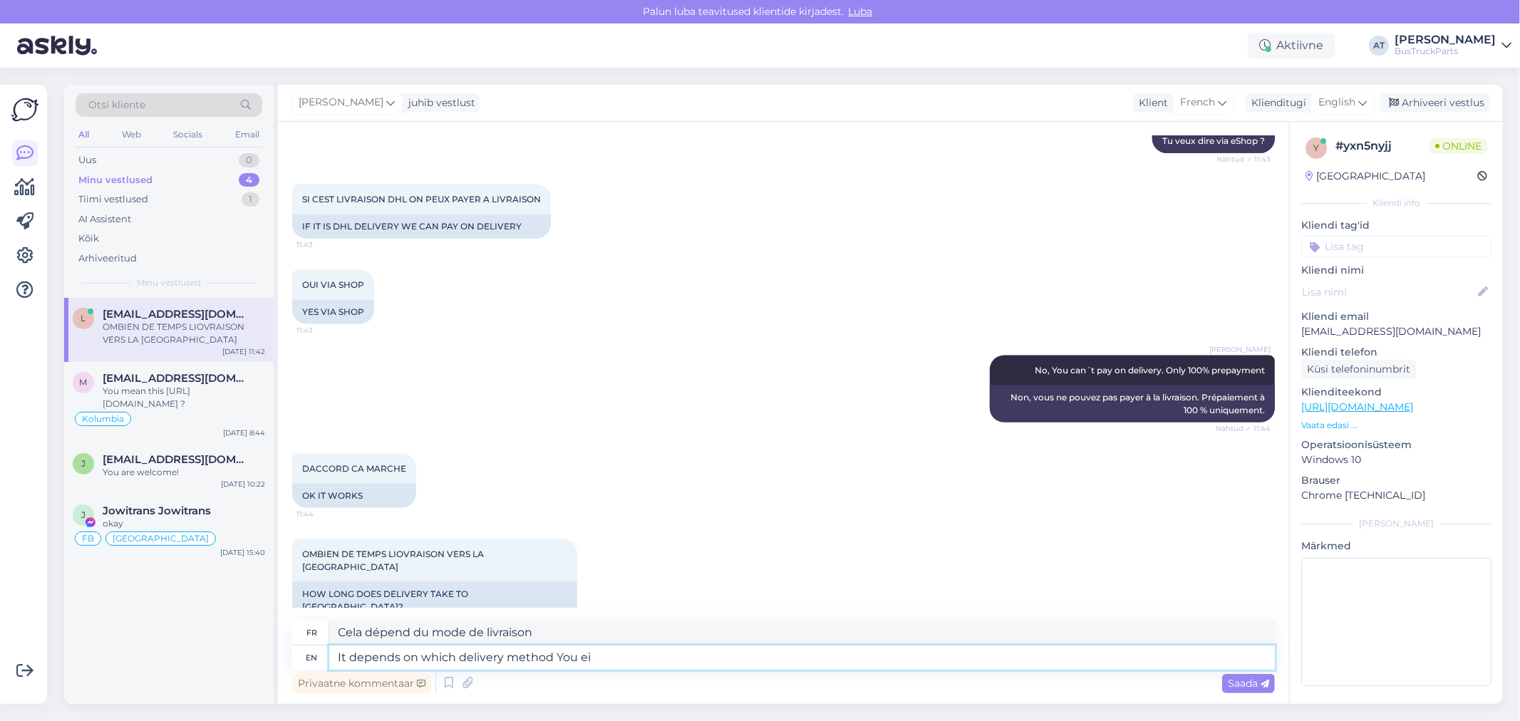
type textarea "Cela dépend du mode de livraison que vous utilisez."
type textarea "It depends on which delivery method You will s"
type textarea "Cela dépend du mode de livraison que vous choisirez."
type textarea "It depends on which delivery method You will choose"
type textarea "Cela dépend du mode de livraison que vous choisirez"
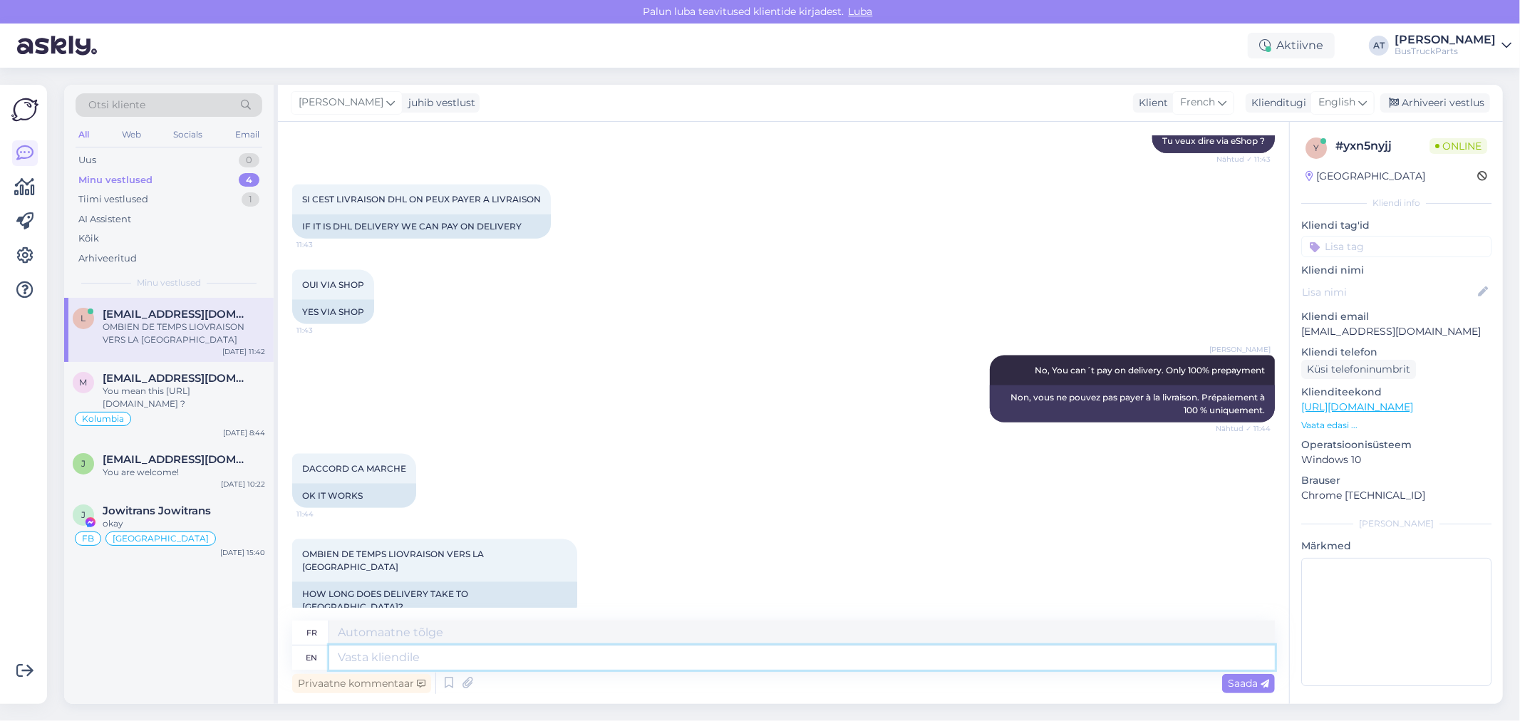
scroll to position [1675, 0]
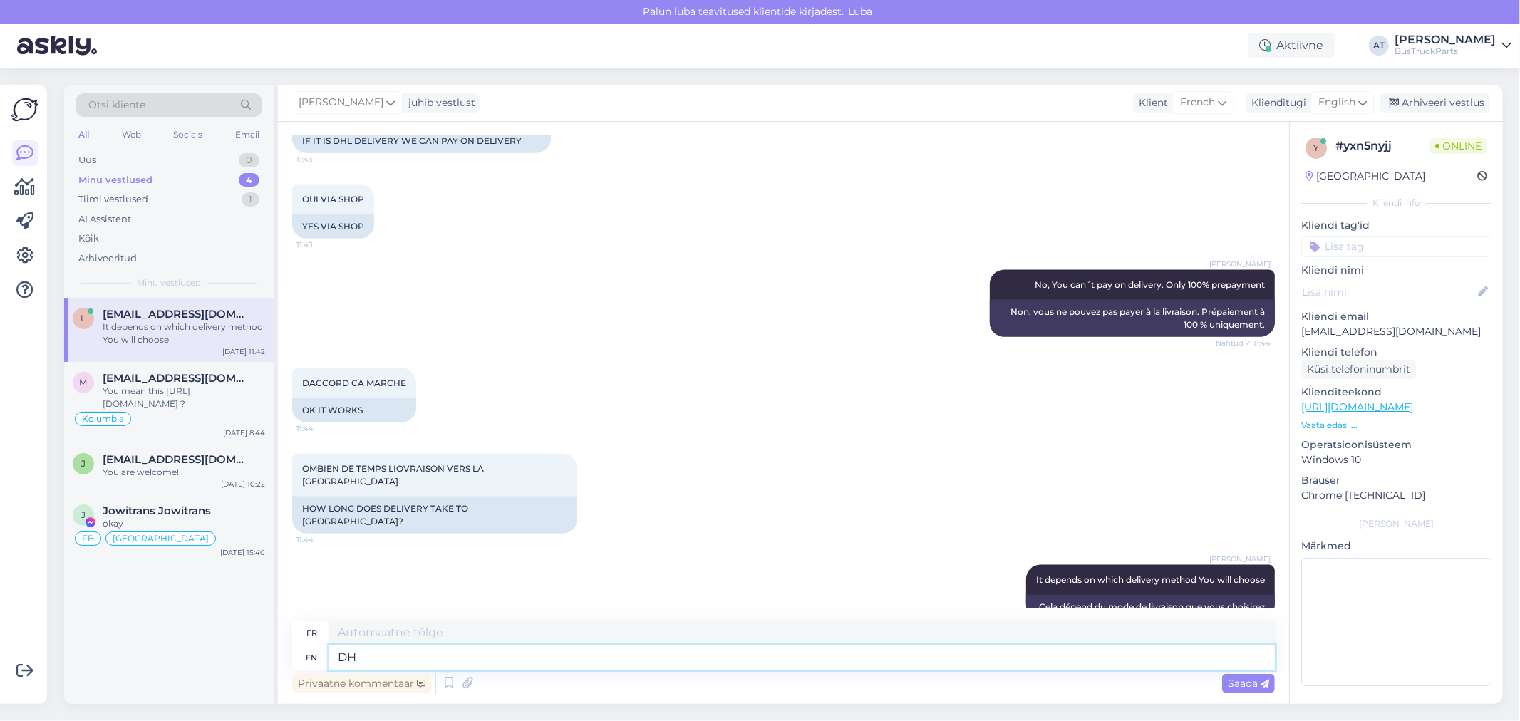
type textarea "DHL"
type textarea "DHL Express 1"
type textarea "DHL Express"
type textarea "DHL Express 1-3"
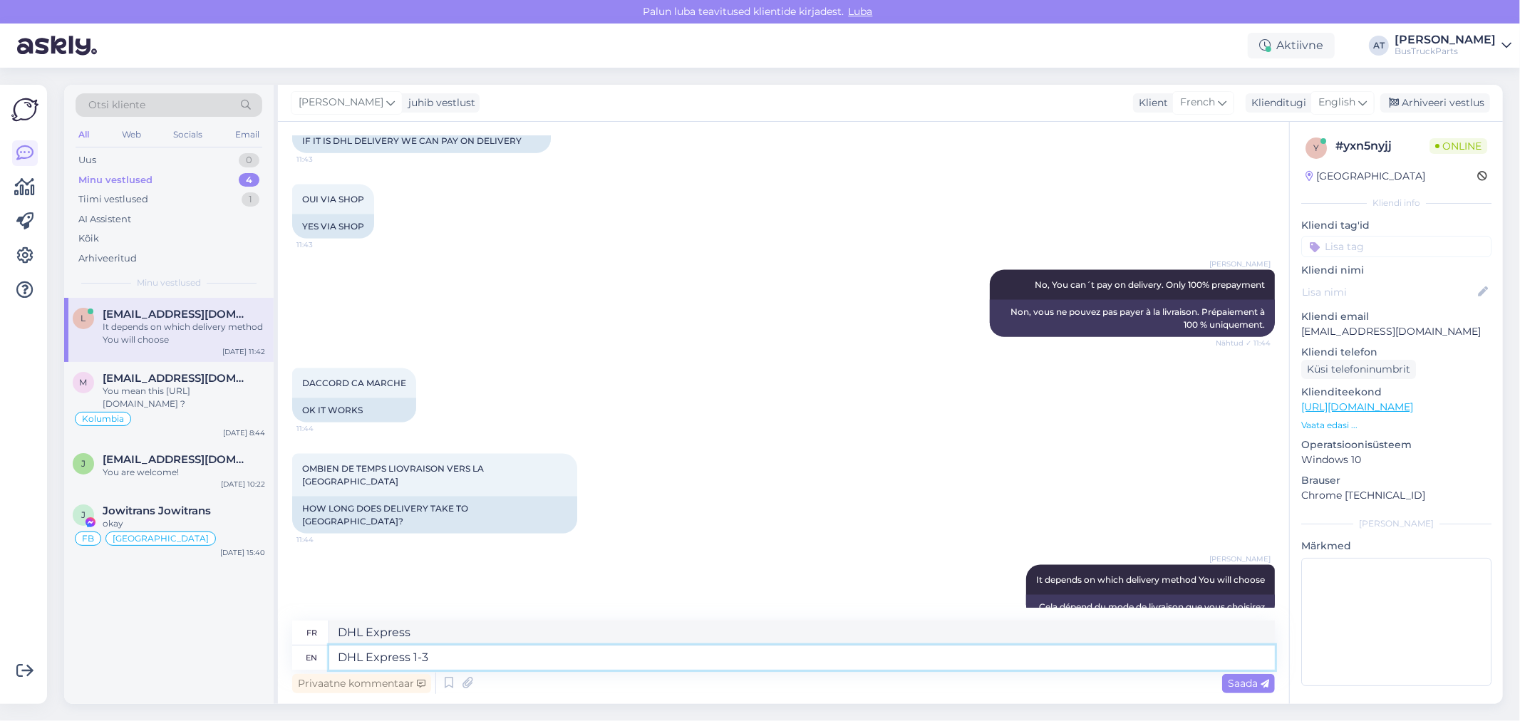
type textarea "DHL Express 1-3"
type textarea "DHL Express 1-3 working d"
type textarea "DHL Express 1-3 en service"
type textarea "DHL Express 1-3 working days,"
type textarea "DHL Express 1 à 3 jours ouvrables"
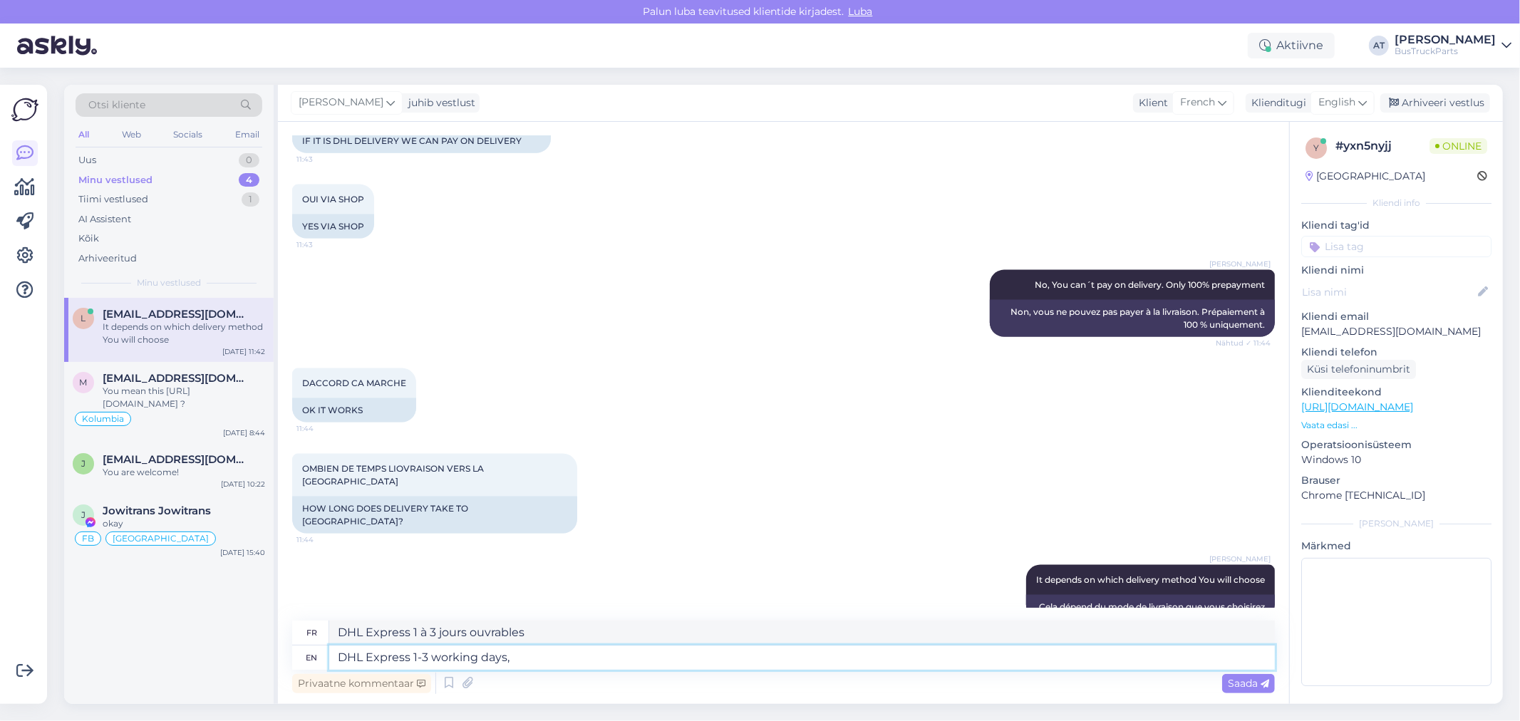
type textarea "DHL Express 1-3 working days, D"
type textarea "DHL Express 1-3 jours ouvrables,"
type textarea "DHL Express 1-3 working days, DHL S"
type textarea "DHL Express 1 à 3 jours ouvrables, DHL"
type textarea "DHL Express 1-3 working days, DHL Standar"
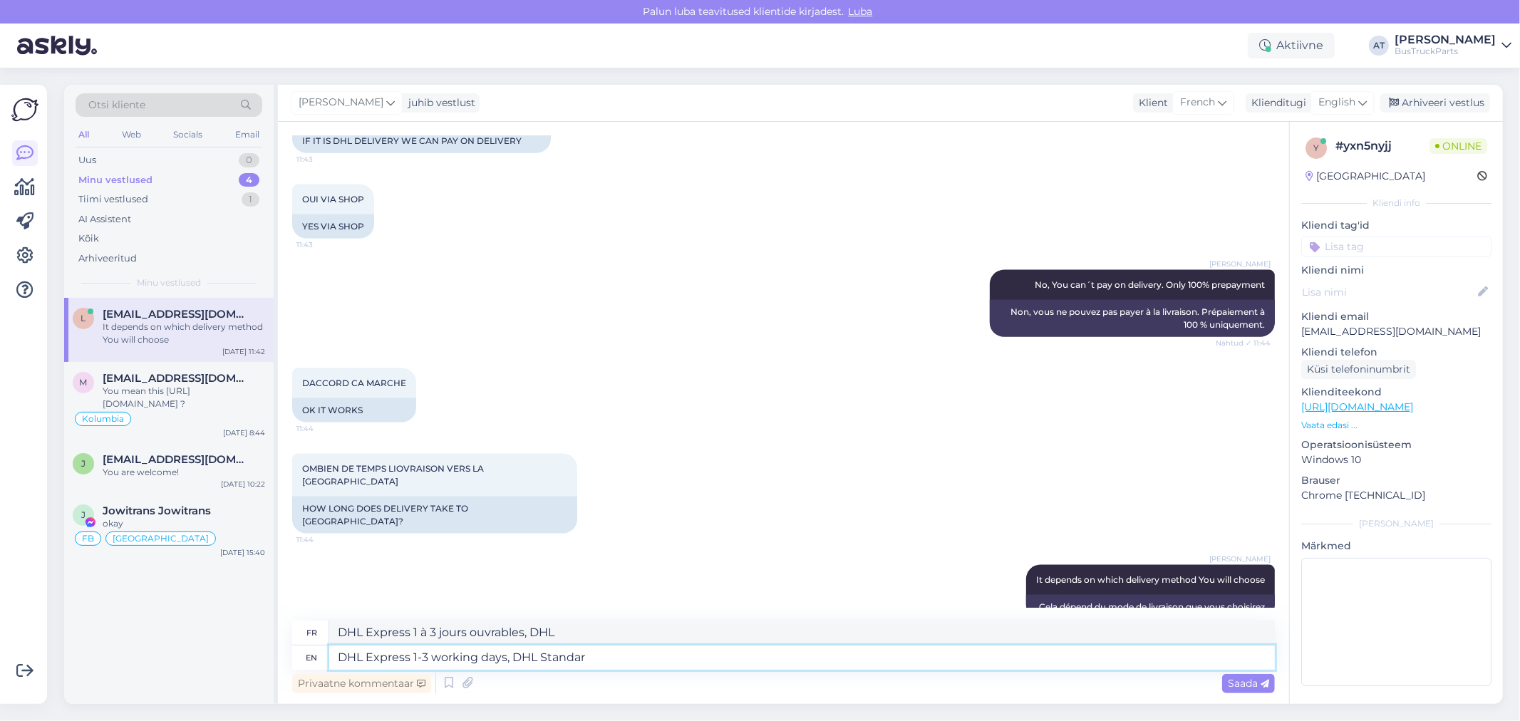
type textarea "DHL Express 1 à 3 jours ouvrables, DHL Standard"
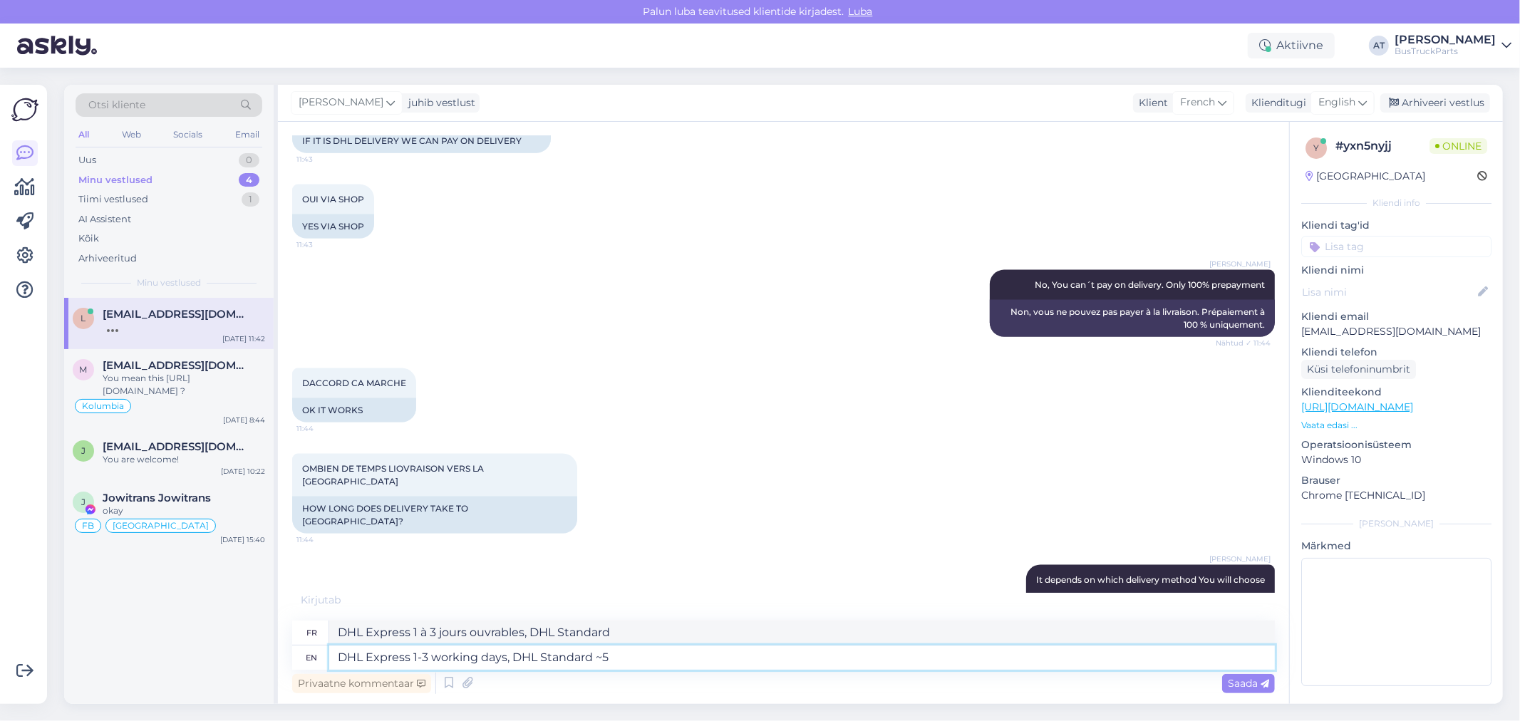
type textarea "DHL Express 1-3 working days, DHL Standard ~5"
type textarea "DHL Express 1 à 3 jours ouvrables, DHL Standard ~ 5"
type textarea "DHL Express 1-3 working days, DHL Standard ~5 working d"
type textarea "DHL Express 1 à 3 jours ouvrables, DHL Standard ~ 5 jours ouvrables"
type textarea "DHL Express 1-3 working days, DHL Standard ~5 working days,"
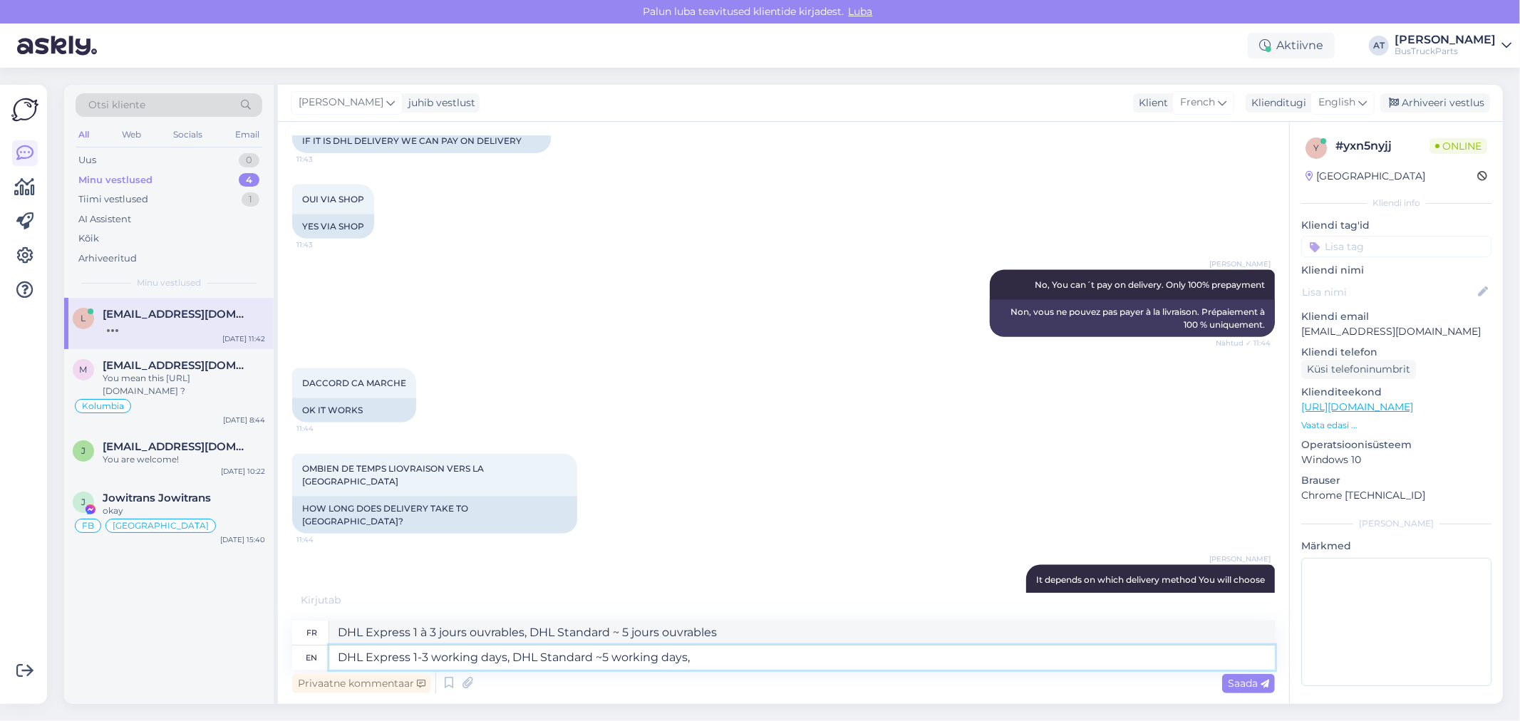
type textarea "DHL Express 1 à 3 jours ouvrables, DHL Standard ~ 5 jours ouvrables,"
type textarea "DHL Express 1-3 working days, DHL Standard ~5 working days, DPD -"
type textarea "DHL Express 1 à 3 jours ouvrables, DHL Standard ~ 5 jours ouvrables, DPD"
type textarea "DHL Express 1-3 working days, DHL Standard ~5 working days, DPD -"
type textarea "DHL Express 1 à 3 jours ouvrables, DHL Standard ~ 5 jours ouvrables, DPD -"
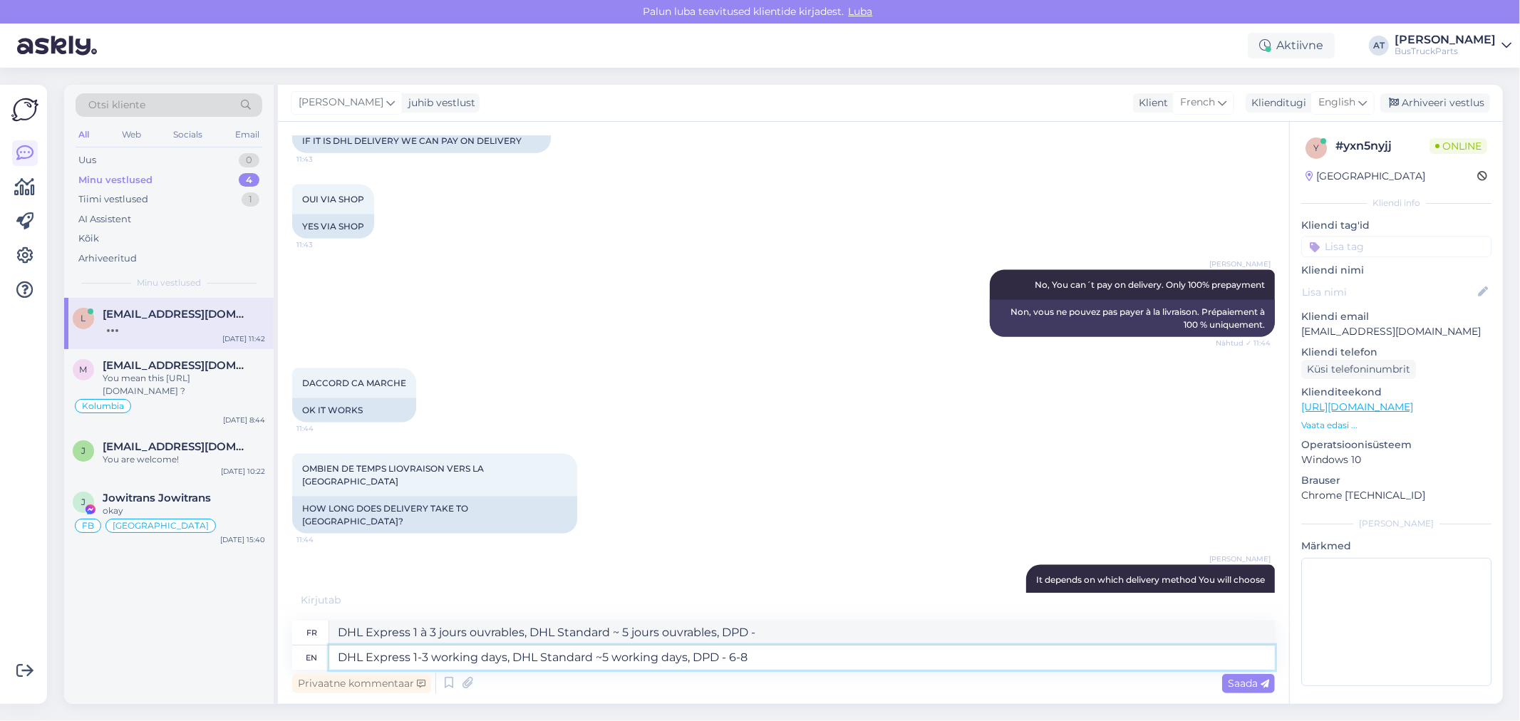
type textarea "DHL Express 1-3 working days, DHL Standard ~5 working days, DPD - 6-8"
type textarea "DHL Express 1 à 3 jours ouvrables, DHL Standard environ 5 jours ouvrables, DPD …"
type textarea "DHL Express 1-3 working days, DHL Standard ~5 working days, DPD - 6-8 working d"
type textarea "DHL Express 1 à 3 jours ouvrables, DHL Standard ~ 5 jours ouvrables, DPD - 6 à …"
type textarea "DHL Express 1-3 working days, DHL Standard ~5 working days, DPD - 6-8 working d…"
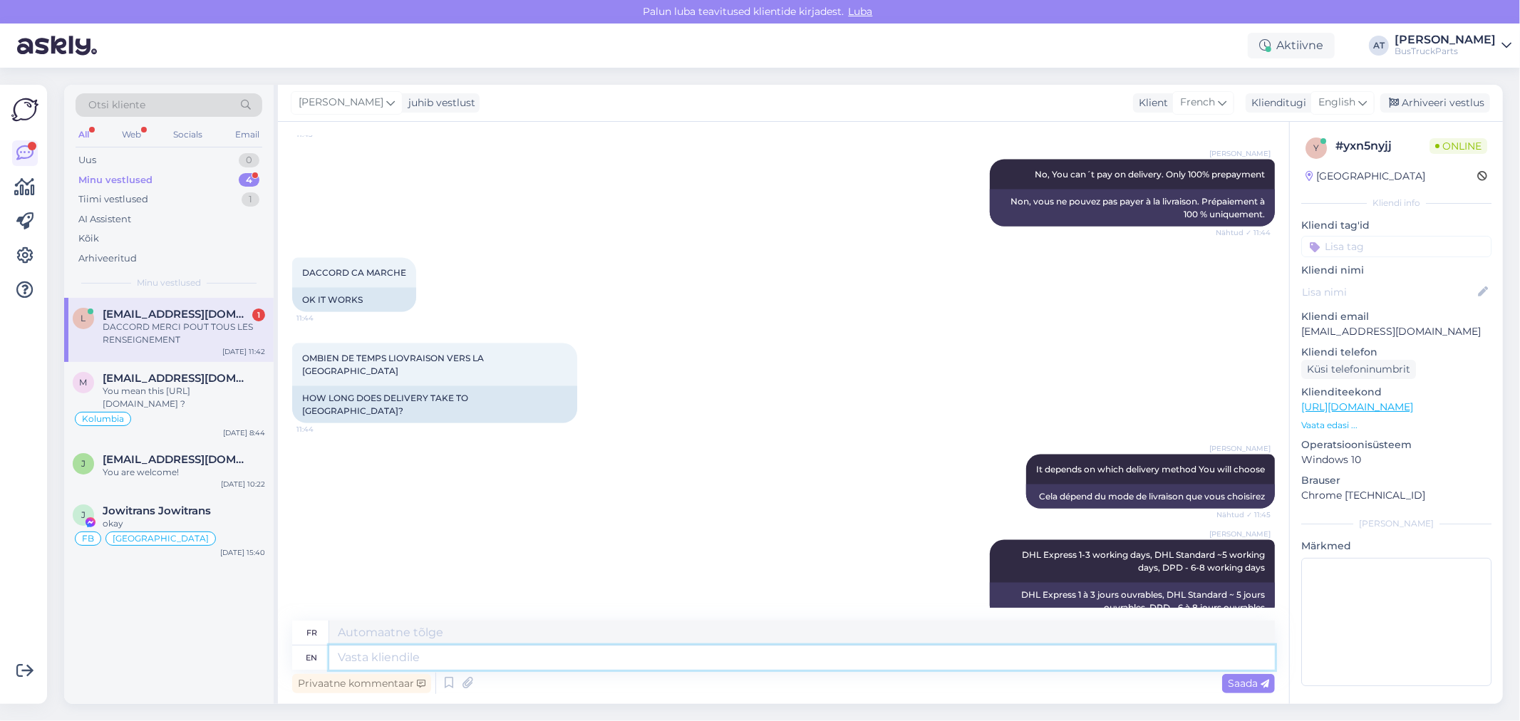
scroll to position [1871, 0]
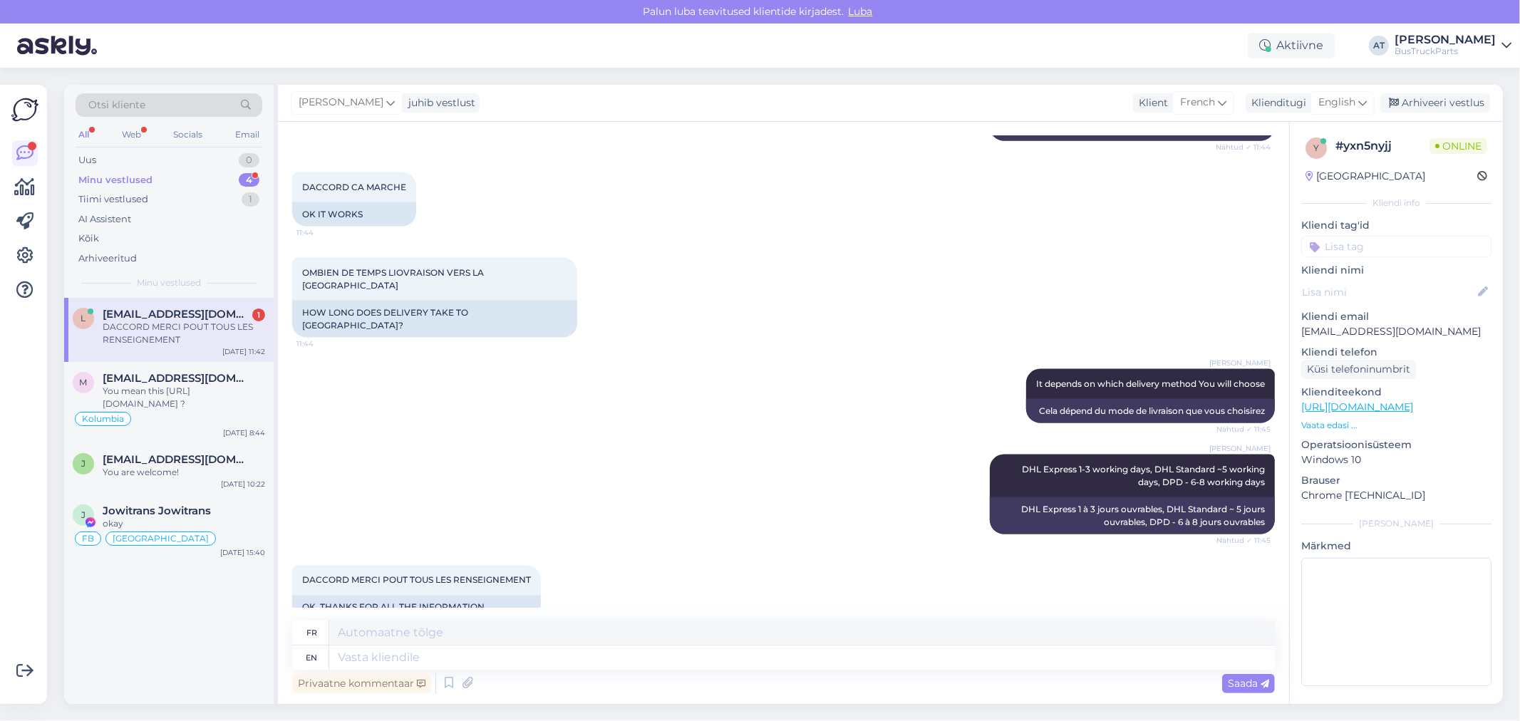
drag, startPoint x: 554, startPoint y: 478, endPoint x: 556, endPoint y: 452, distance: 25.7
click at [556, 476] on div "[PERSON_NAME] DHL Express 1-3 working days, DHL Standard ~5 working days, DPD -…" at bounding box center [783, 494] width 983 height 111
click at [550, 653] on textarea at bounding box center [802, 658] width 946 height 24
type textarea "You a"
type textarea "Toi"
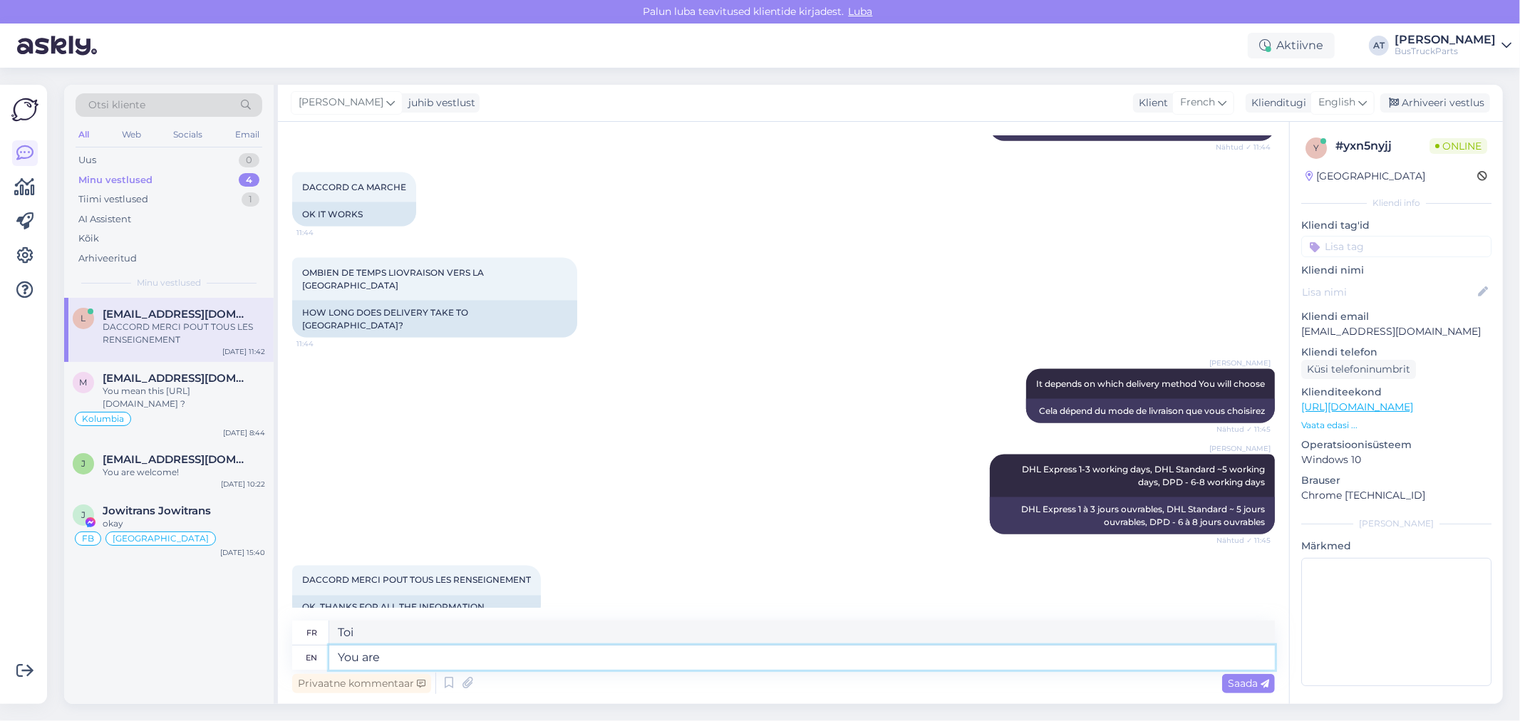
type textarea "You are w"
type textarea "Tu es"
type textarea "You are welcome"
type textarea "Je vous en prie"
type textarea "You are welcome"
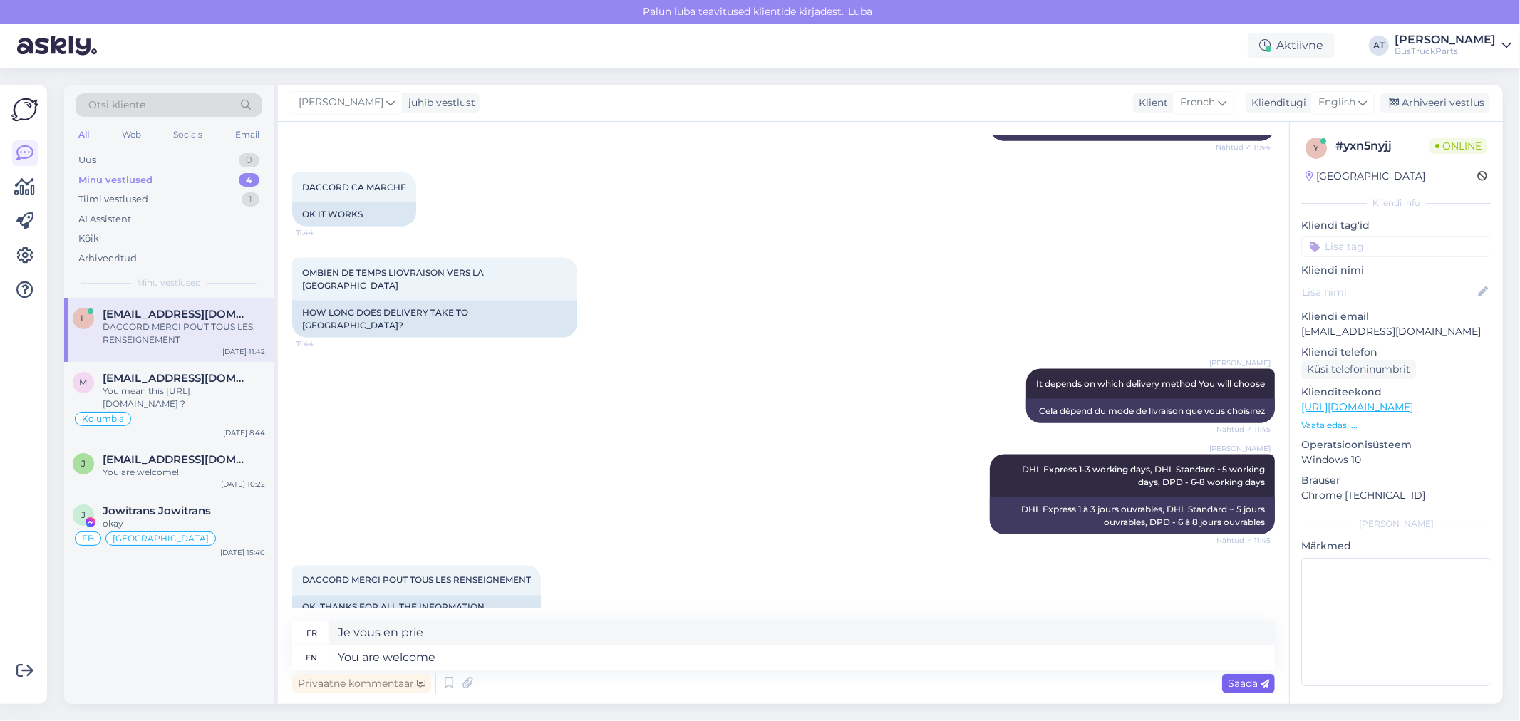
click at [1230, 686] on span "Saada" at bounding box center [1248, 683] width 41 height 13
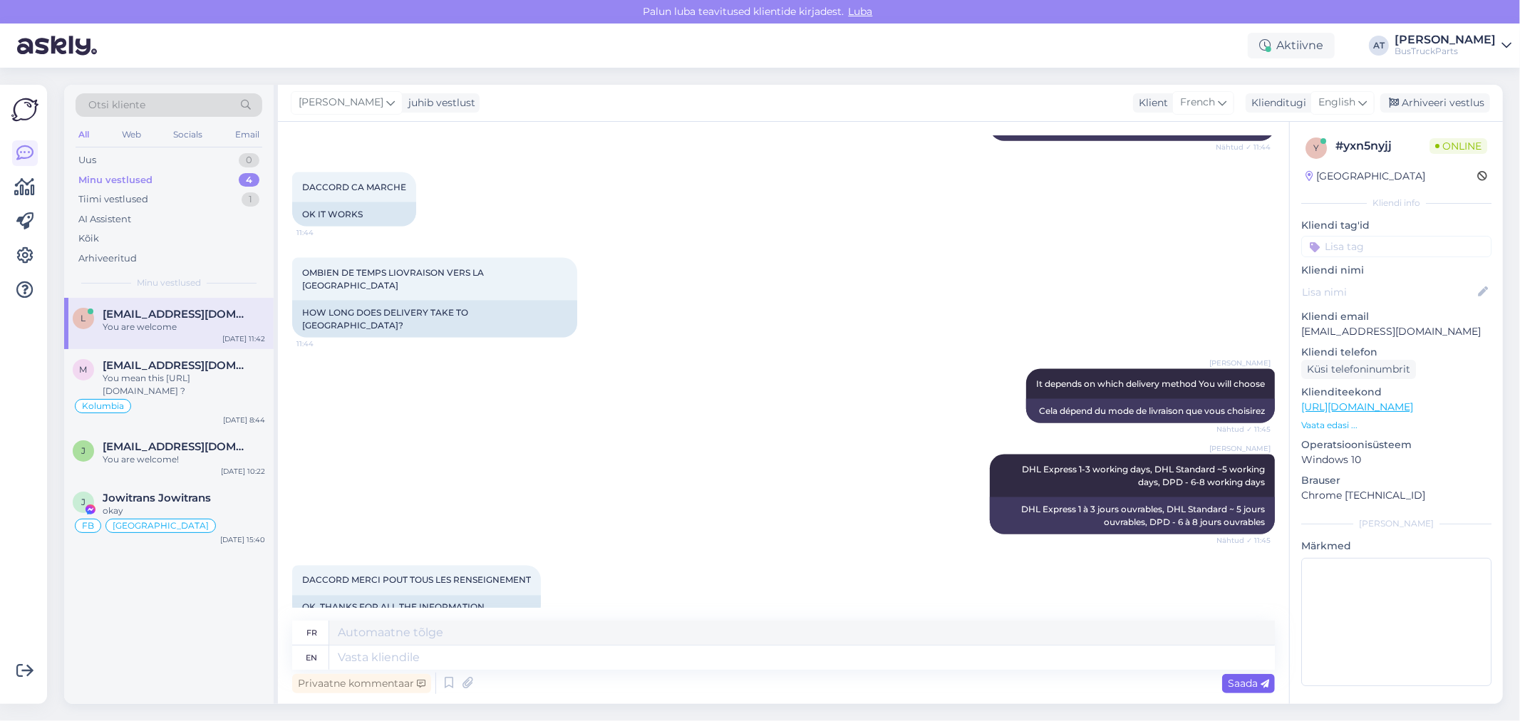
scroll to position [1956, 0]
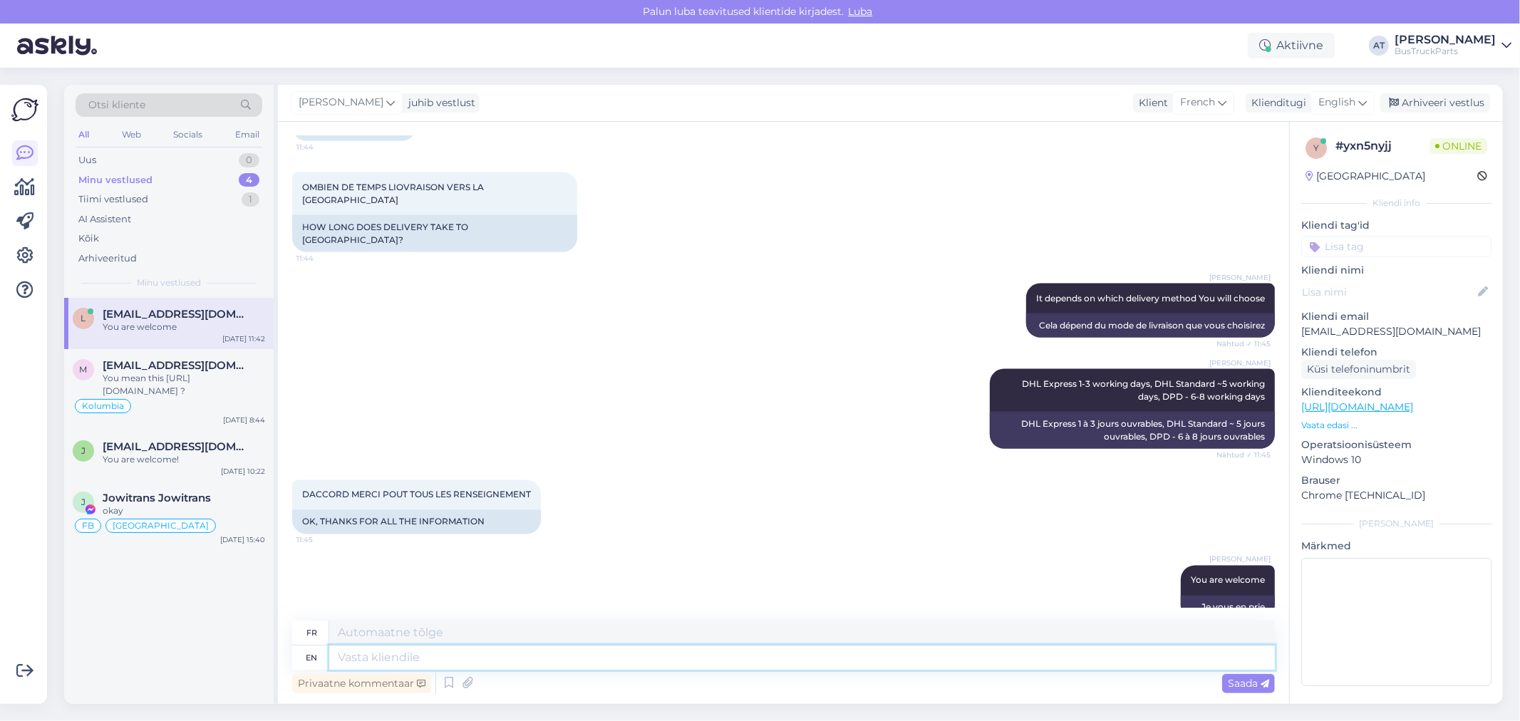
click at [736, 659] on textarea at bounding box center [802, 658] width 946 height 24
click at [193, 329] on div "You are welcome" at bounding box center [184, 327] width 162 height 13
click at [991, 658] on textarea at bounding box center [802, 658] width 946 height 24
click at [872, 656] on textarea at bounding box center [802, 658] width 946 height 24
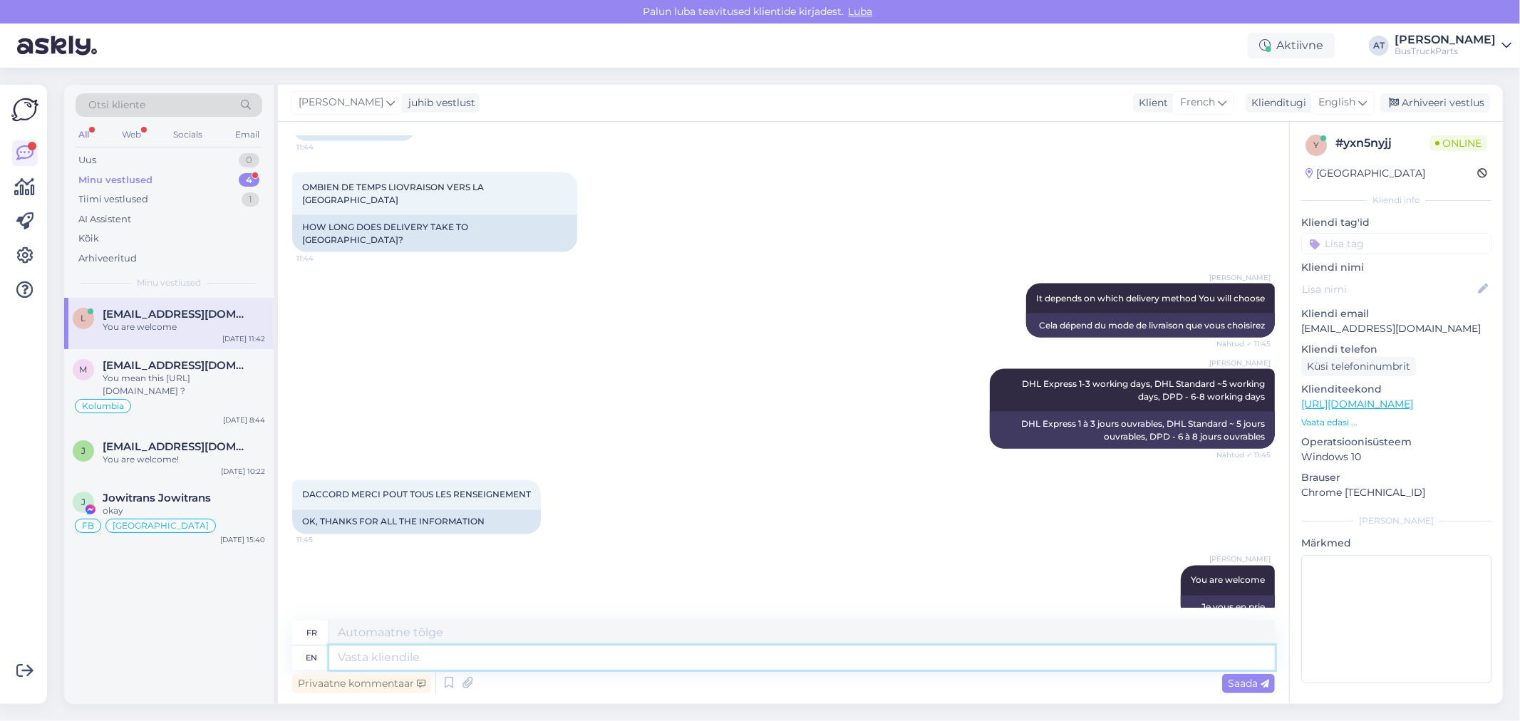
click at [751, 652] on textarea at bounding box center [802, 658] width 946 height 24
paste textarea "[PERSON_NAME]"
type textarea "[PERSON_NAME]"
type textarea "[PERSON_NAME] is Y"
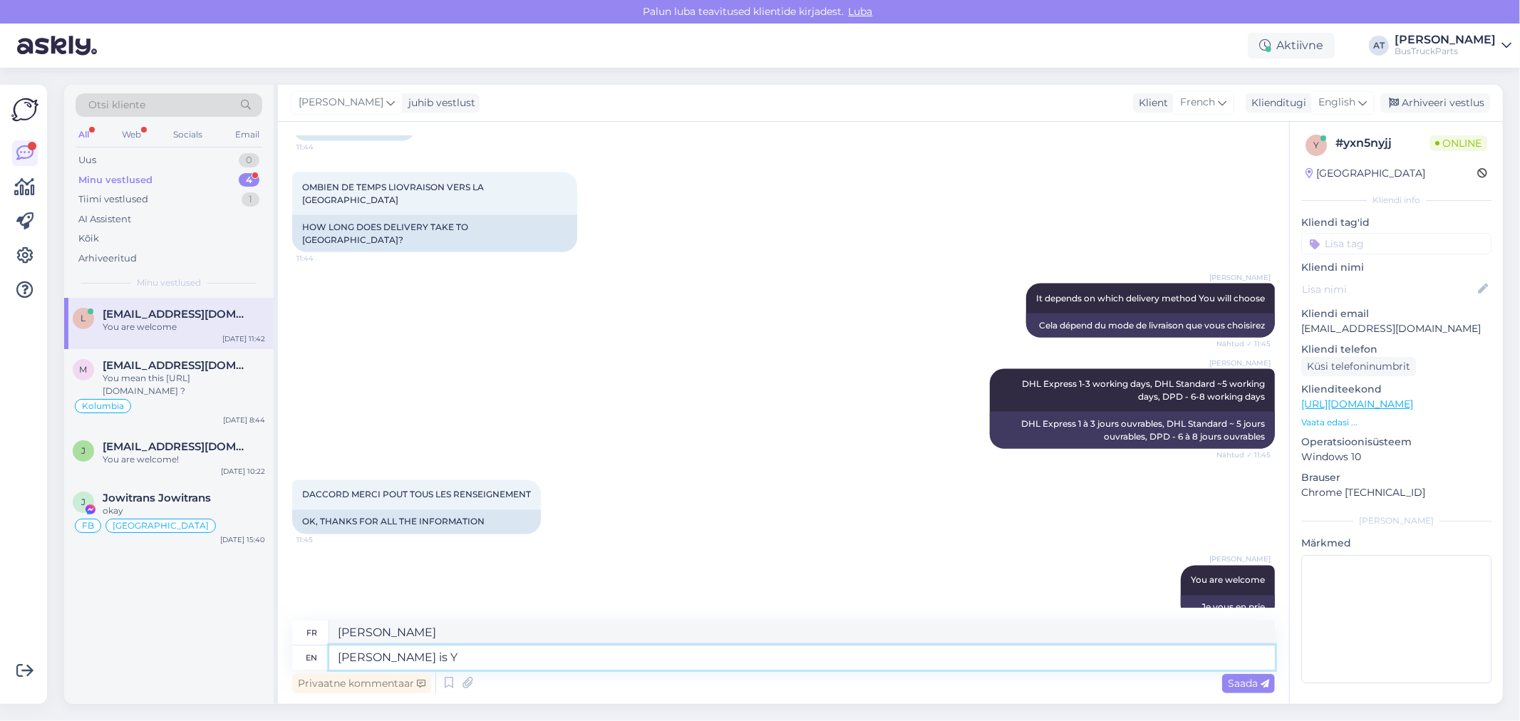
type textarea "[PERSON_NAME] est"
type textarea "[PERSON_NAME] is You? :"
type textarea "[PERSON_NAME] c'est toi ?"
type textarea "[PERSON_NAME] is You? :)"
type textarea "[PERSON_NAME] c'est toi ? :)"
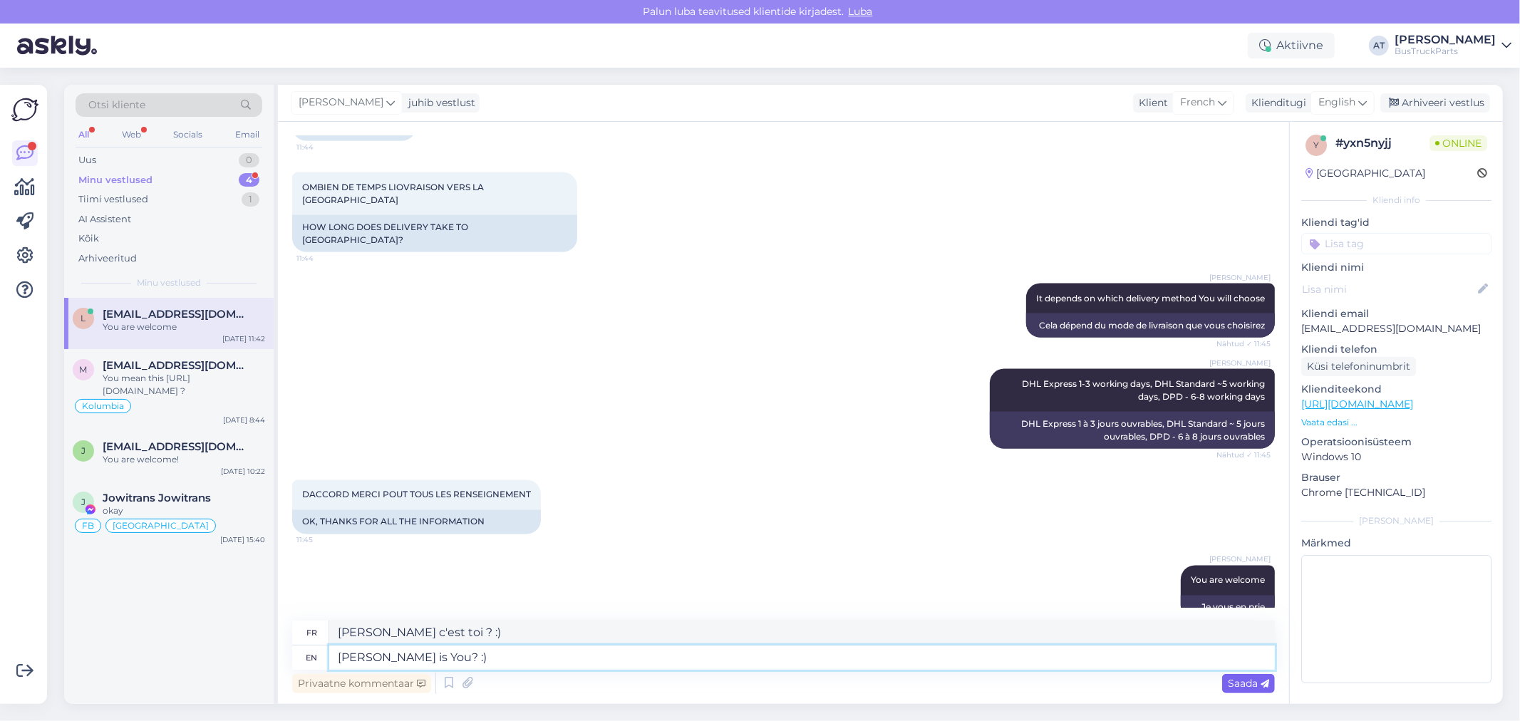
type textarea "[PERSON_NAME] is You? :)"
click at [1240, 675] on div "Saada" at bounding box center [1248, 683] width 53 height 19
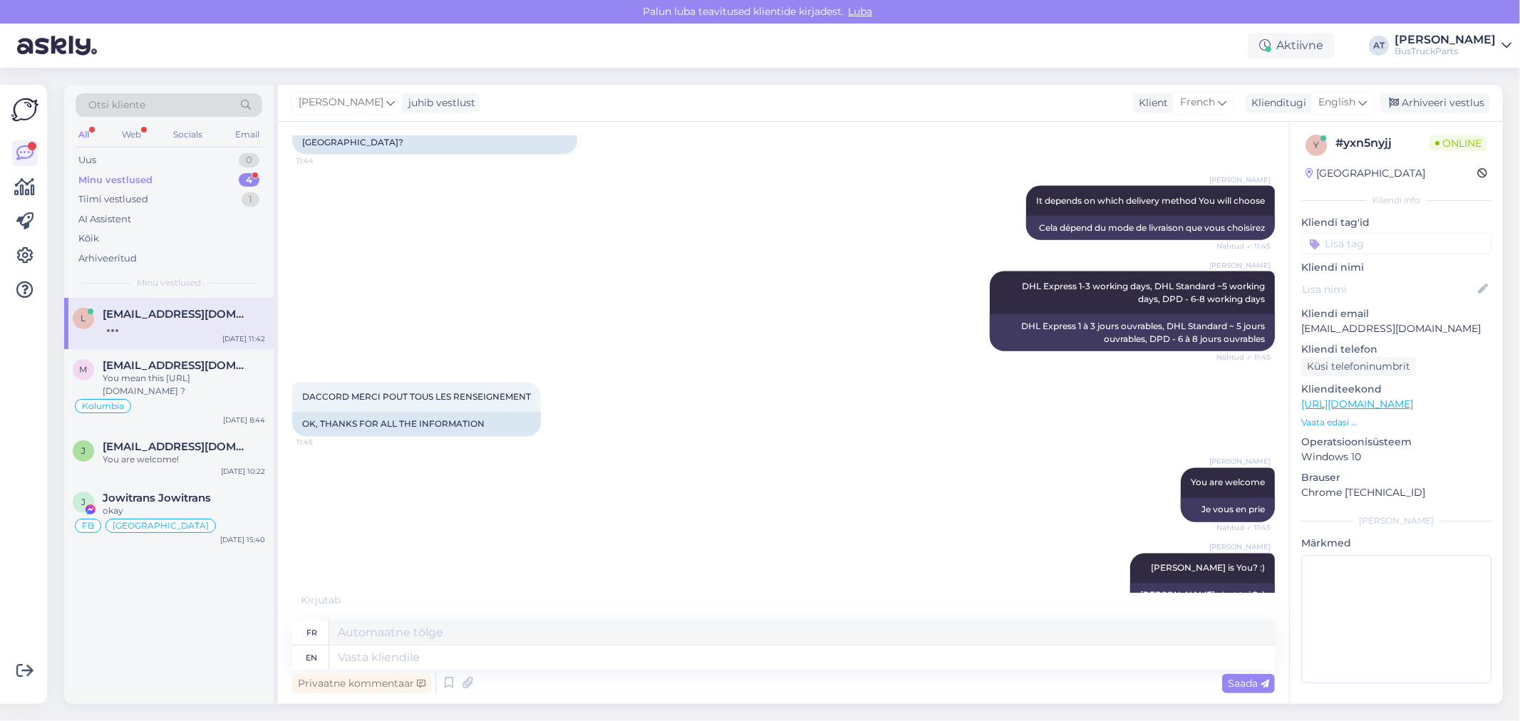
scroll to position [2057, 0]
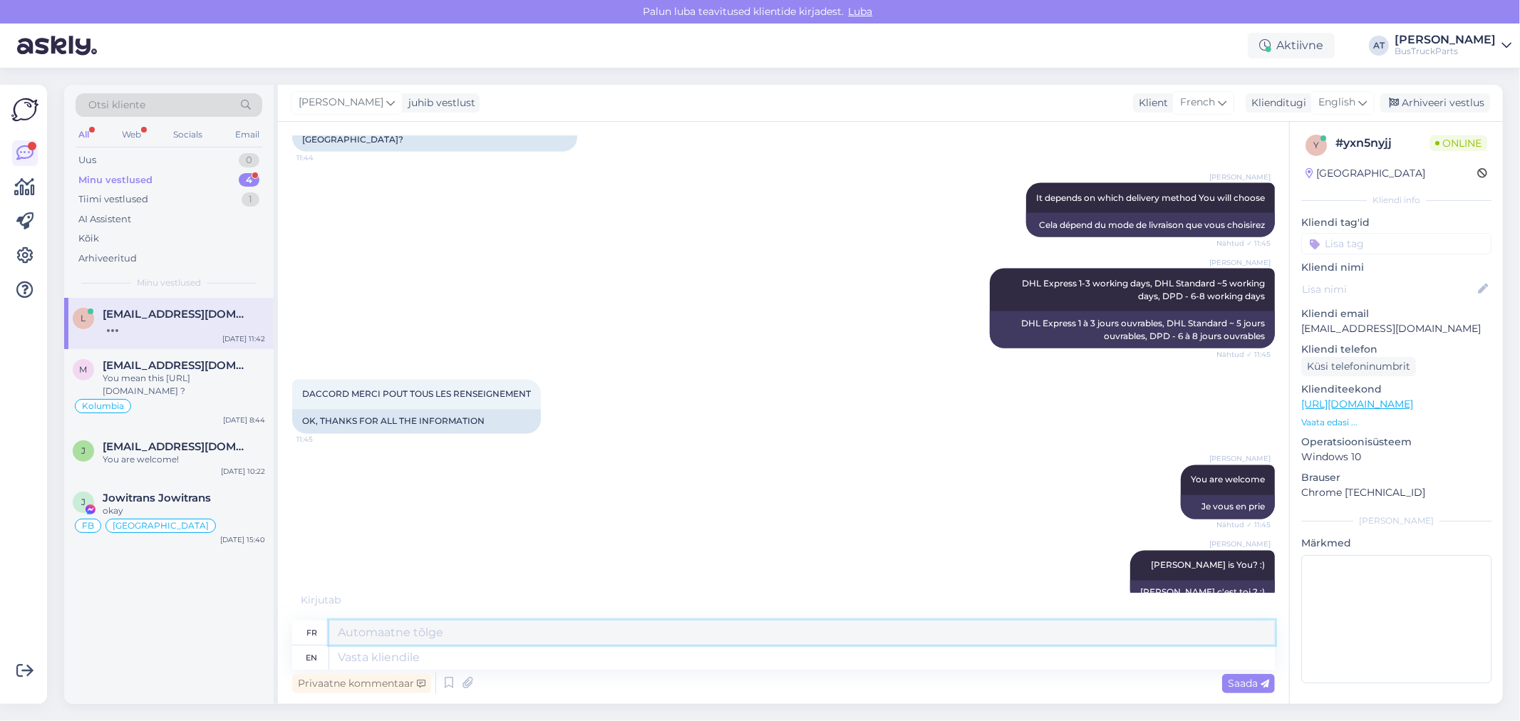
click at [642, 636] on textarea at bounding box center [802, 633] width 946 height 24
click at [651, 658] on textarea at bounding box center [802, 658] width 946 height 24
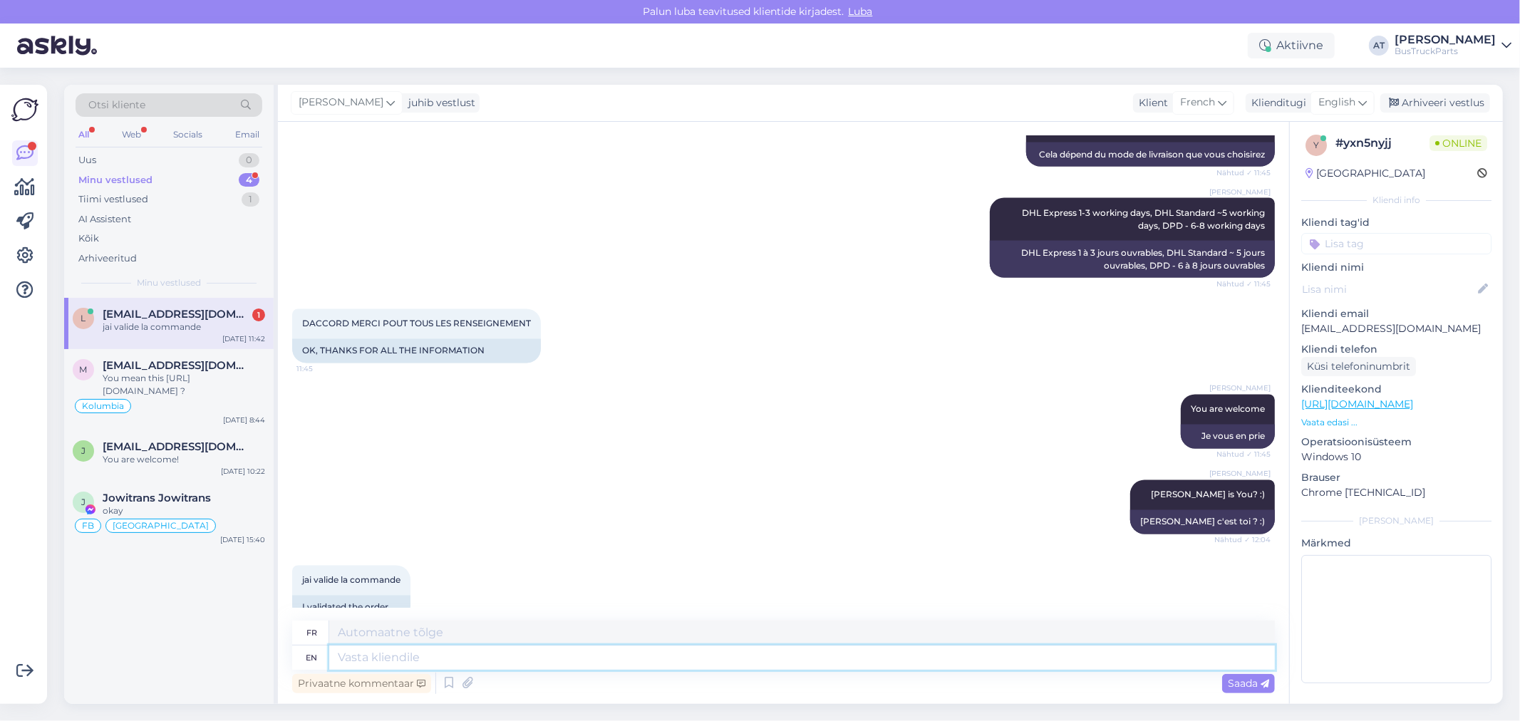
click at [928, 651] on textarea at bounding box center [802, 658] width 946 height 24
type textarea "Yes,"
type textarea "Oui,"
type textarea "Yes, I"
type textarea "Oui, je"
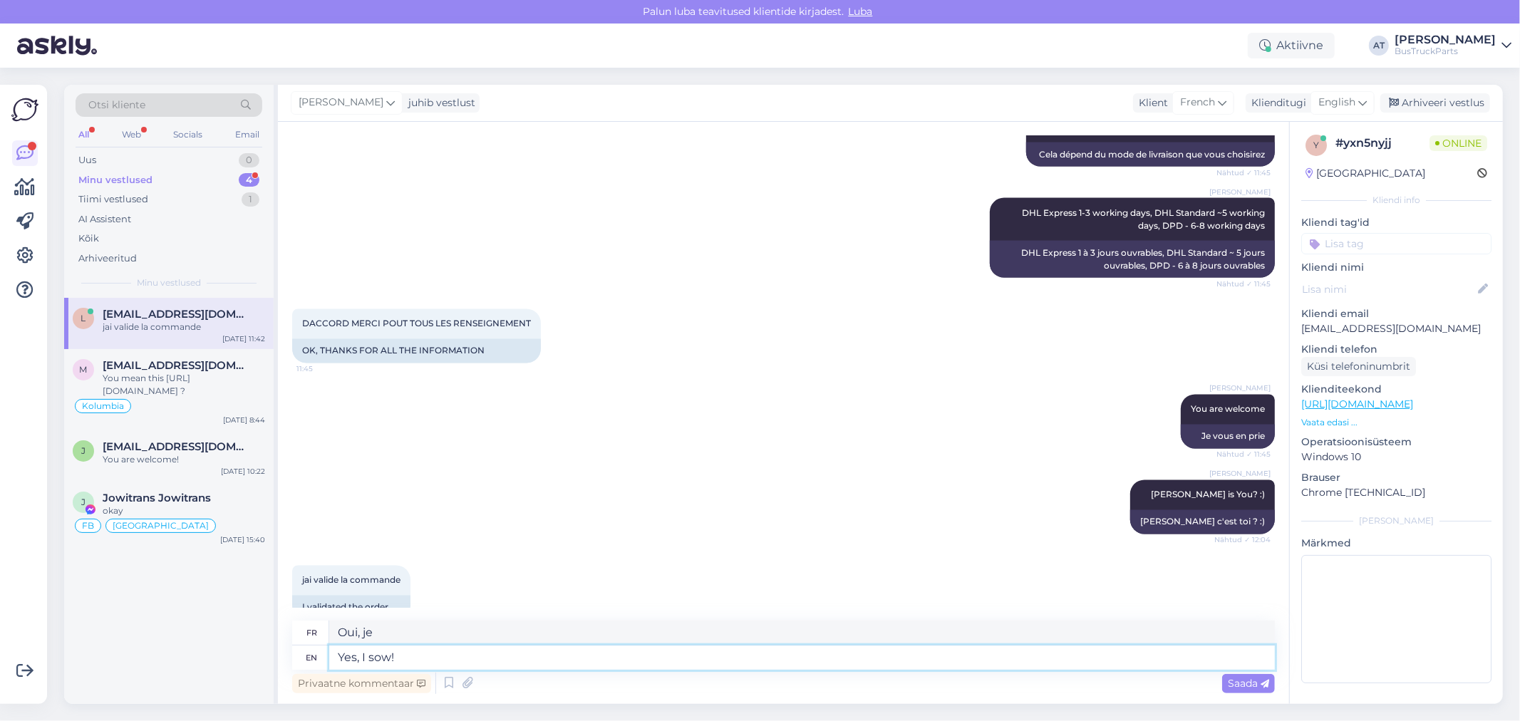
type textarea "Yes, I sow!"
type textarea "Oui, [PERSON_NAME] !"
type textarea "Yes, I sow! Payment i"
type textarea "Oui, [PERSON_NAME] ! Paiement"
type textarea "Yes, I sow! Payment is a"
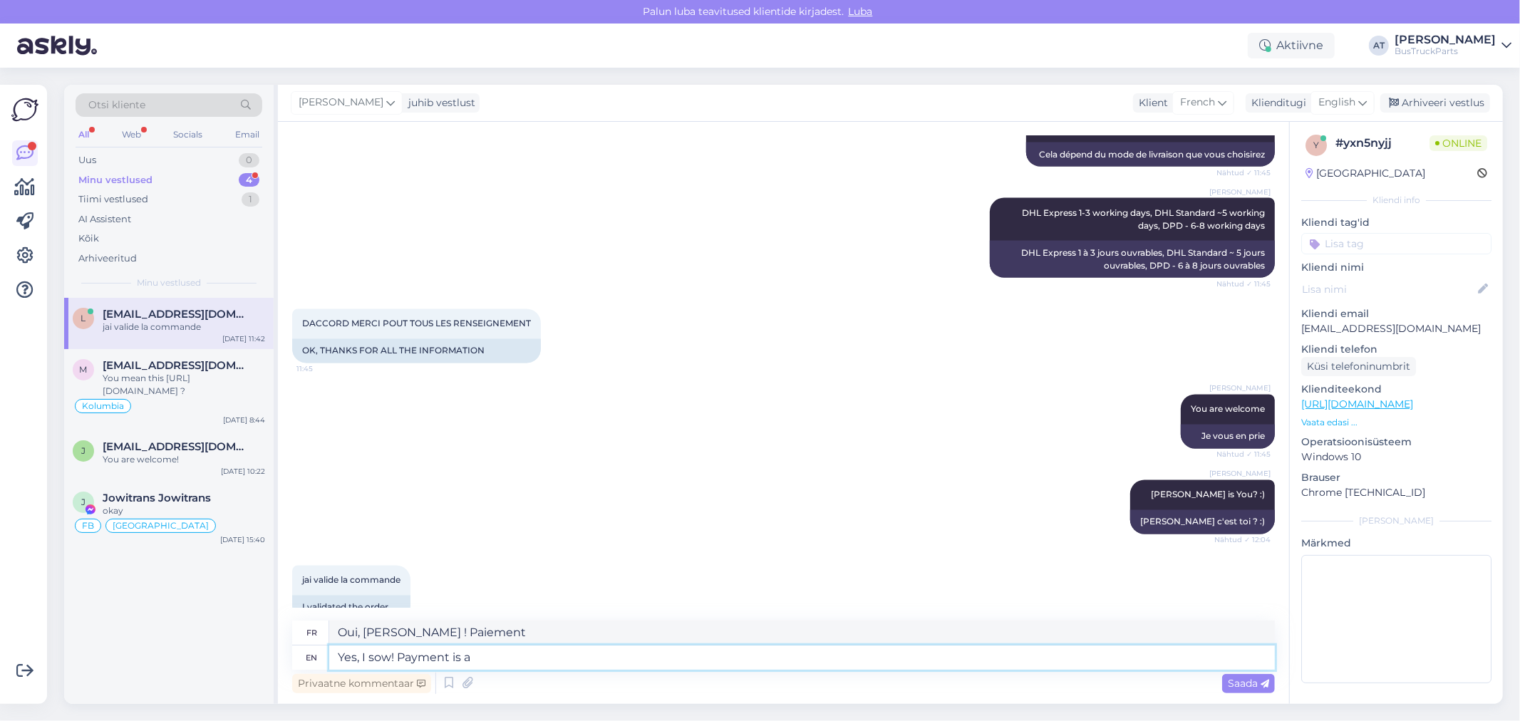
type textarea "Oui, [PERSON_NAME] ! [PERSON_NAME] est"
type textarea "Yes, I sow! Payment is also r"
type textarea "Oui, [PERSON_NAME] ! [PERSON_NAME] est également"
type textarea "Yes, I sow! Payment is also receivced!"
type textarea "Oui, [PERSON_NAME] ! [PERSON_NAME] est également reçu !"
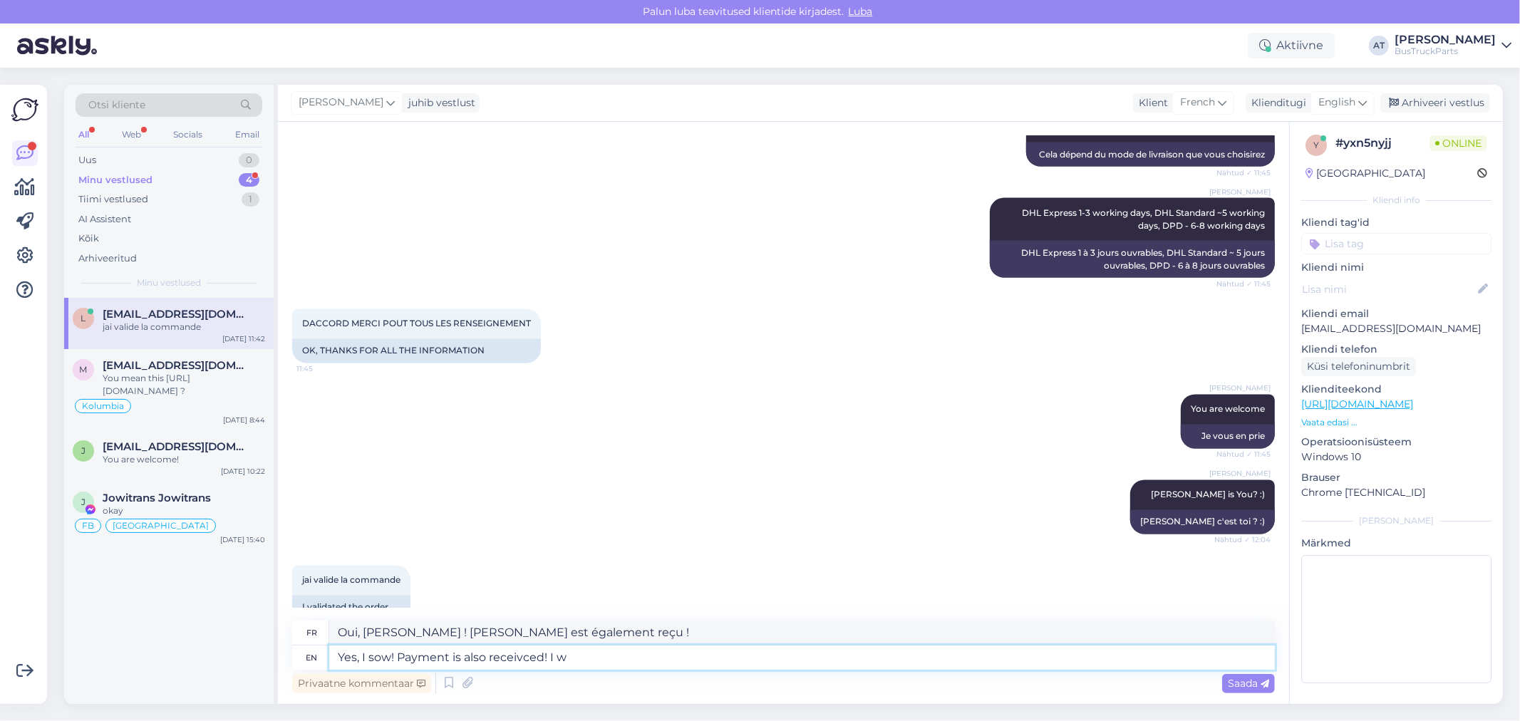
type textarea "Yes, I sow! Payment is also receivced! I wi"
type textarea "Oui, [PERSON_NAME] ! [PERSON_NAME] est également reçu ! Je"
type textarea "Yes, I sow! Payment is also receivced! I will sen"
type textarea "Oui, [PERSON_NAME] ! [PERSON_NAME] est également reçu ! [PERSON_NAME]"
type textarea "Yes, I sow! Payment is also receivced! I will send Y"
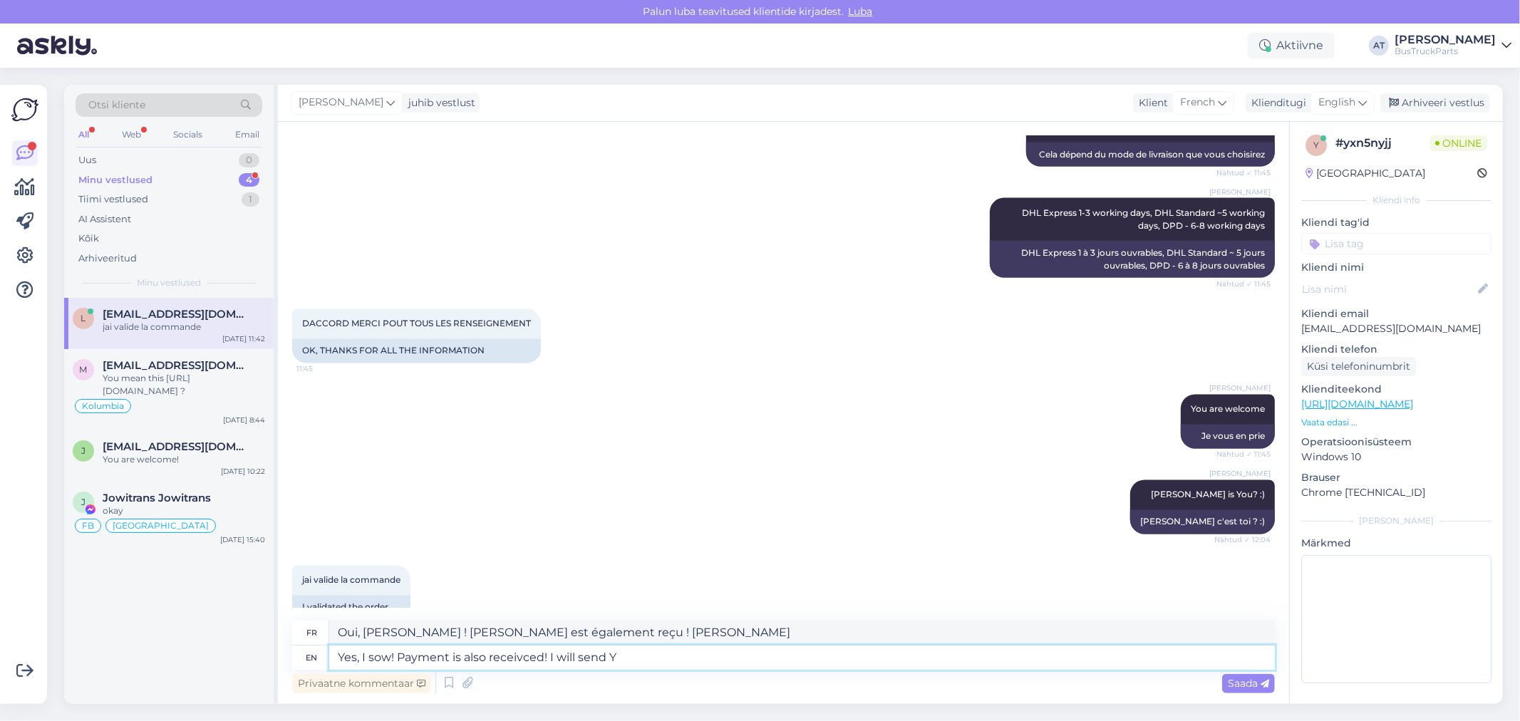
type textarea "Oui, [PERSON_NAME] ! Paiement reçu ! [PERSON_NAME] envoyer."
type textarea "Yes, I sow! Payment is also receivced! I will send You tr"
type textarea "Oui, [PERSON_NAME] ! [PERSON_NAME] est également reçu ! Je vous l'enverrai."
type textarea "Yes, I sow! Payment is also receivced! I will send You tracking nu"
type textarea "Oui, [PERSON_NAME] ! Paiement bien reçu ! Je vous enverrai un suivi."
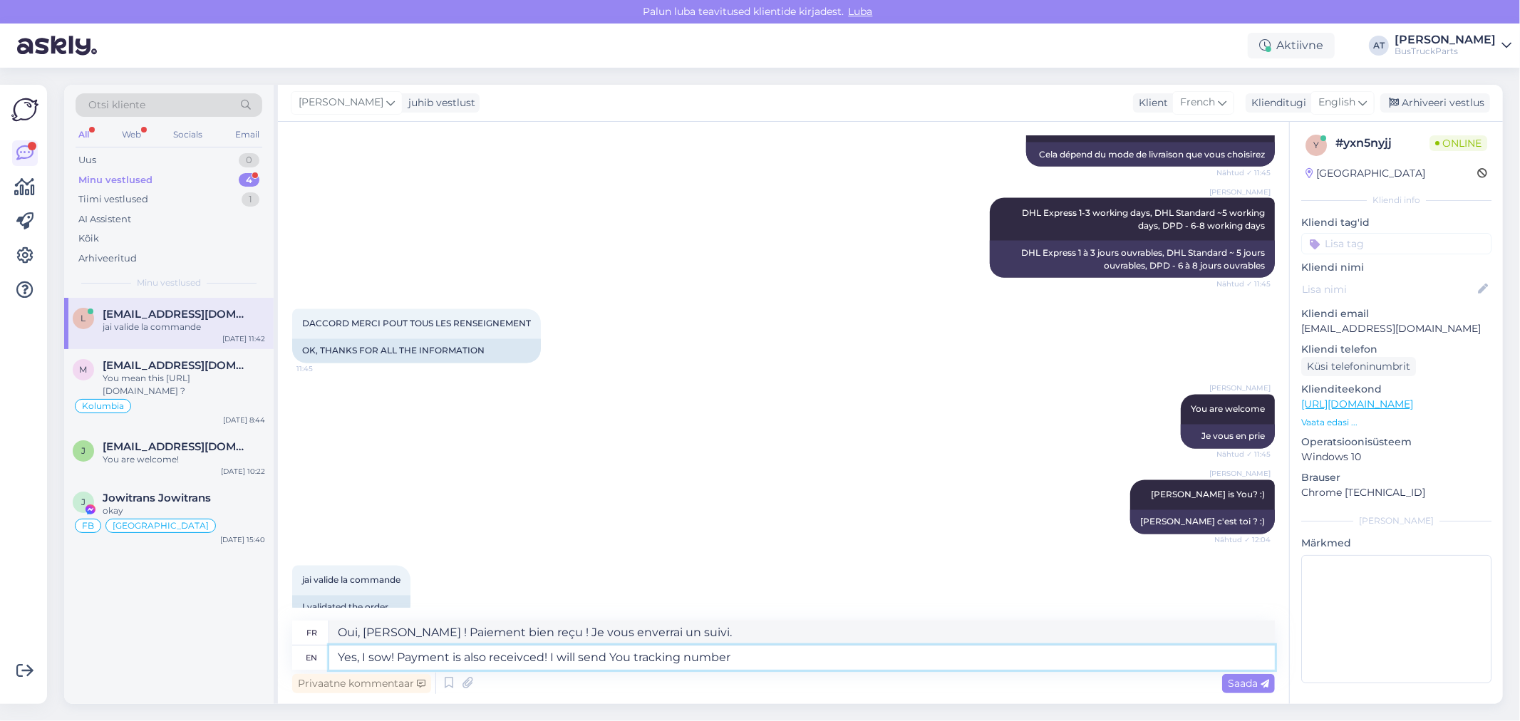
type textarea "Yes, I sow! Payment is also receivced! I will send You tracking number s"
type textarea "Oui, [PERSON_NAME] ! J'ai bien reçu mon paiement ! Je vous enverrai le numéro d…"
type textarea "Yes, I sow! Payment is also receivced! I will send You tracking number and"
type textarea "Oui, [PERSON_NAME] ! [PERSON_NAME] a également été reçu ! Je vous enverrai un n…"
type textarea "Yes, I sow! Payment is also receivced! I will send You tracking number and fi"
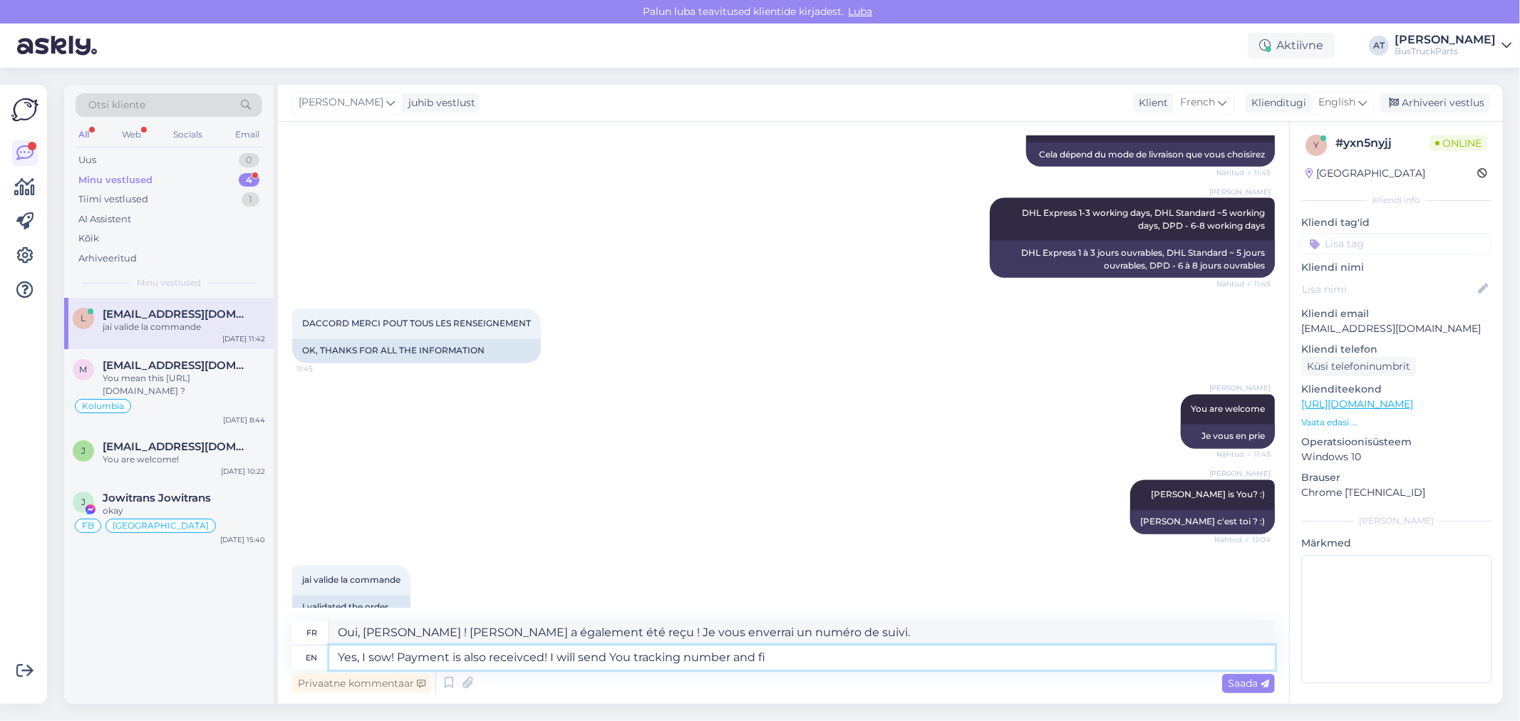
type textarea "Oui, [PERSON_NAME] ! [PERSON_NAME] a bien été reçu ! Je vous enverrai un numéro…"
type textarea "Yes, I sow! Payment is also receivced! I will send You tracking number and fina…"
type textarea "Oui, [PERSON_NAME] ! [PERSON_NAME] a bien été reçu ! Je vous enverrai le numéro…"
type textarea "Yes, I sow! Payment is also receivced! I will send You tracking number and fina…"
type textarea "Oui, [PERSON_NAME] ! [PERSON_NAME] a bien été reçu ! Je vous enverrai le numéro…"
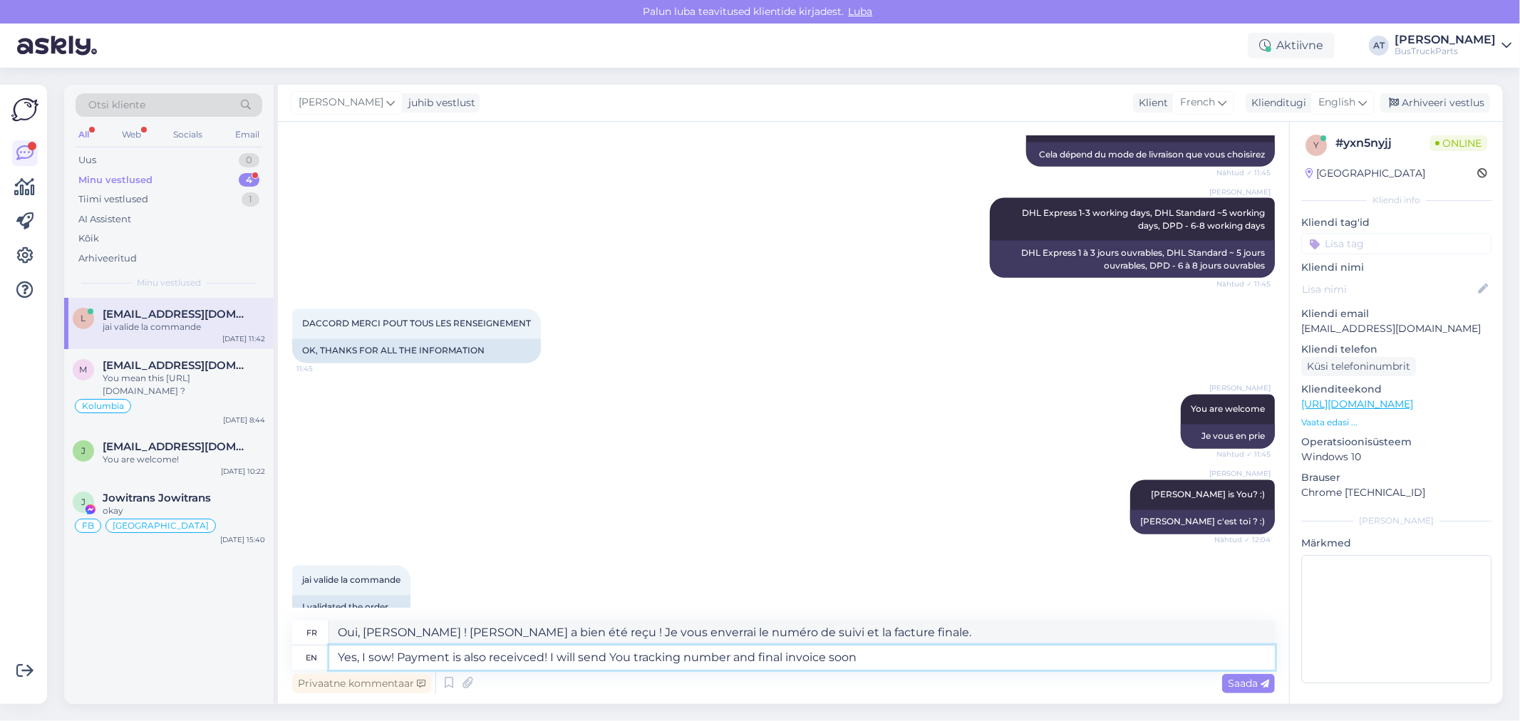
type textarea "Yes, I sow! Payment is also receivced! I will send You tracking number and fina…"
type textarea "Oui, [PERSON_NAME] ! [PERSON_NAME] a bien été reçu ! Je vous enverrai bientôt l…"
type textarea "Yes, I sow! Payment is also receivced! I will send You tracking number and fina…"
type textarea "Oui, je sème ! Le paiement a bien été reçu ! Je vous enverrai bientôt le numéro…"
type textarea "Yes, I sow! Payment is also receivced! I will send You tracking number and fina…"
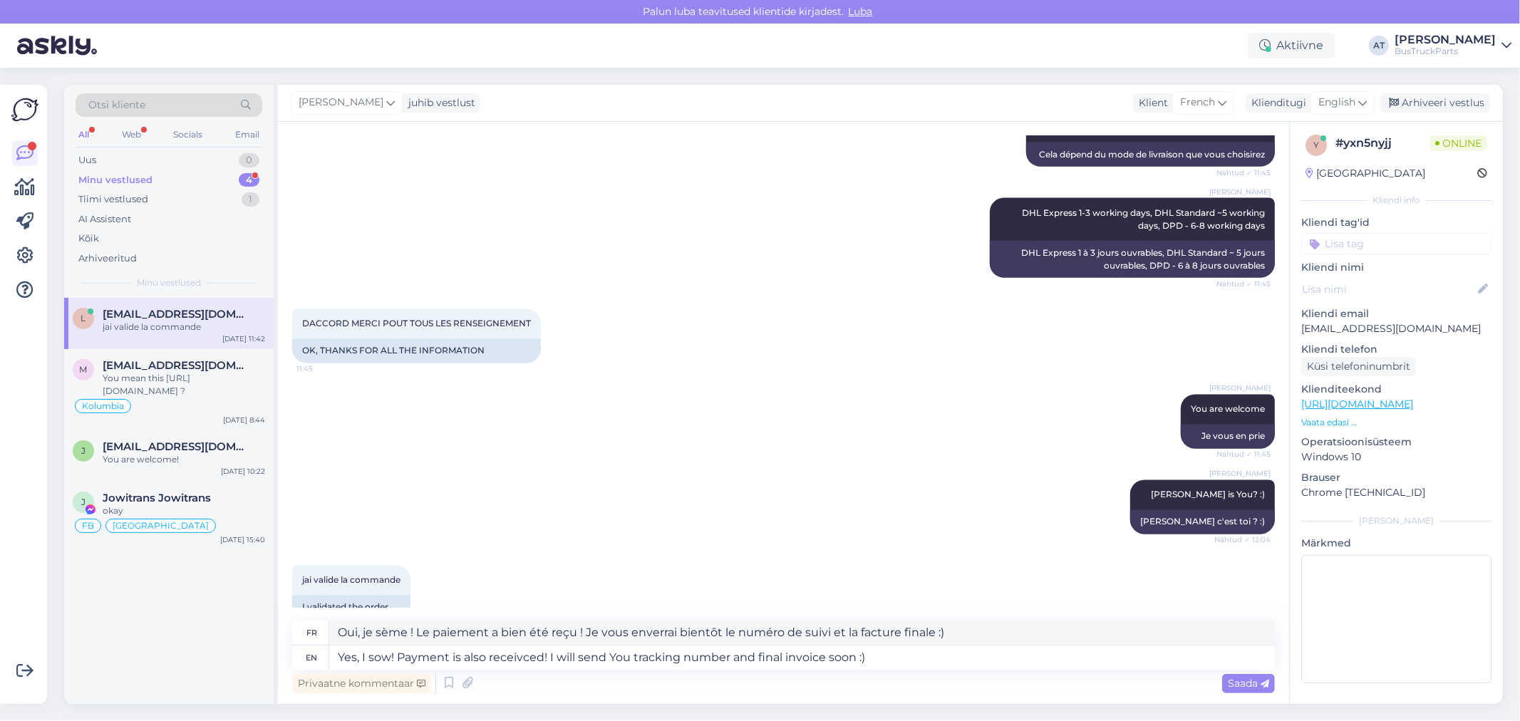
click at [1249, 684] on span "Saada" at bounding box center [1248, 683] width 41 height 13
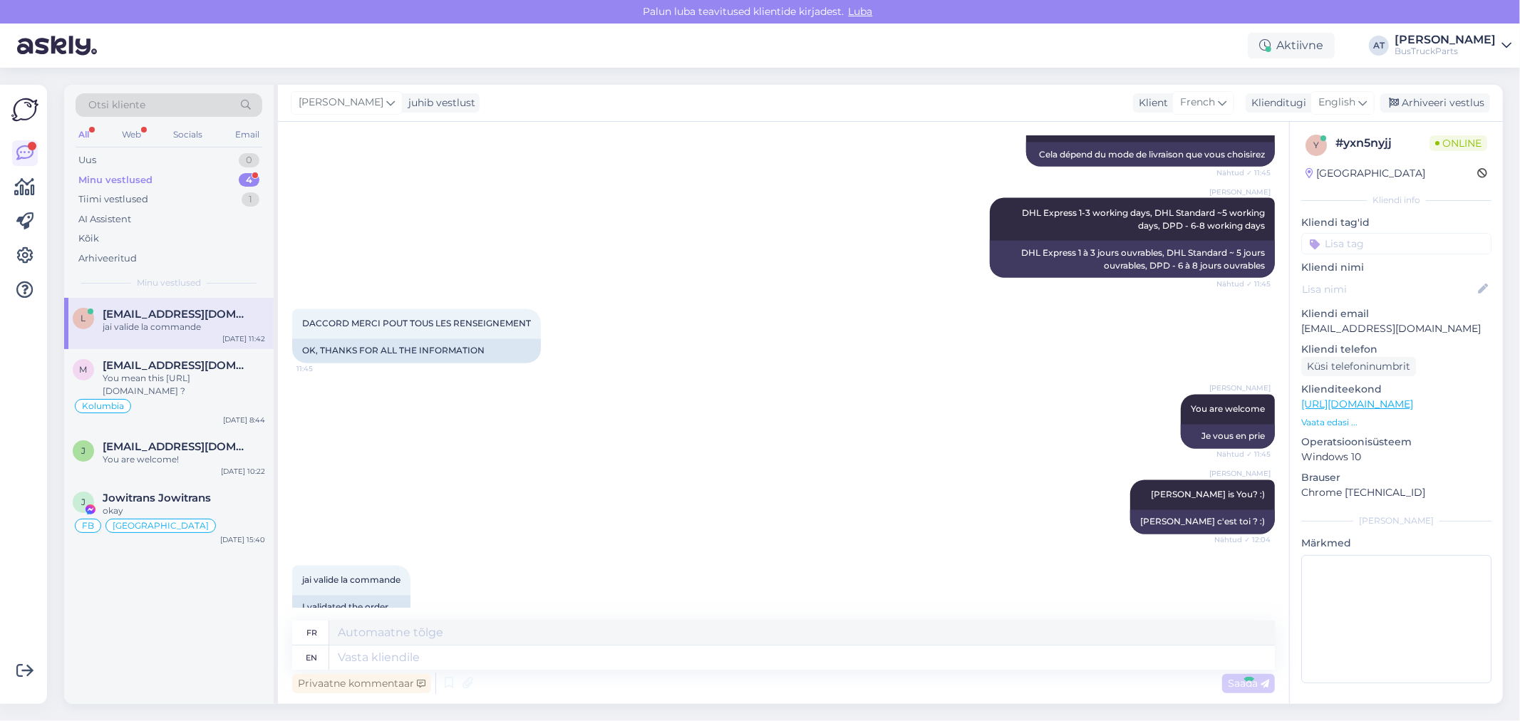
scroll to position [2239, 0]
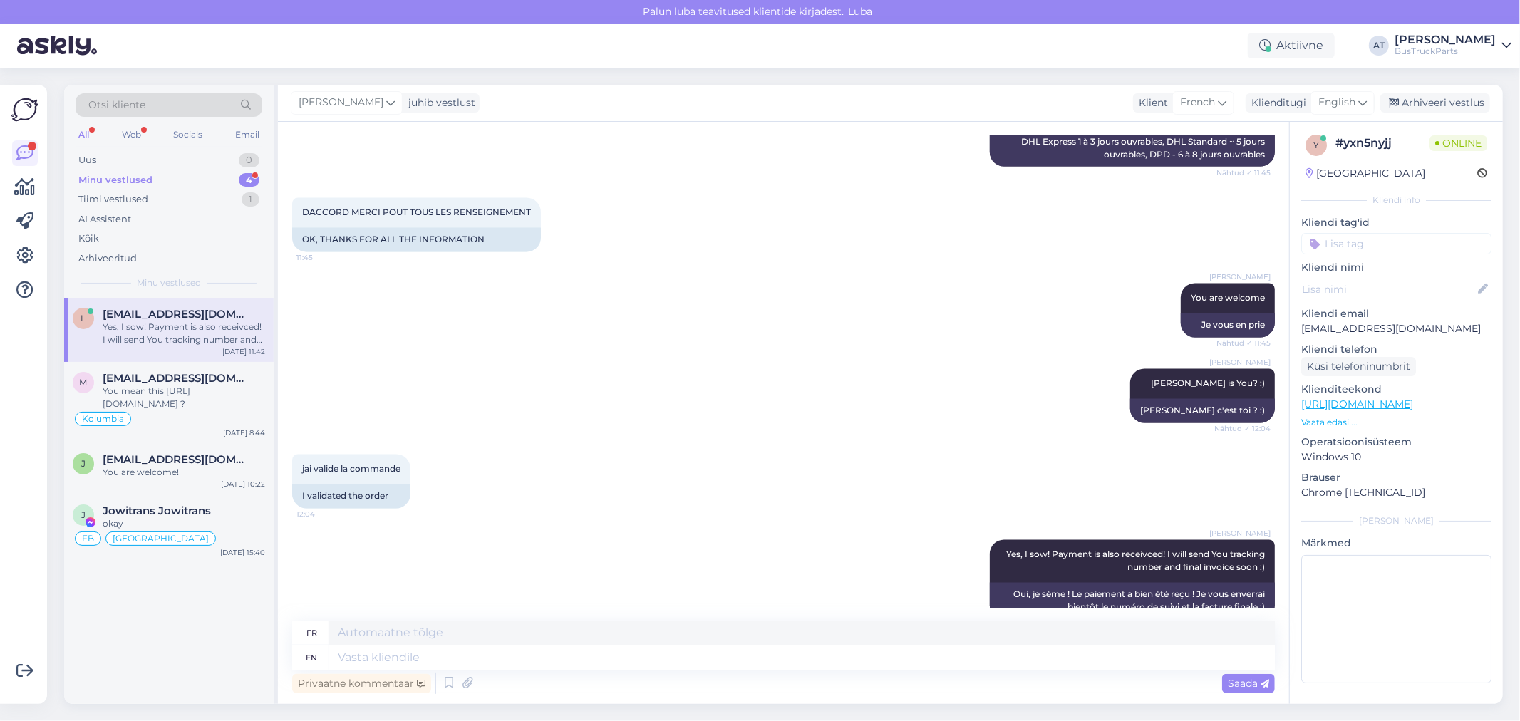
click at [151, 179] on div "Minu vestlused 4" at bounding box center [169, 180] width 187 height 20
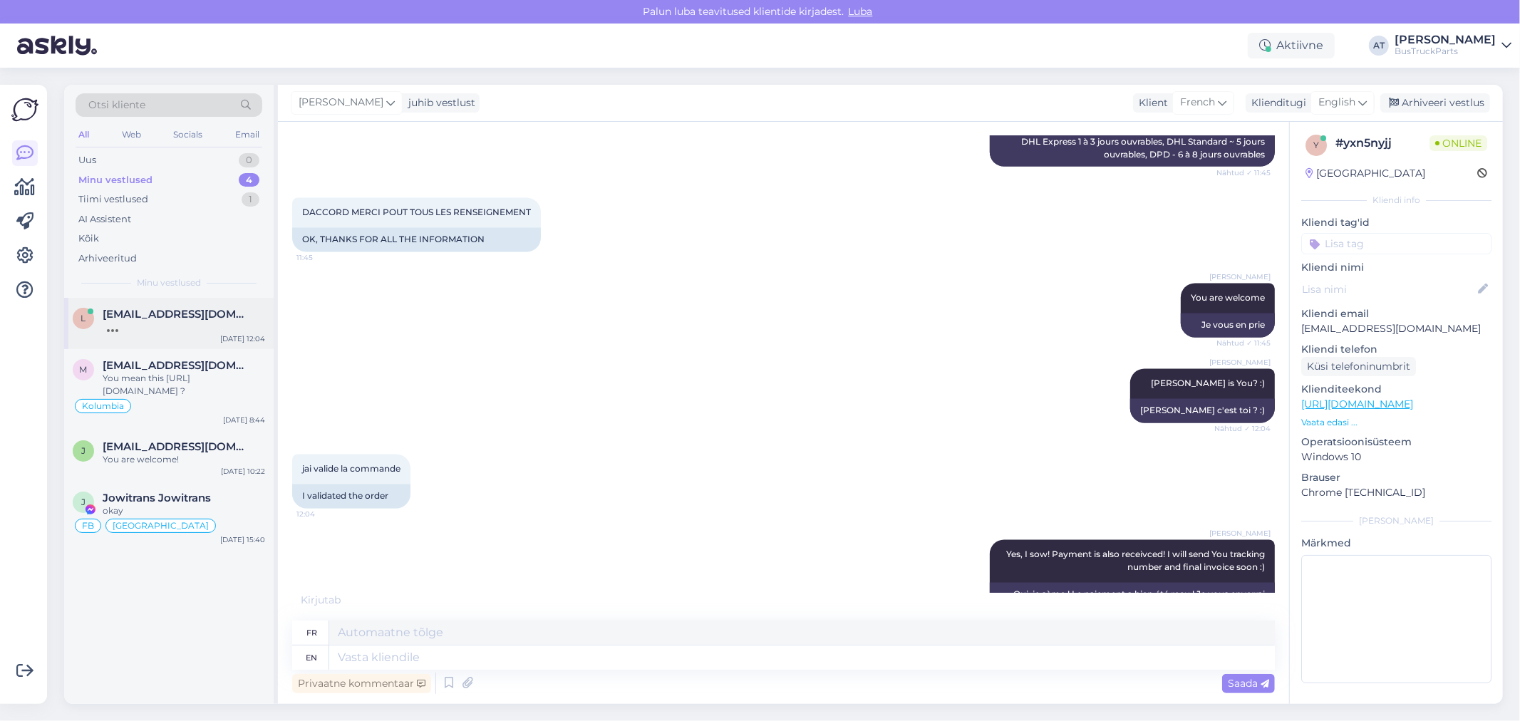
click at [187, 319] on span "[EMAIL_ADDRESS][DOMAIN_NAME]" at bounding box center [177, 314] width 148 height 13
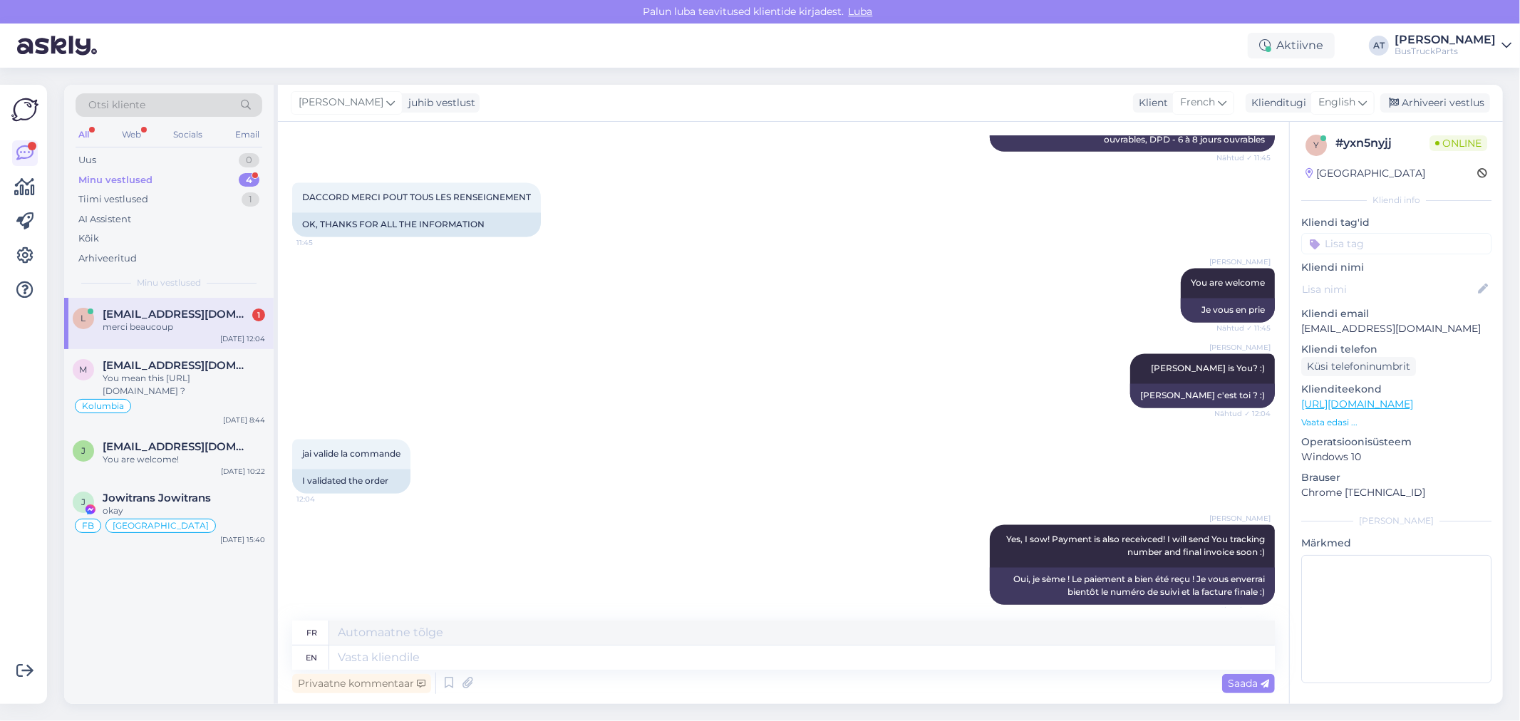
scroll to position [2324, 0]
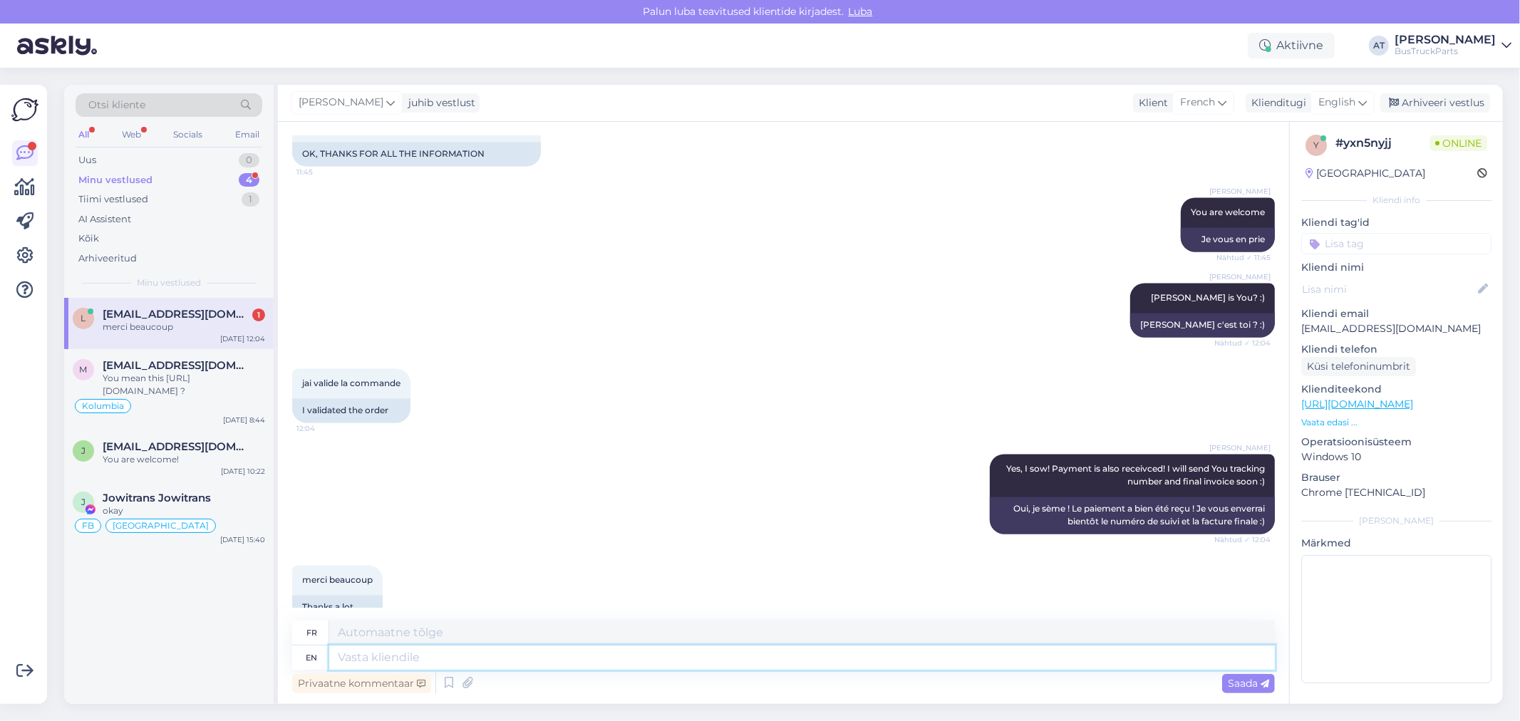
click at [508, 667] on textarea at bounding box center [802, 658] width 946 height 24
click at [574, 649] on textarea at bounding box center [802, 658] width 946 height 24
click at [457, 520] on div "[PERSON_NAME] Yes, I sow! Payment is also receivced! I will send You tracking n…" at bounding box center [783, 494] width 983 height 111
click at [1402, 233] on input at bounding box center [1396, 243] width 190 height 21
type input "[GEOGRAPHIC_DATA]"
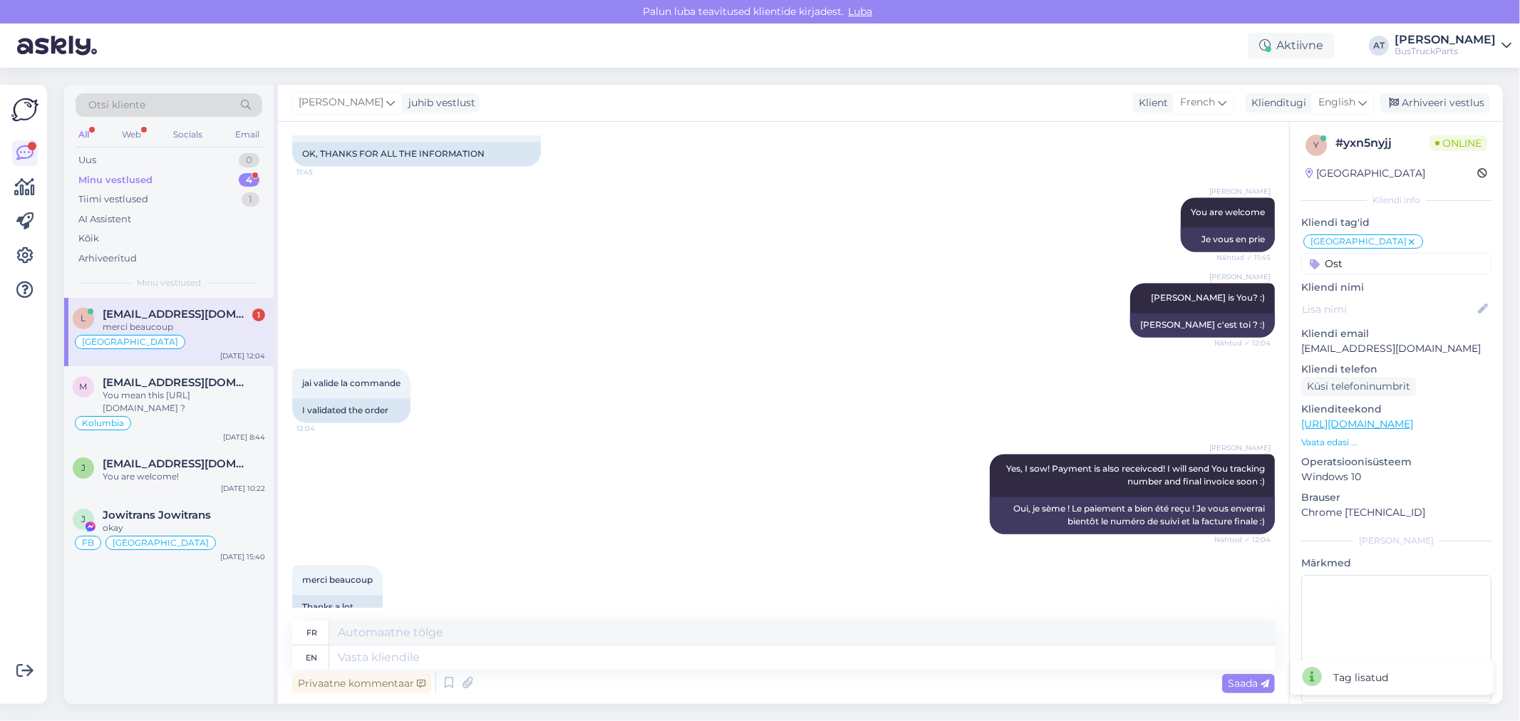
click at [1388, 264] on input "Ost" at bounding box center [1396, 263] width 190 height 21
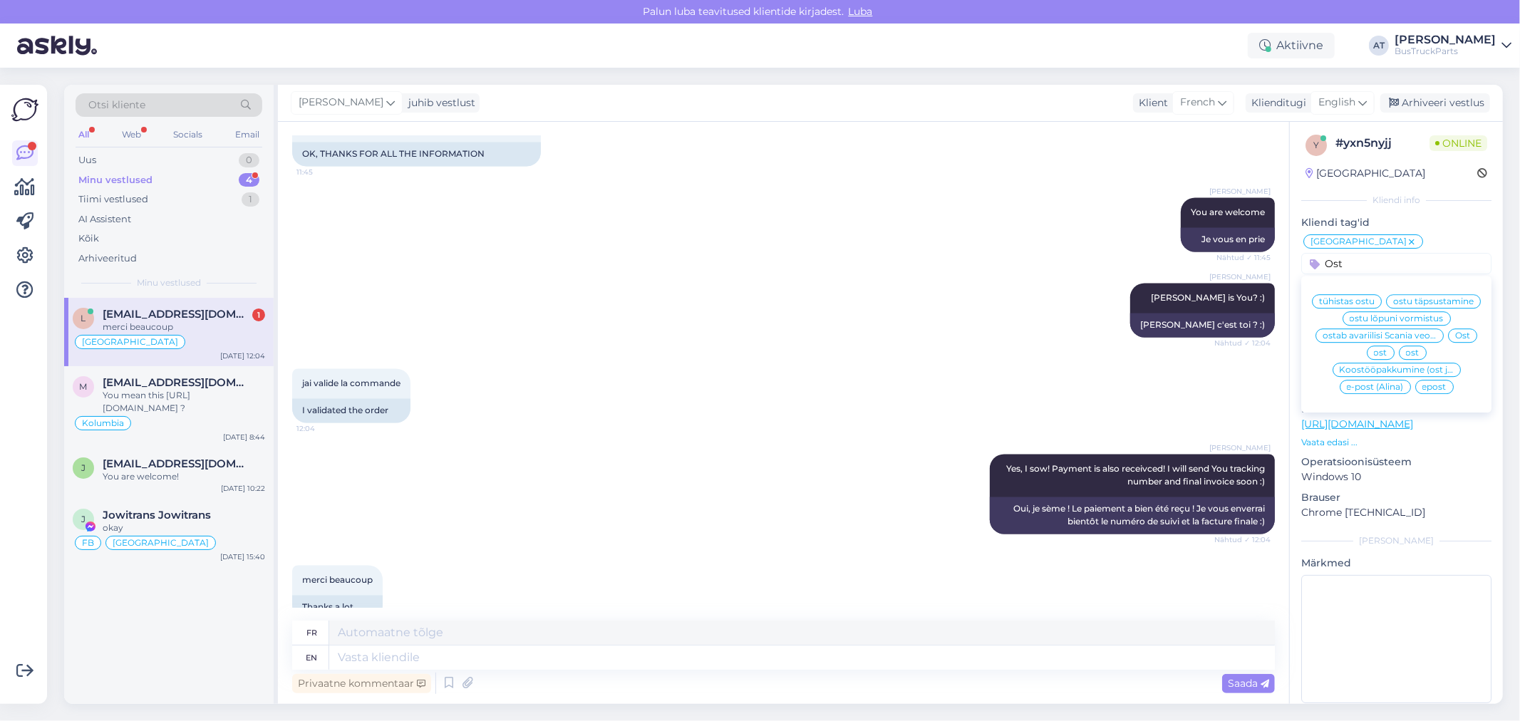
type input "Ost"
click at [1457, 340] on span "Ost" at bounding box center [1462, 335] width 15 height 9
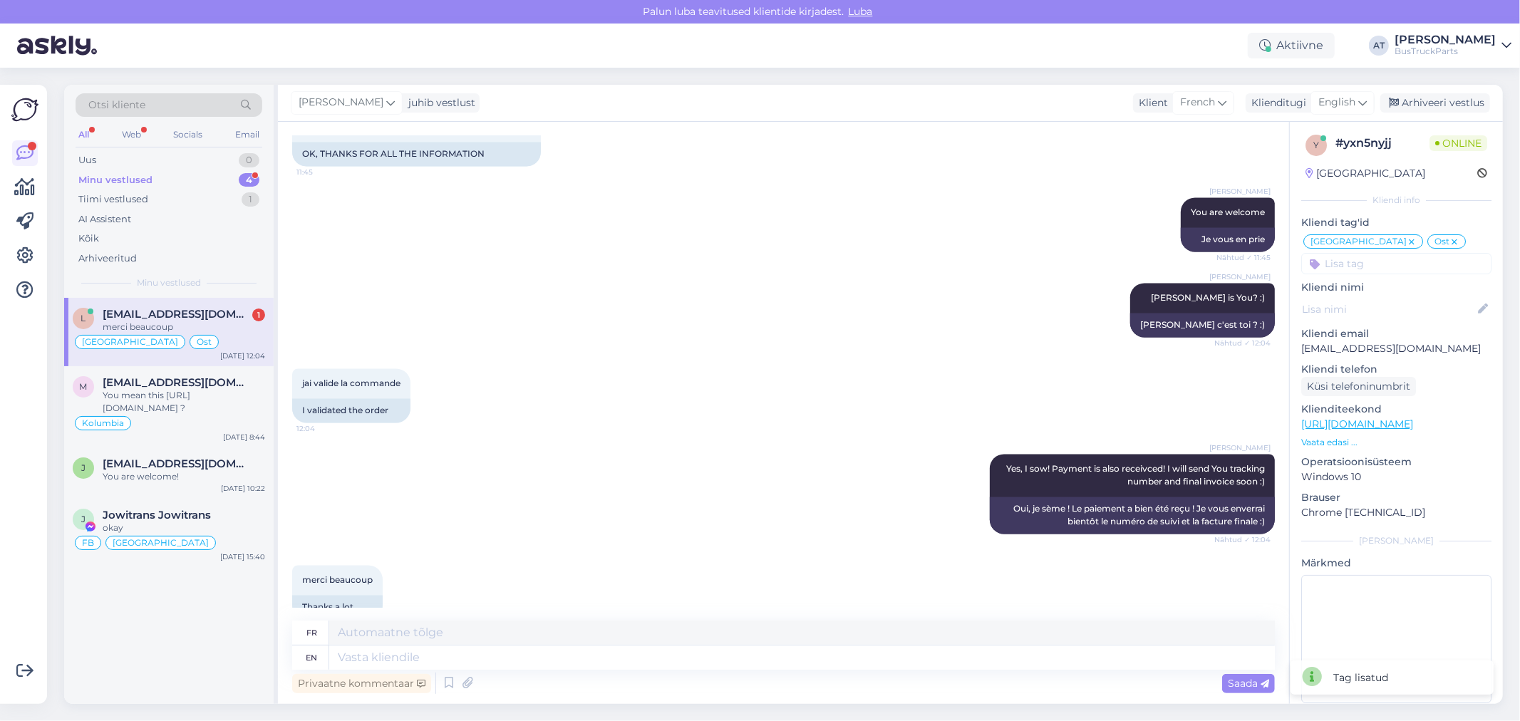
click at [759, 550] on div "merci beaucoup 12:05 Thanks a lot" at bounding box center [783, 593] width 983 height 86
click at [185, 415] on div "You mean this [URL][DOMAIN_NAME] ?" at bounding box center [184, 402] width 162 height 26
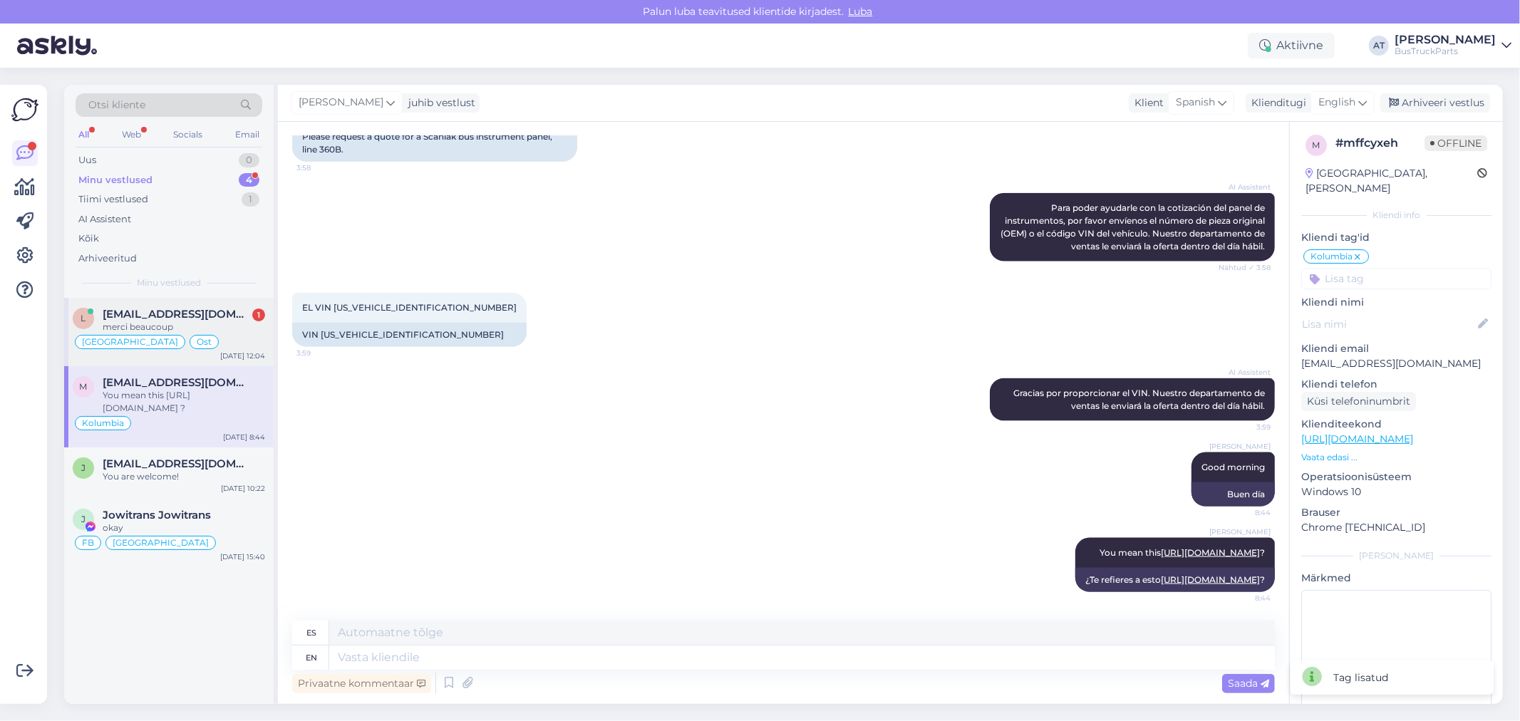
click at [203, 339] on div "France Ost" at bounding box center [169, 342] width 192 height 17
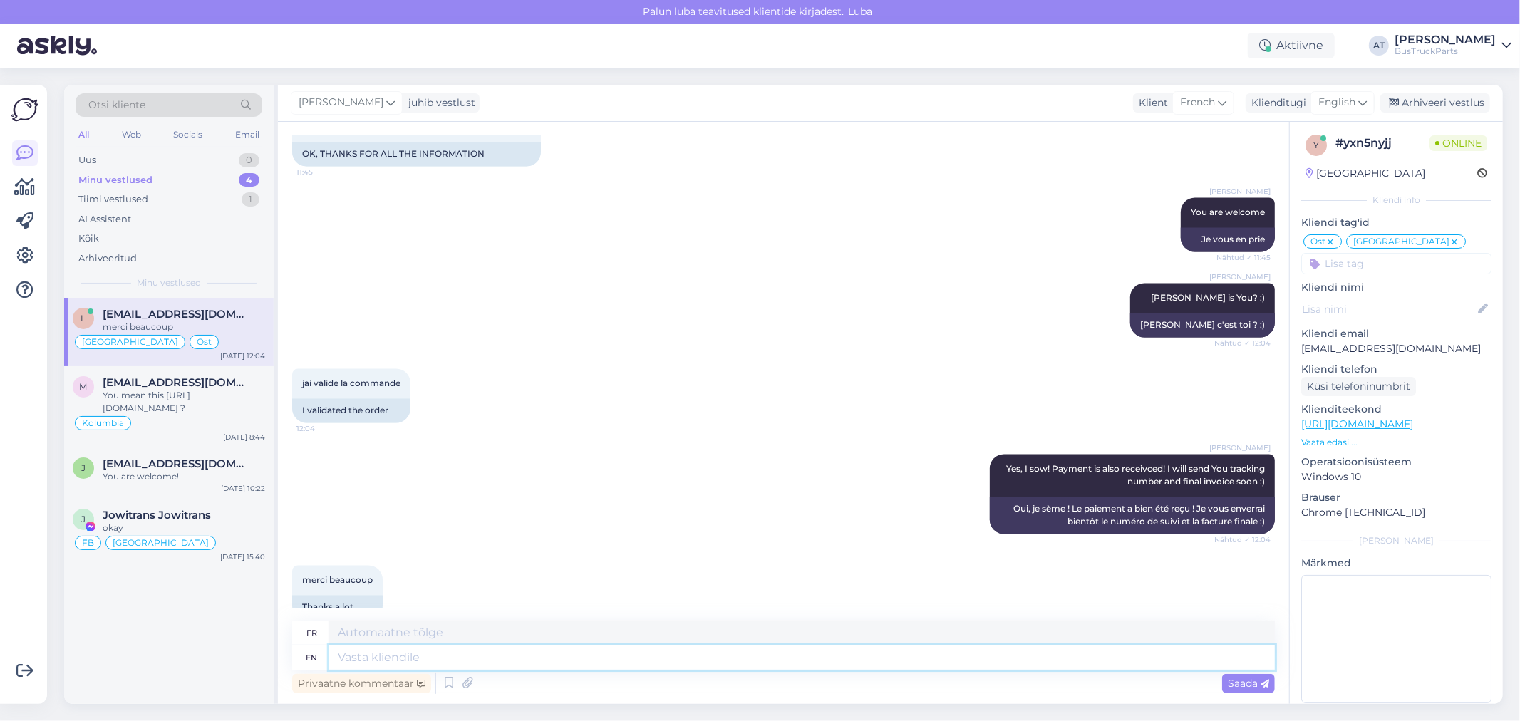
click at [490, 654] on textarea at bounding box center [802, 658] width 946 height 24
